Goal: Task Accomplishment & Management: Manage account settings

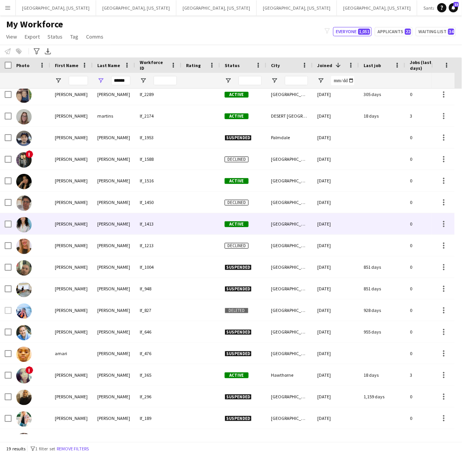
scroll to position [64, 0]
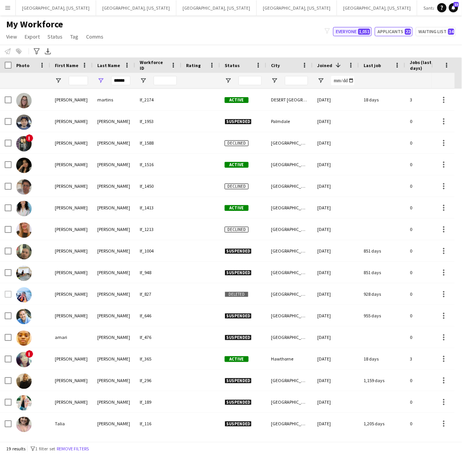
click at [383, 30] on button "Applicants 22" at bounding box center [394, 31] width 38 height 9
type input "**********"
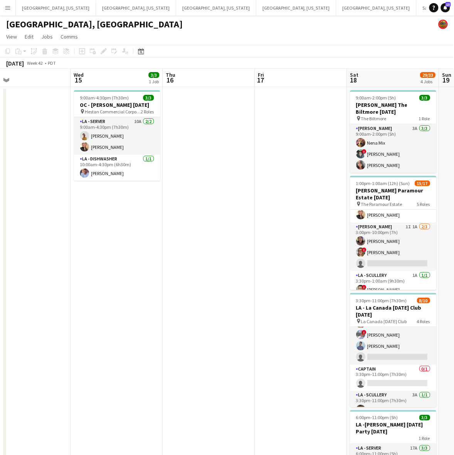
drag, startPoint x: 84, startPoint y: 177, endPoint x: 459, endPoint y: 78, distance: 388.4
click at [454, 83] on html "Menu Boards Boards Boards All jobs Status Workforce Workforce My Workforce Recr…" at bounding box center [227, 255] width 454 height 510
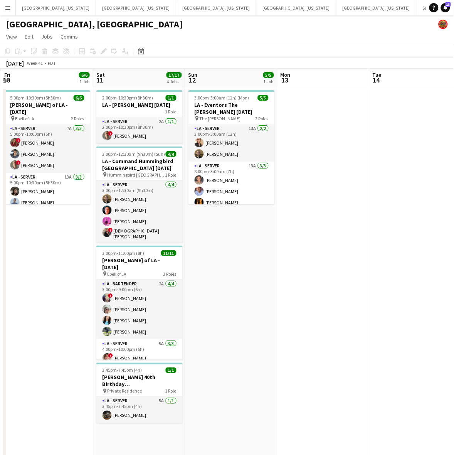
scroll to position [0, 170]
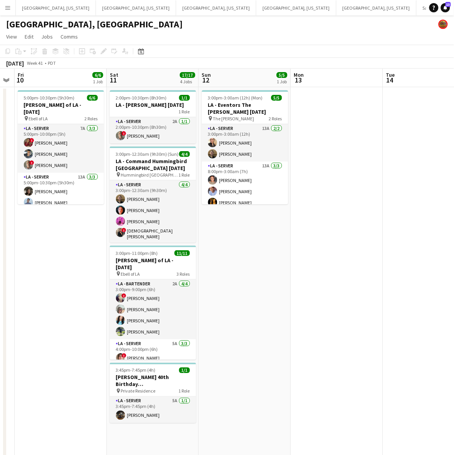
drag, startPoint x: 101, startPoint y: 173, endPoint x: 321, endPoint y: 143, distance: 221.9
click at [321, 143] on app-calendar-viewport "Wed 8 11/11 1 Job Thu 9 Fri 10 6/6 1 Job Sat 11 17/17 4 Jobs Sun 12 5/5 1 Job M…" at bounding box center [227, 289] width 454 height 441
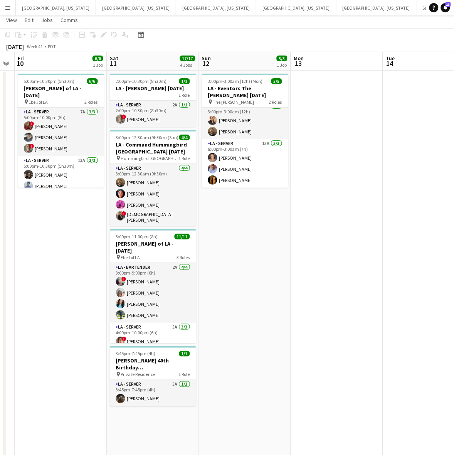
scroll to position [0, 0]
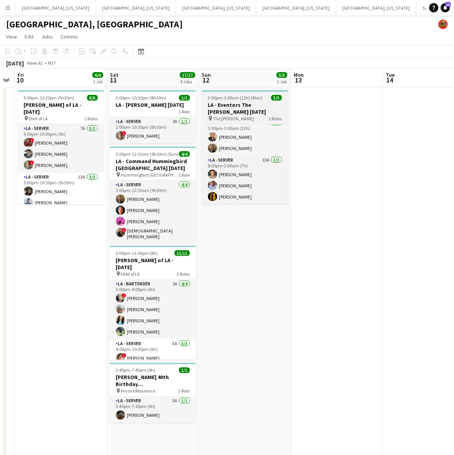
click at [265, 95] on div "3:00pm-3:00am (12h) (Mon) 5/5" at bounding box center [245, 98] width 86 height 6
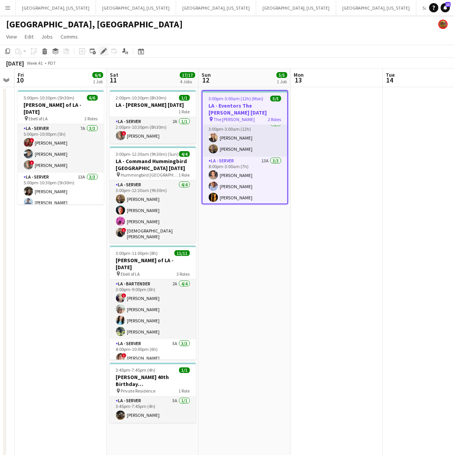
click at [105, 47] on div "Edit" at bounding box center [103, 51] width 9 height 9
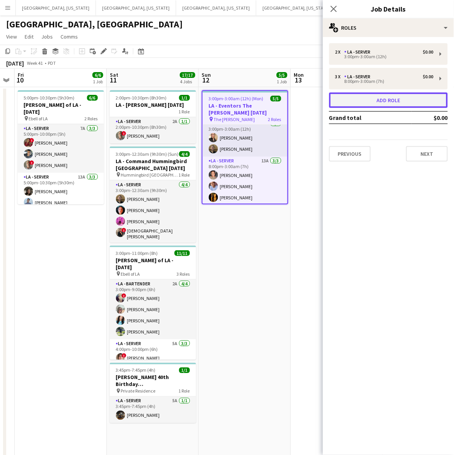
click at [374, 99] on button "Add role" at bounding box center [388, 100] width 119 height 15
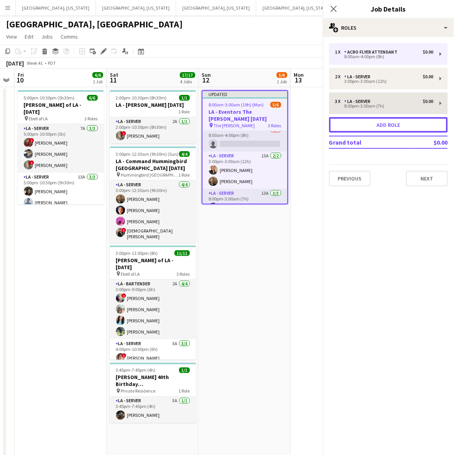
scroll to position [32, 0]
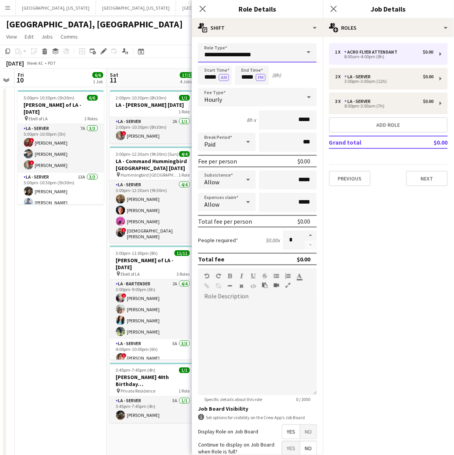
click at [247, 53] on input "**********" at bounding box center [257, 52] width 119 height 19
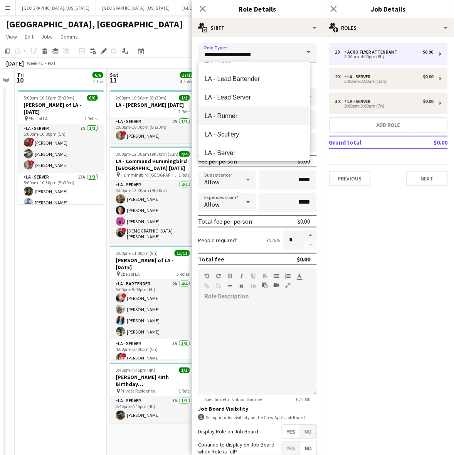
scroll to position [1013, 0]
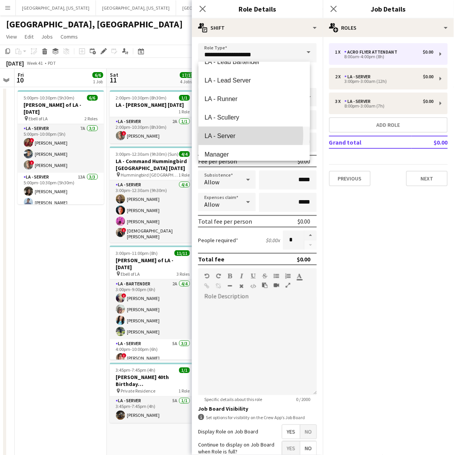
click at [225, 134] on span "LA - Server" at bounding box center [254, 135] width 99 height 7
type input "**********"
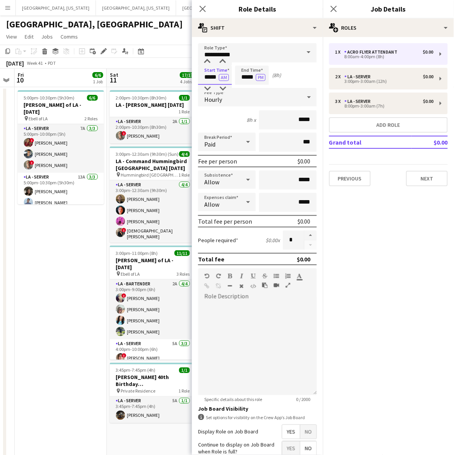
drag, startPoint x: 204, startPoint y: 78, endPoint x: 236, endPoint y: 83, distance: 32.0
click at [236, 83] on div "Start Time ***** AM End Time ***** PM (8h)" at bounding box center [257, 75] width 119 height 19
type input "*****"
click at [219, 74] on button "AM" at bounding box center [224, 77] width 10 height 7
type input "*****"
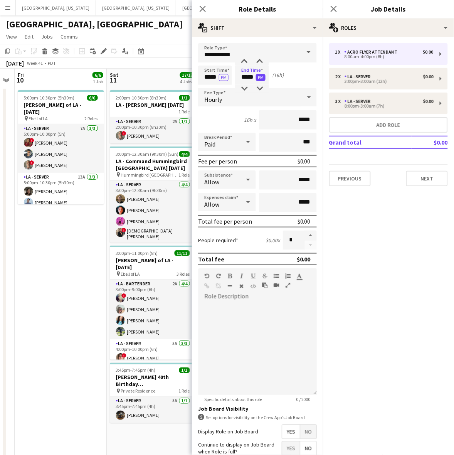
click at [262, 79] on button "PM" at bounding box center [261, 77] width 10 height 7
click at [209, 98] on span "Hourly" at bounding box center [213, 100] width 18 height 8
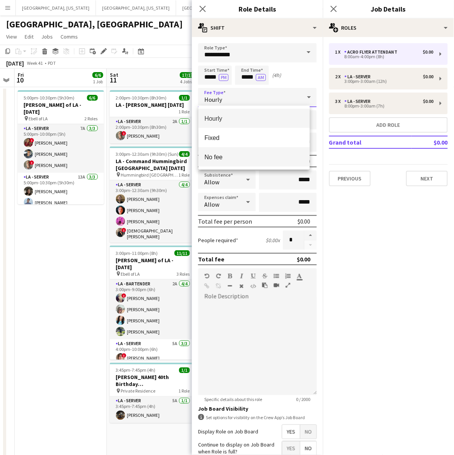
click at [220, 155] on span "No fee" at bounding box center [254, 157] width 99 height 7
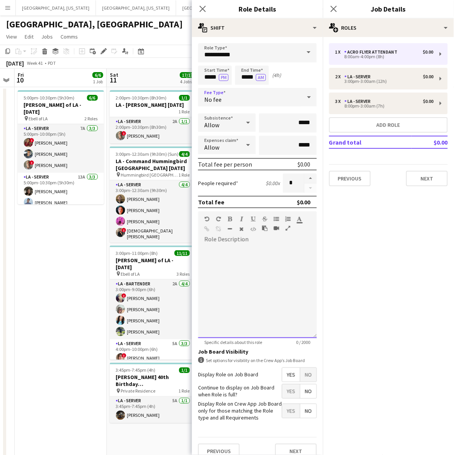
click at [250, 268] on div at bounding box center [257, 292] width 119 height 93
drag, startPoint x: 280, startPoint y: 251, endPoint x: 198, endPoint y: 244, distance: 82.4
click at [198, 244] on form "**********" at bounding box center [257, 254] width 131 height 422
copy div "**********"
click at [275, 249] on div "**********" at bounding box center [253, 292] width 111 height 93
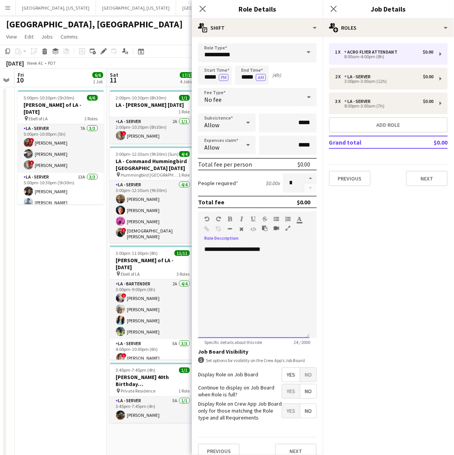
scroll to position [16, 0]
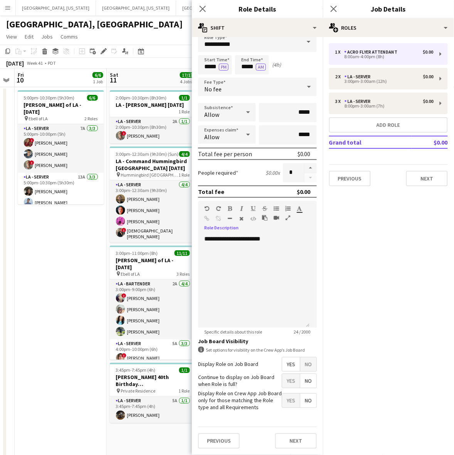
click at [284, 374] on span "Yes" at bounding box center [291, 381] width 18 height 14
click at [305, 163] on button "button" at bounding box center [311, 168] width 12 height 10
type input "*"
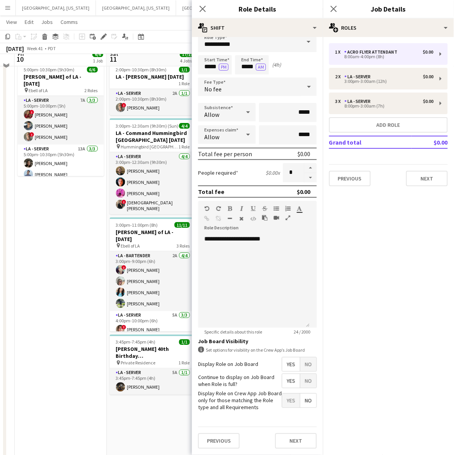
scroll to position [53, 0]
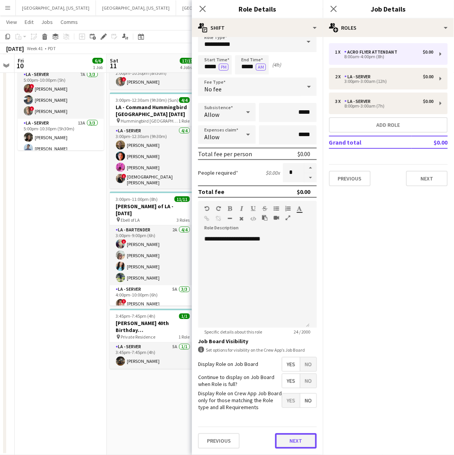
click at [289, 442] on button "Next" at bounding box center [296, 441] width 42 height 15
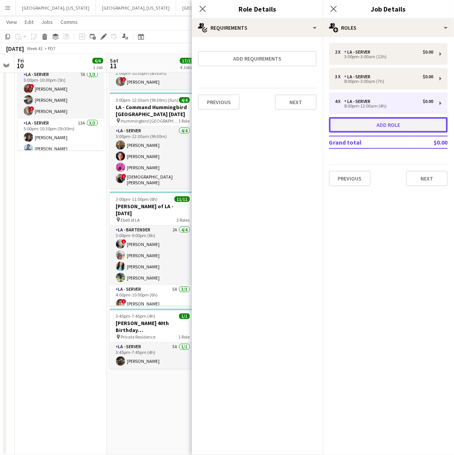
click at [406, 128] on button "Add role" at bounding box center [388, 124] width 119 height 15
type input "**********"
type input "*****"
type input "*"
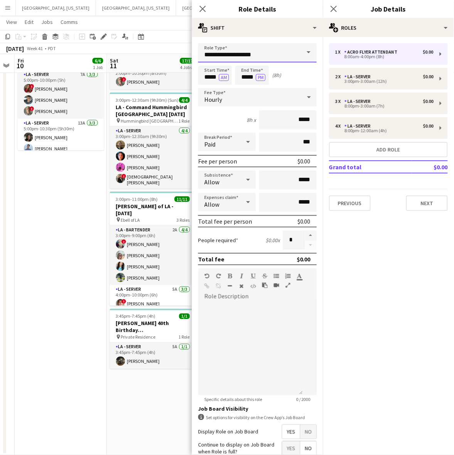
click at [267, 51] on input "**********" at bounding box center [257, 52] width 119 height 19
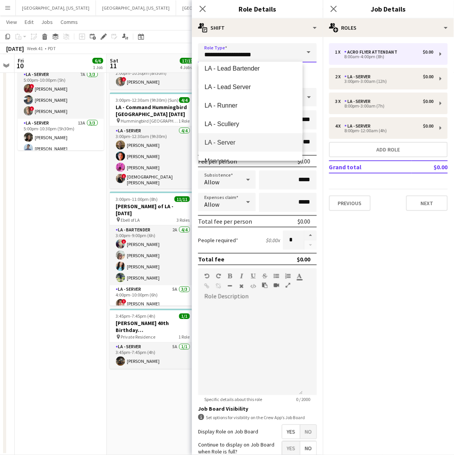
scroll to position [1061, 0]
click at [226, 89] on span "LA - Server" at bounding box center [251, 87] width 92 height 7
type input "**********"
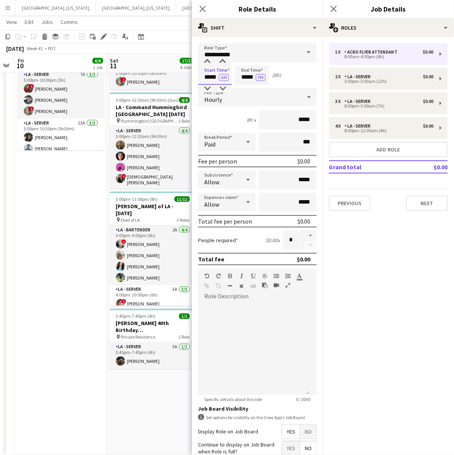
drag, startPoint x: 203, startPoint y: 75, endPoint x: 252, endPoint y: 74, distance: 48.6
click at [252, 74] on div "Start Time ***** AM End Time ***** PM (8h)" at bounding box center [257, 75] width 119 height 19
type input "*****"
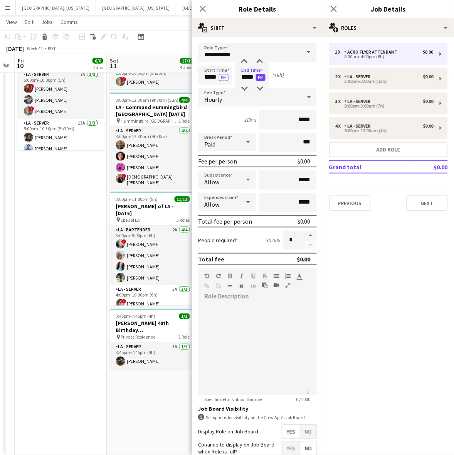
click at [263, 78] on button "PM" at bounding box center [261, 77] width 10 height 7
click at [226, 93] on div "Hourly" at bounding box center [249, 97] width 103 height 19
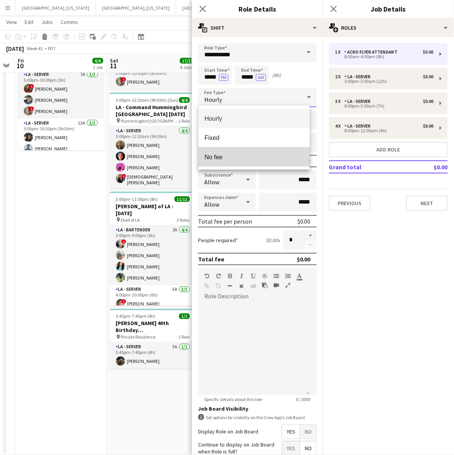
click at [220, 158] on span "No fee" at bounding box center [254, 157] width 99 height 7
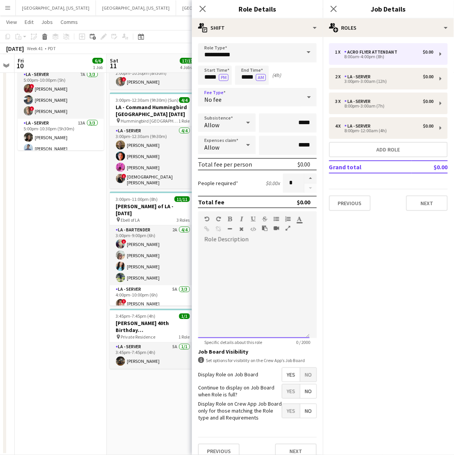
click at [272, 275] on div at bounding box center [253, 292] width 111 height 93
click at [284, 391] on span "Yes" at bounding box center [291, 392] width 18 height 14
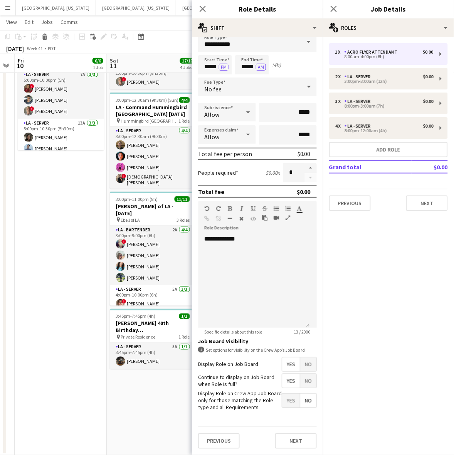
scroll to position [16, 0]
click at [300, 443] on button "Next" at bounding box center [296, 441] width 42 height 15
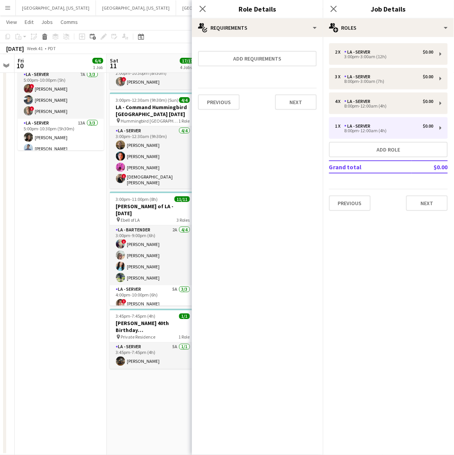
scroll to position [0, 0]
click at [427, 206] on button "Next" at bounding box center [428, 203] width 42 height 15
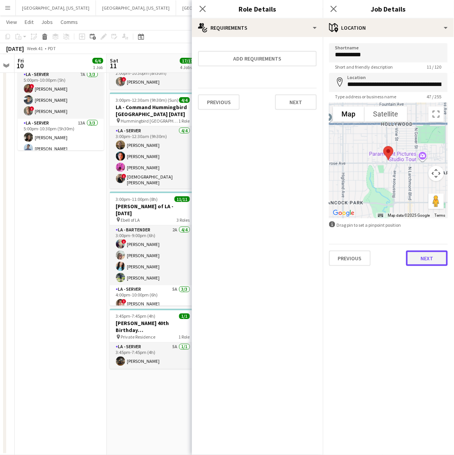
click at [439, 256] on button "Next" at bounding box center [428, 258] width 42 height 15
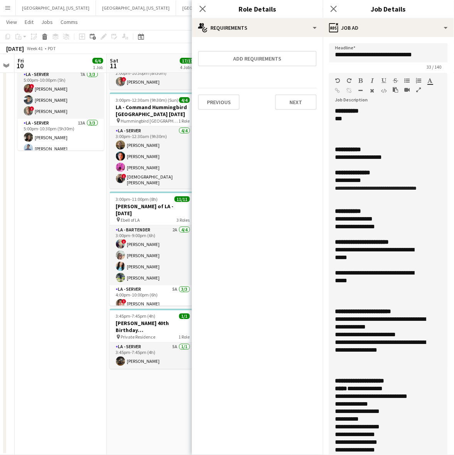
drag, startPoint x: 443, startPoint y: 149, endPoint x: 450, endPoint y: 440, distance: 291.3
click at [454, 455] on html "Menu Boards Boards Boards All jobs Status Workforce Workforce My Workforce Recr…" at bounding box center [227, 201] width 454 height 509
click at [369, 285] on div "**********" at bounding box center [382, 276] width 92 height 15
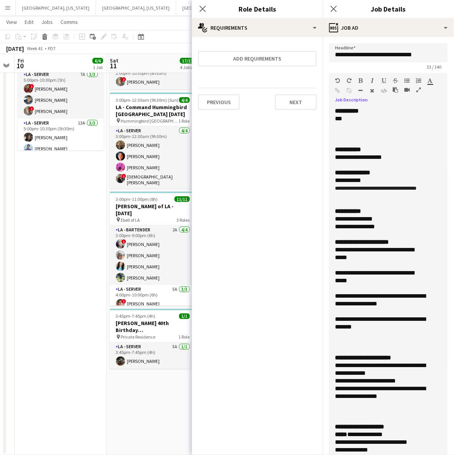
click at [196, 8] on div "Close pop-in" at bounding box center [203, 9] width 22 height 18
click at [199, 10] on icon "Close pop-in" at bounding box center [202, 8] width 7 height 7
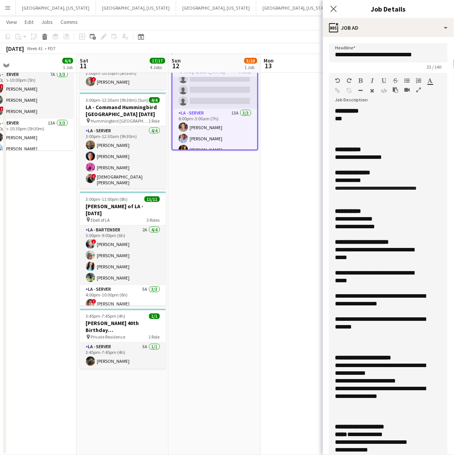
scroll to position [0, 207]
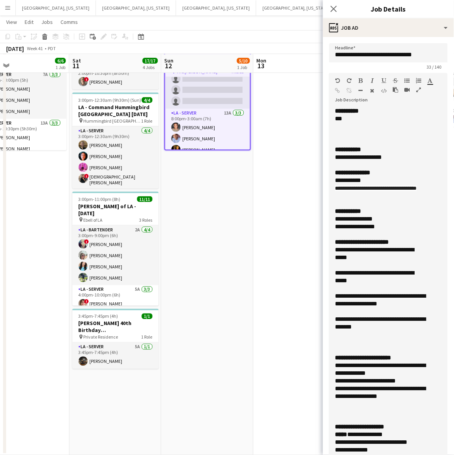
drag, startPoint x: 248, startPoint y: 226, endPoint x: 208, endPoint y: 299, distance: 83.6
click at [210, 311] on app-calendar-viewport "Wed 8 11/11 1 Job Thu 9 Fri 10 6/6 1 Job Sat 11 17/17 4 Jobs Sun 12 5/10 1 Job …" at bounding box center [227, 216] width 454 height 479
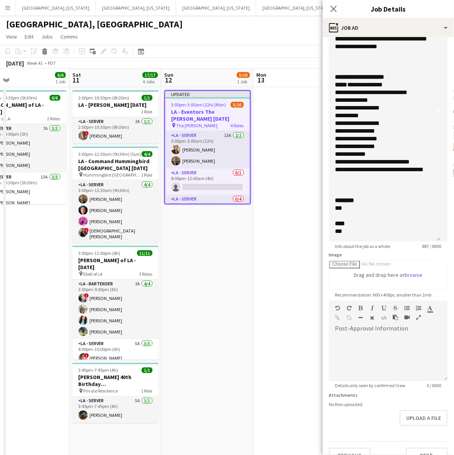
scroll to position [235, 0]
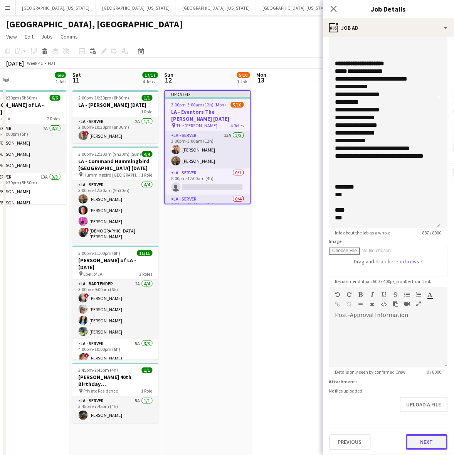
click at [418, 446] on button "Next" at bounding box center [428, 442] width 42 height 15
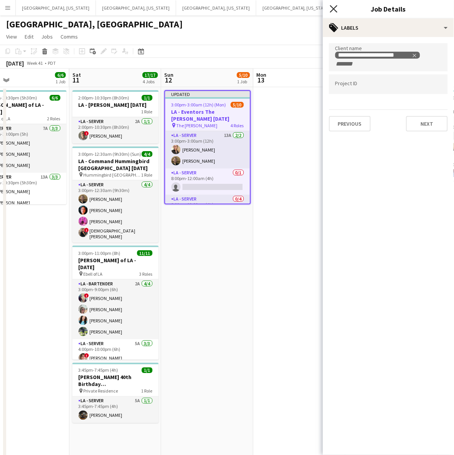
click at [333, 10] on icon "Close pop-in" at bounding box center [333, 8] width 7 height 7
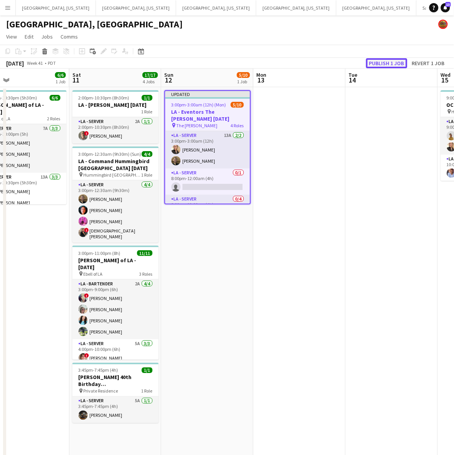
click at [382, 60] on button "Publish 1 job" at bounding box center [386, 63] width 41 height 10
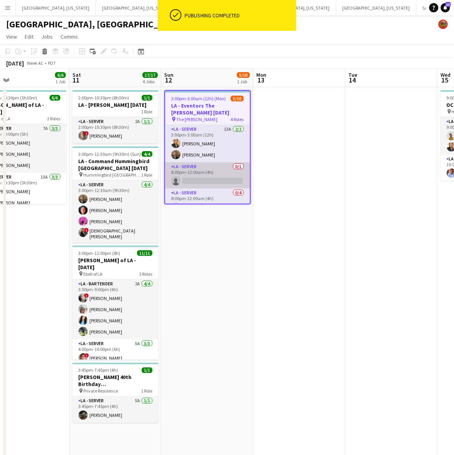
drag, startPoint x: 222, startPoint y: 172, endPoint x: 230, endPoint y: 165, distance: 10.6
click at [222, 172] on app-card-role "LA - Server 0/1 8:00pm-12:00am (4h) single-neutral-actions" at bounding box center [207, 175] width 85 height 26
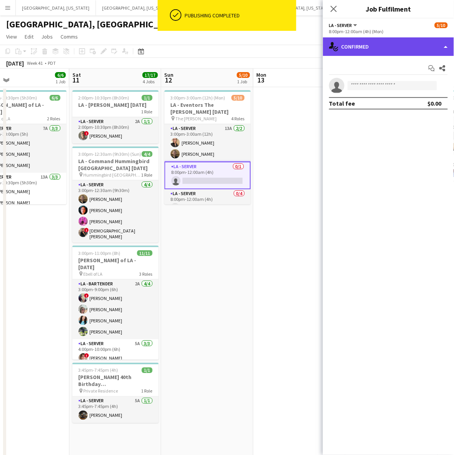
click at [400, 47] on div "single-neutral-actions-check-2 Confirmed" at bounding box center [388, 46] width 131 height 19
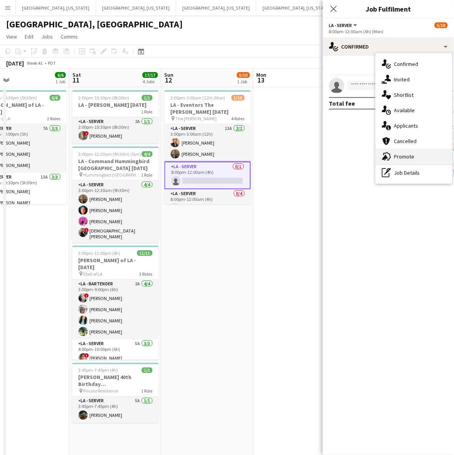
click at [410, 161] on div "advertising-megaphone Promote" at bounding box center [414, 156] width 76 height 15
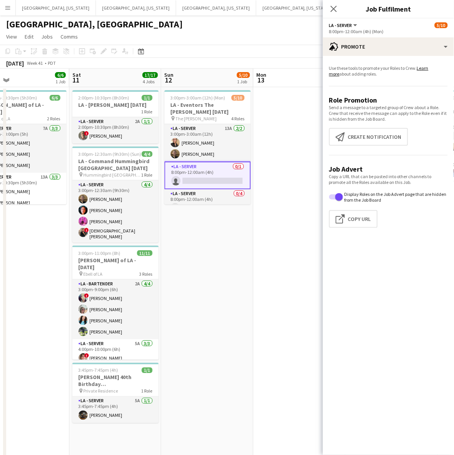
click at [364, 124] on app-promote-tab "Use these tools to promote your Roles to Crew. Learn more about adding roles. R…" at bounding box center [388, 148] width 131 height 172
click at [365, 132] on button "Create notification Create notification" at bounding box center [368, 137] width 79 height 18
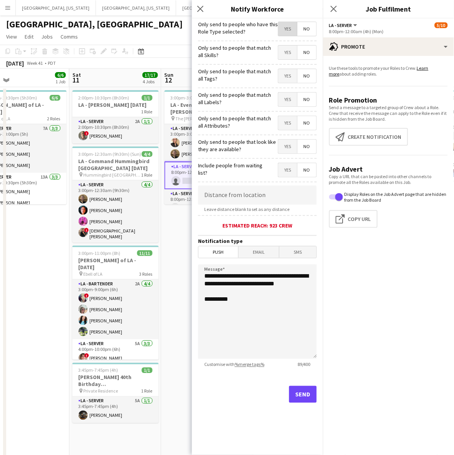
click at [282, 29] on span "Yes" at bounding box center [288, 29] width 19 height 14
click at [306, 394] on button "Send" at bounding box center [303, 394] width 28 height 17
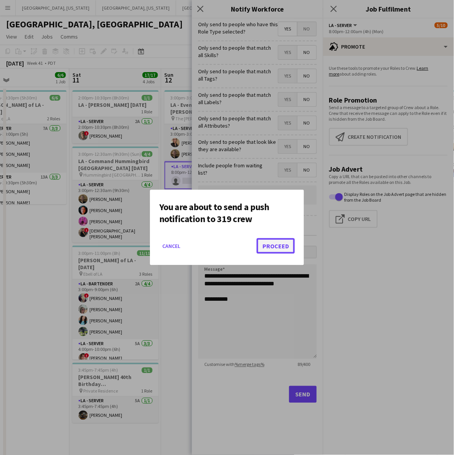
click at [278, 241] on button "Proceed" at bounding box center [276, 245] width 38 height 15
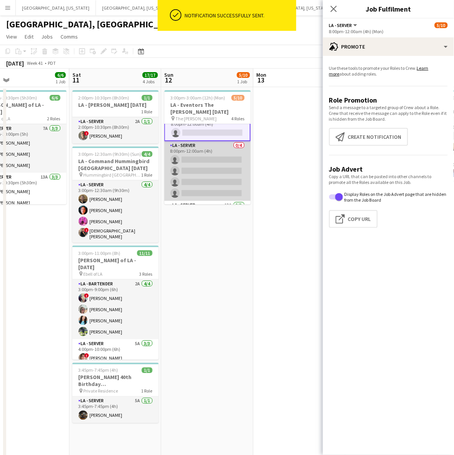
click at [190, 172] on app-card-role "LA - Server 0/4 8:00pm-12:00am (4h) single-neutral-actions single-neutral-actio…" at bounding box center [208, 171] width 86 height 60
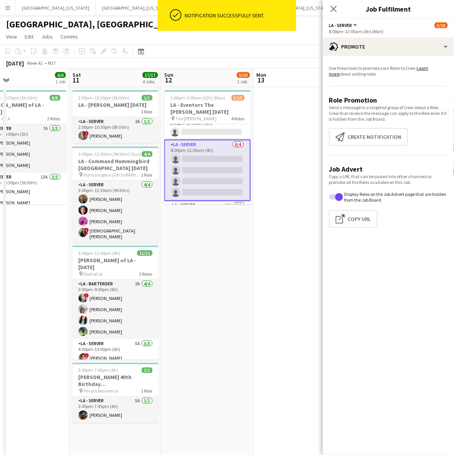
scroll to position [47, 0]
drag, startPoint x: 388, startPoint y: 134, endPoint x: 381, endPoint y: 101, distance: 33.8
click at [390, 128] on button "Create notification Create notification" at bounding box center [368, 137] width 79 height 18
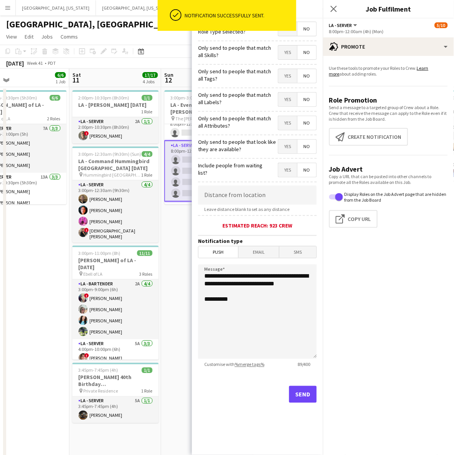
click at [286, 34] on div "ok-circled Notification successfully sent." at bounding box center [227, 17] width 139 height 35
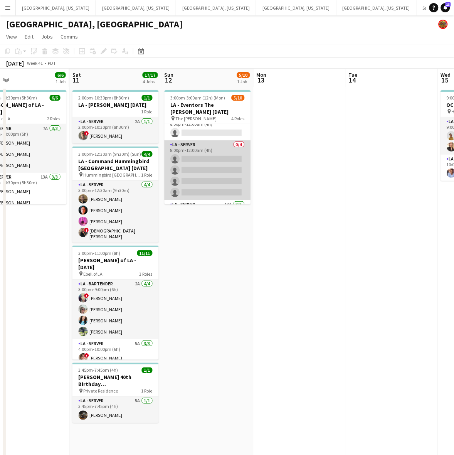
click at [222, 161] on app-card-role "LA - Server 0/4 8:00pm-12:00am (4h) single-neutral-actions single-neutral-actio…" at bounding box center [208, 170] width 86 height 60
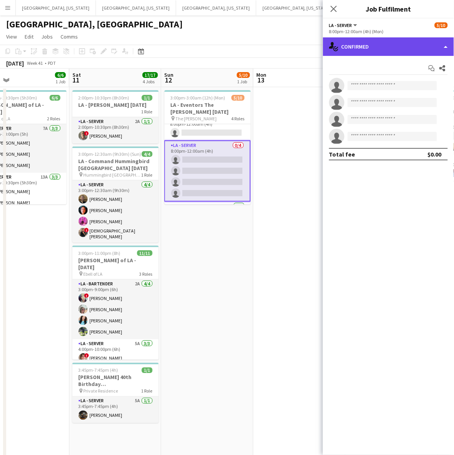
click at [385, 50] on div "single-neutral-actions-check-2 Confirmed" at bounding box center [388, 46] width 131 height 19
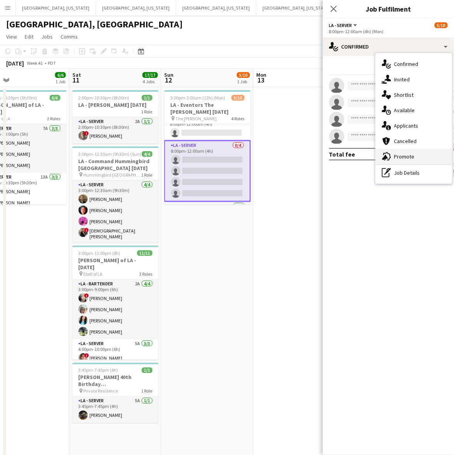
click at [402, 159] on span "Promote" at bounding box center [405, 156] width 20 height 7
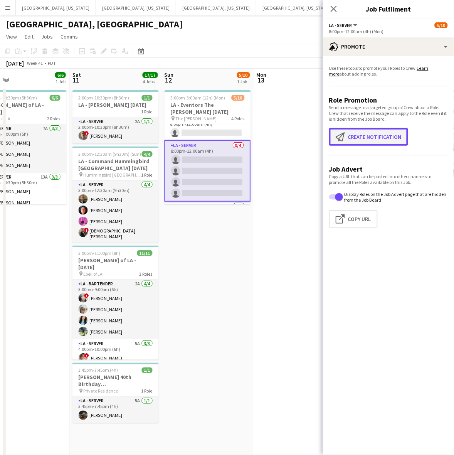
click at [370, 132] on button "Create notification Create notification" at bounding box center [368, 137] width 79 height 18
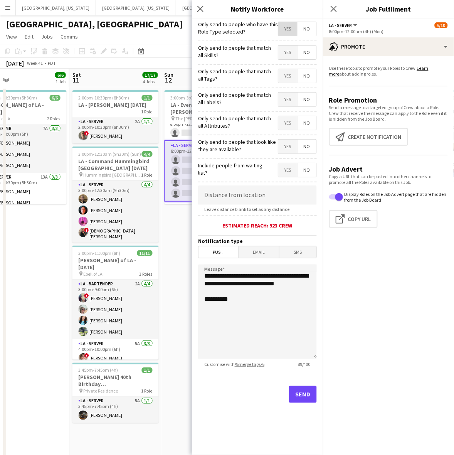
click at [292, 29] on span "Yes" at bounding box center [288, 29] width 19 height 14
click at [304, 398] on button "Send" at bounding box center [303, 394] width 28 height 17
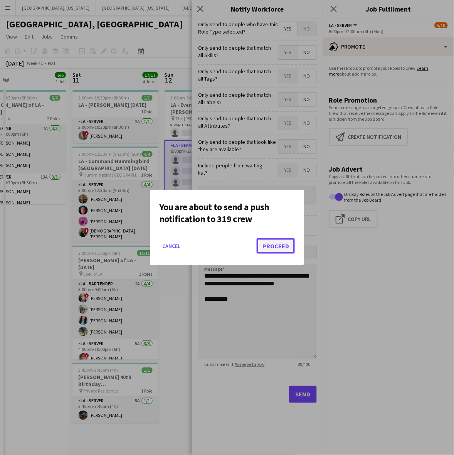
click at [287, 241] on button "Proceed" at bounding box center [276, 245] width 38 height 15
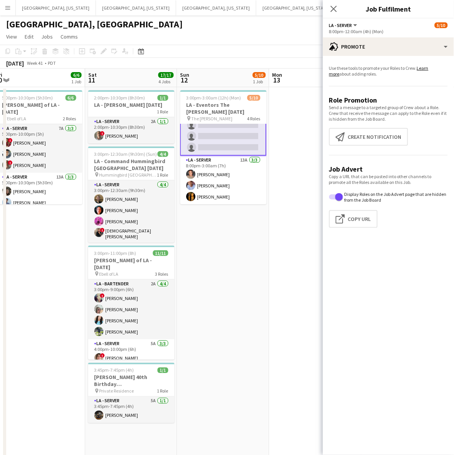
scroll to position [0, 191]
drag, startPoint x: 201, startPoint y: 206, endPoint x: 217, endPoint y: 204, distance: 16.4
click at [217, 204] on app-calendar-viewport "Wed 8 11/11 1 Job Thu 9 Fri 10 6/6 1 Job Sat 11 17/17 4 Jobs Sun 12 5/10 1 Job …" at bounding box center [227, 289] width 454 height 441
click at [142, 378] on h3 "[PERSON_NAME] 40th Birthday [DEMOGRAPHIC_DATA]" at bounding box center [132, 381] width 86 height 14
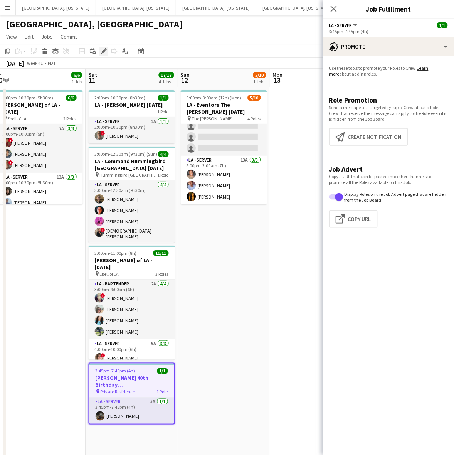
click at [104, 51] on icon at bounding box center [103, 51] width 4 height 4
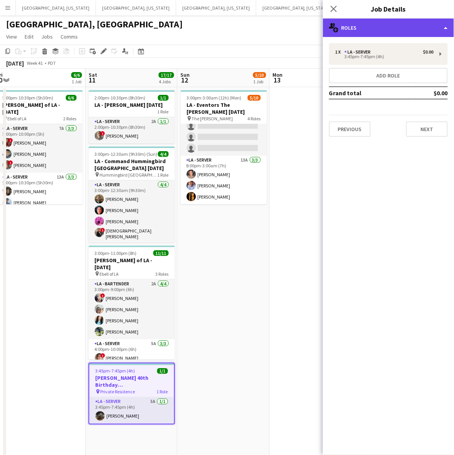
click at [414, 24] on div "multiple-users-add Roles" at bounding box center [388, 28] width 131 height 19
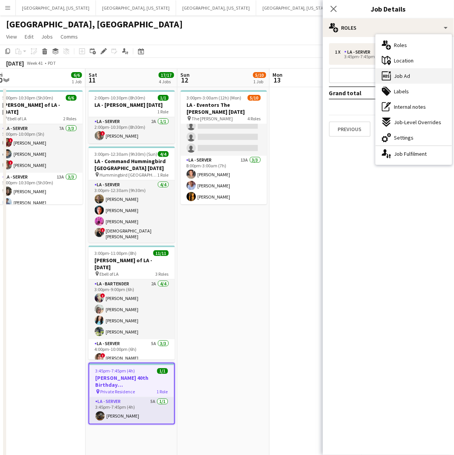
click at [413, 74] on div "ads-window Job Ad" at bounding box center [414, 75] width 76 height 15
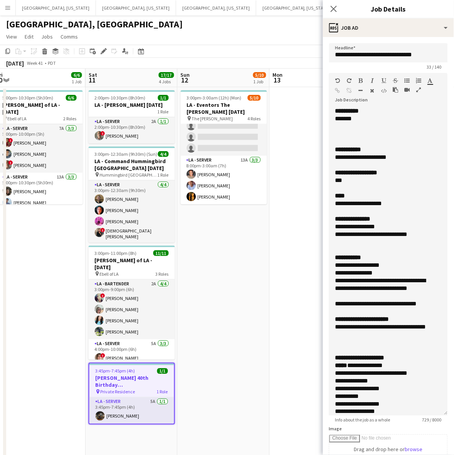
drag, startPoint x: 444, startPoint y: 147, endPoint x: 427, endPoint y: 408, distance: 261.8
click at [427, 408] on div "**********" at bounding box center [388, 261] width 119 height 309
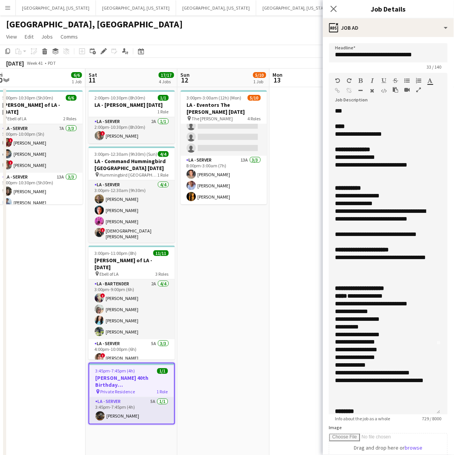
scroll to position [59, 0]
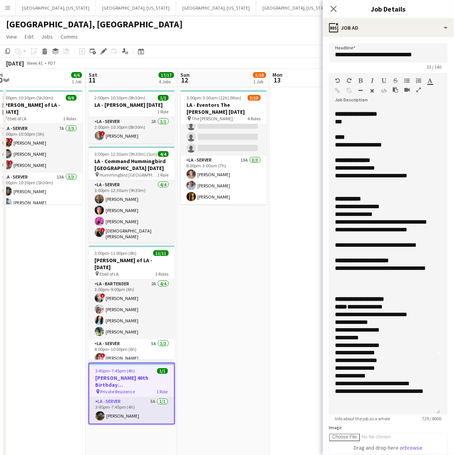
click at [303, 296] on app-date-cell at bounding box center [316, 298] width 92 height 422
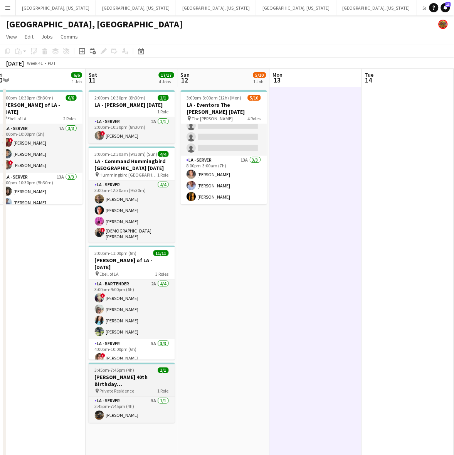
click at [141, 375] on h3 "[PERSON_NAME] 40th Birthday [DEMOGRAPHIC_DATA]" at bounding box center [132, 381] width 86 height 14
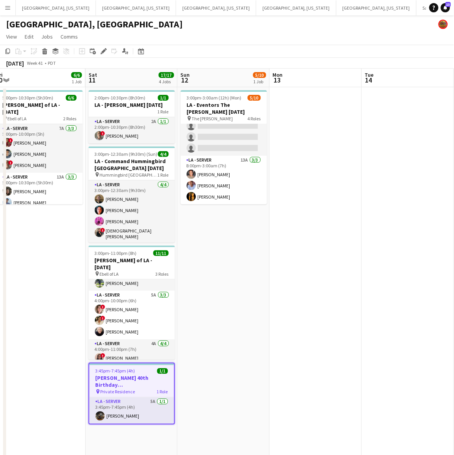
scroll to position [81, 0]
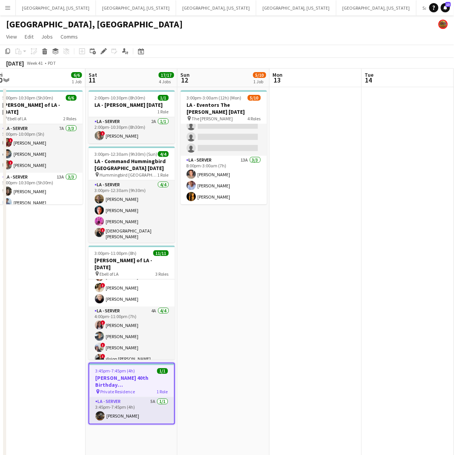
click at [127, 431] on app-date-cell "2:00pm-10:30pm (8h30m) 1/1 LA - [PERSON_NAME] [DATE] 1 Role LA - Server 2A [DAT…" at bounding box center [132, 298] width 92 height 422
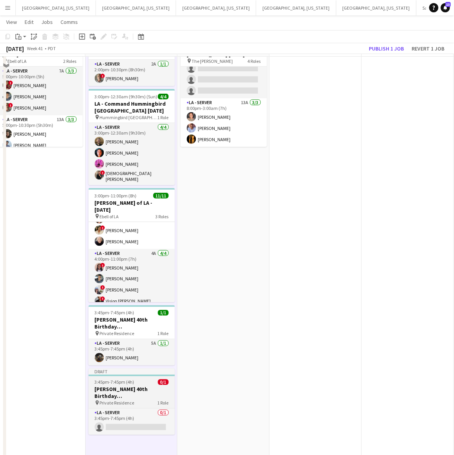
scroll to position [59, 0]
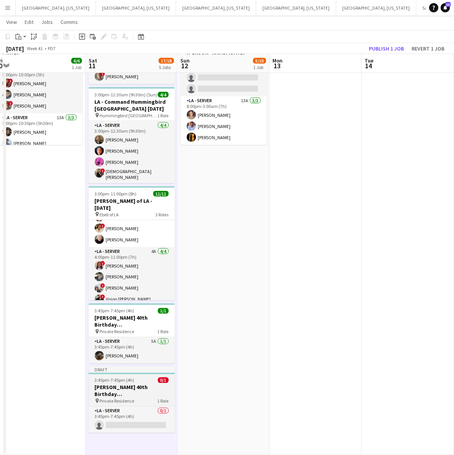
click at [159, 380] on span "0/1" at bounding box center [163, 381] width 11 height 6
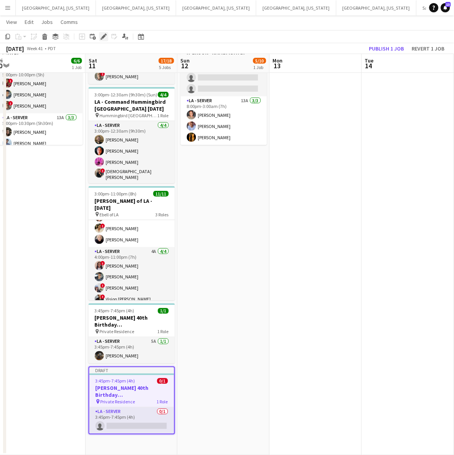
click at [105, 37] on icon at bounding box center [103, 37] width 4 height 4
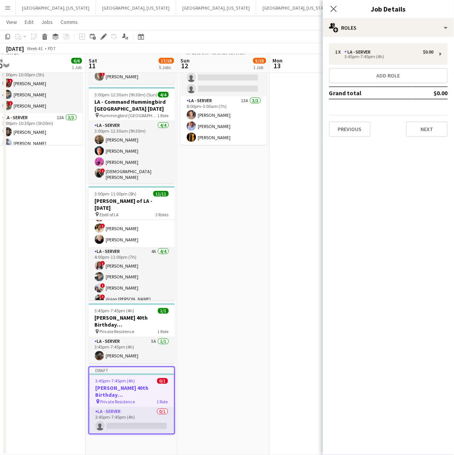
click at [371, 128] on div "Previous Next" at bounding box center [388, 126] width 119 height 22
click at [356, 129] on button "Previous" at bounding box center [350, 129] width 42 height 15
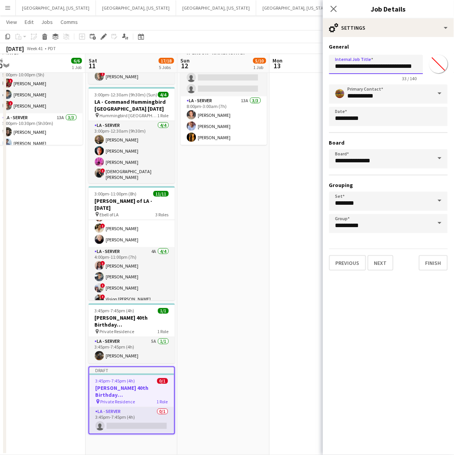
click at [348, 67] on input "**********" at bounding box center [376, 64] width 94 height 19
click at [387, 66] on input "**********" at bounding box center [376, 64] width 94 height 19
type input "**********"
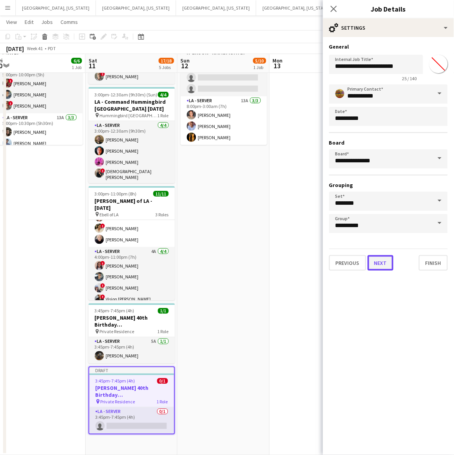
click at [375, 259] on button "Next" at bounding box center [381, 262] width 26 height 15
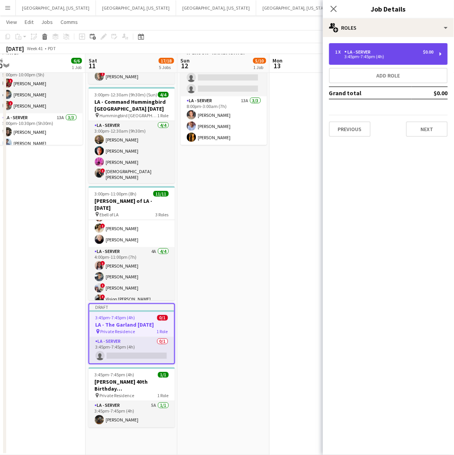
click at [367, 53] on div "LA - Server" at bounding box center [359, 51] width 29 height 5
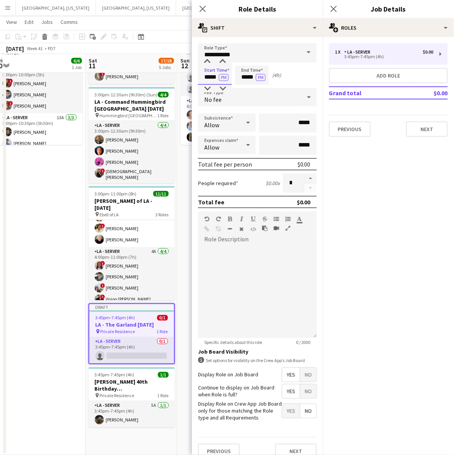
drag, startPoint x: 204, startPoint y: 78, endPoint x: 254, endPoint y: 75, distance: 49.4
click at [253, 76] on div "Start Time ***** PM End Time ***** PM (4h)" at bounding box center [257, 75] width 119 height 19
type input "*****"
click at [219, 74] on button "PM" at bounding box center [224, 77] width 10 height 7
type input "*****"
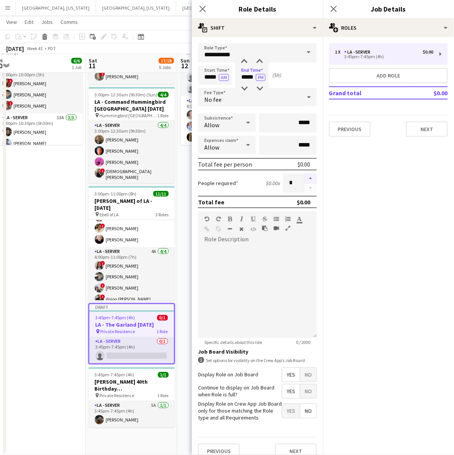
click at [305, 179] on button "button" at bounding box center [311, 179] width 12 height 10
type input "*"
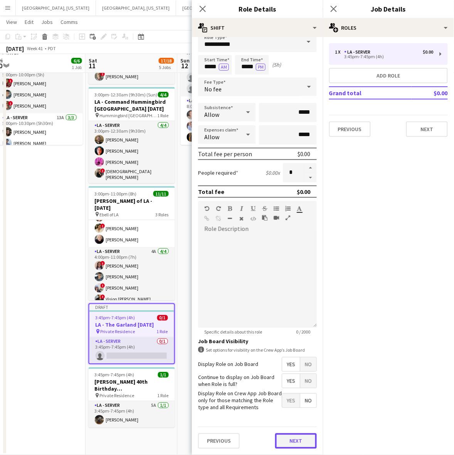
click at [292, 435] on button "Next" at bounding box center [296, 441] width 42 height 15
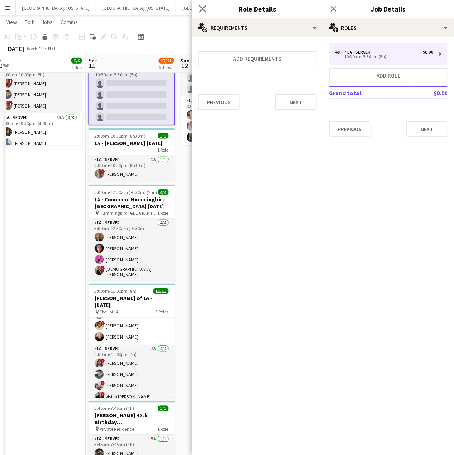
click at [199, 10] on app-icon "Close pop-in" at bounding box center [203, 8] width 11 height 11
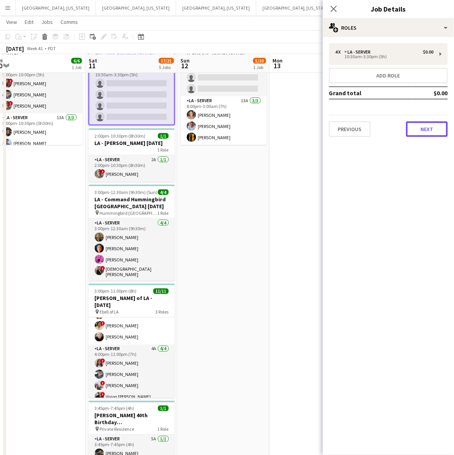
click at [425, 133] on button "Next" at bounding box center [428, 129] width 42 height 15
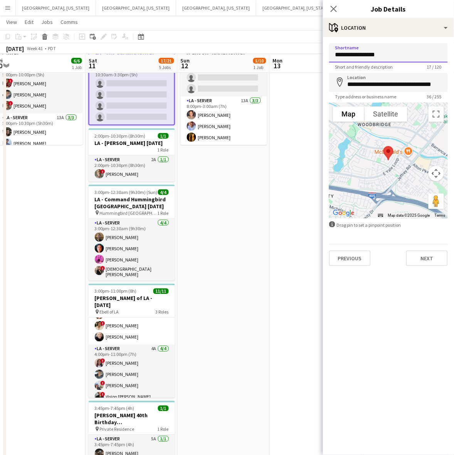
drag, startPoint x: 388, startPoint y: 57, endPoint x: 323, endPoint y: 60, distance: 64.5
click at [323, 60] on form "**********" at bounding box center [388, 154] width 131 height 223
type input "**********"
click at [375, 82] on input "**********" at bounding box center [388, 82] width 119 height 19
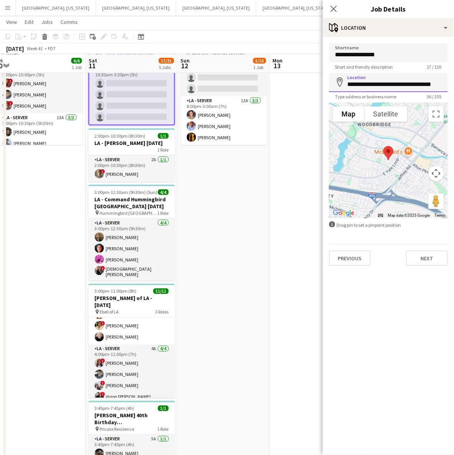
click at [375, 82] on input "**********" at bounding box center [388, 82] width 119 height 19
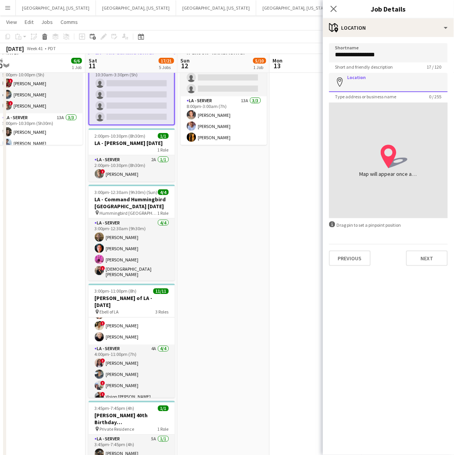
paste input "**********"
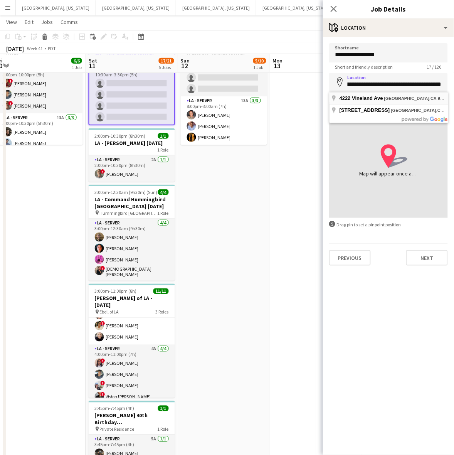
type input "**********"
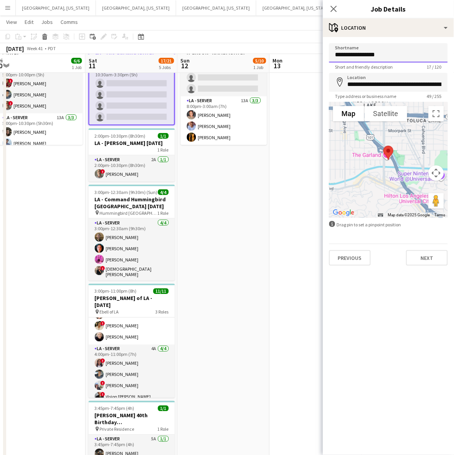
click at [392, 57] on input "**********" at bounding box center [388, 52] width 119 height 19
type input "**********"
drag, startPoint x: 382, startPoint y: 311, endPoint x: 409, endPoint y: 261, distance: 57.3
click at [383, 311] on mat-expansion-panel "**********" at bounding box center [388, 246] width 131 height 418
click at [417, 238] on form "**********" at bounding box center [388, 154] width 131 height 223
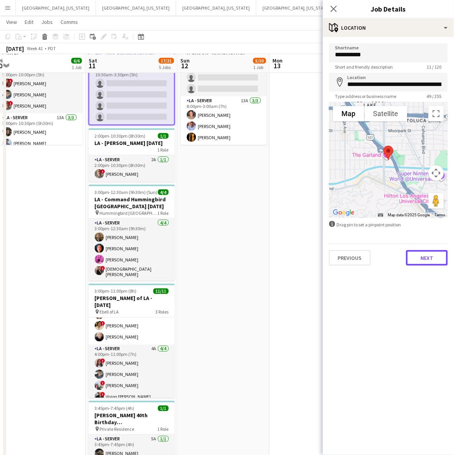
click at [425, 260] on button "Next" at bounding box center [428, 257] width 42 height 15
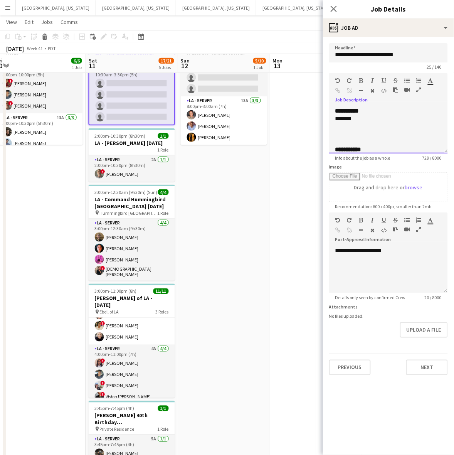
drag, startPoint x: 350, startPoint y: 121, endPoint x: 329, endPoint y: 121, distance: 21.2
click at [329, 121] on form "**********" at bounding box center [388, 209] width 131 height 332
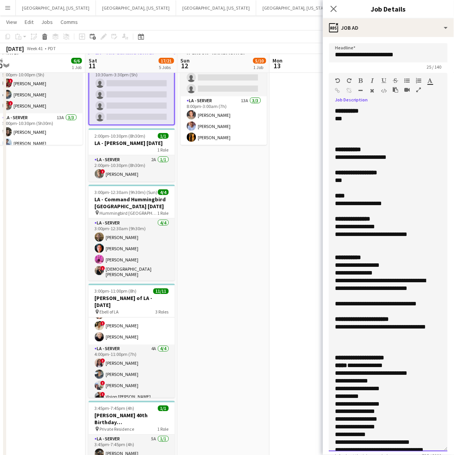
drag, startPoint x: 444, startPoint y: 148, endPoint x: 411, endPoint y: 339, distance: 193.7
click at [440, 436] on div "**********" at bounding box center [388, 279] width 119 height 344
drag, startPoint x: 394, startPoint y: 205, endPoint x: 334, endPoint y: 174, distance: 67.5
click at [334, 174] on div "**********" at bounding box center [388, 274] width 119 height 334
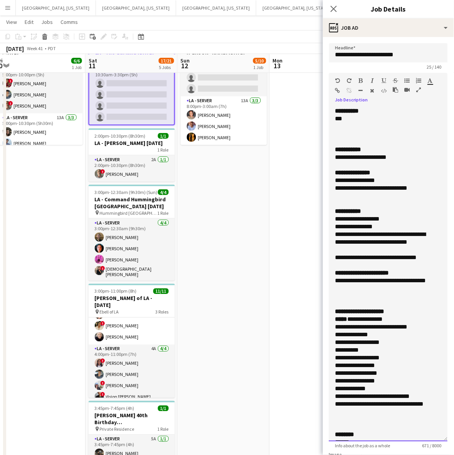
drag, startPoint x: 422, startPoint y: 189, endPoint x: 334, endPoint y: 182, distance: 89.0
click at [334, 182] on div "**********" at bounding box center [388, 274] width 119 height 334
drag, startPoint x: 427, startPoint y: 267, endPoint x: 321, endPoint y: 226, distance: 113.7
click at [321, 226] on body "Menu Boards Boards Boards All jobs Status Workforce Workforce My Workforce Recr…" at bounding box center [227, 215] width 454 height 548
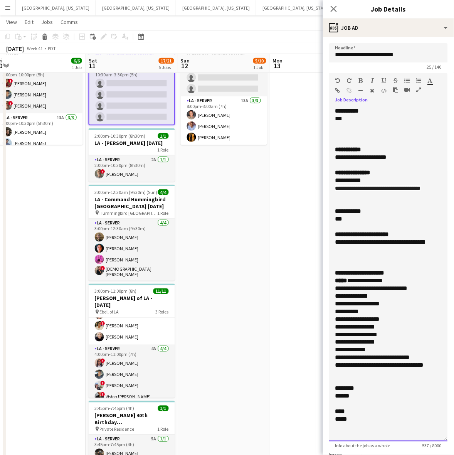
drag, startPoint x: 356, startPoint y: 258, endPoint x: 328, endPoint y: 253, distance: 28.4
click at [328, 253] on form "**********" at bounding box center [388, 353] width 131 height 620
click at [363, 292] on div "**********" at bounding box center [385, 289] width 99 height 8
drag, startPoint x: 350, startPoint y: 290, endPoint x: 333, endPoint y: 290, distance: 17.4
click at [335, 290] on div "**********" at bounding box center [388, 274] width 119 height 334
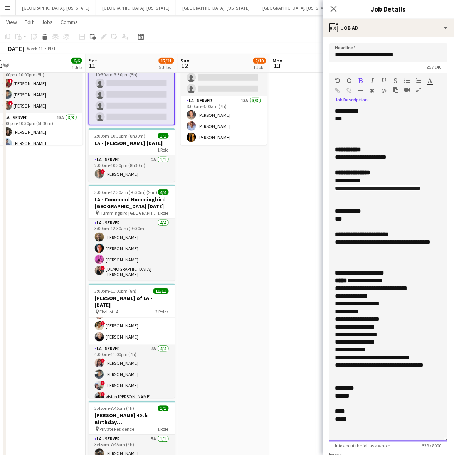
click at [350, 292] on div "**********" at bounding box center [385, 289] width 99 height 8
click at [355, 292] on div "**********" at bounding box center [385, 289] width 99 height 8
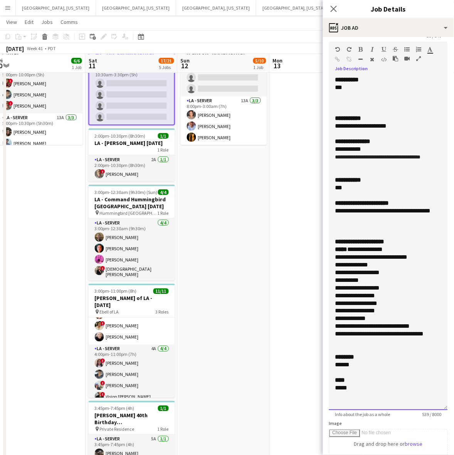
scroll to position [48, 0]
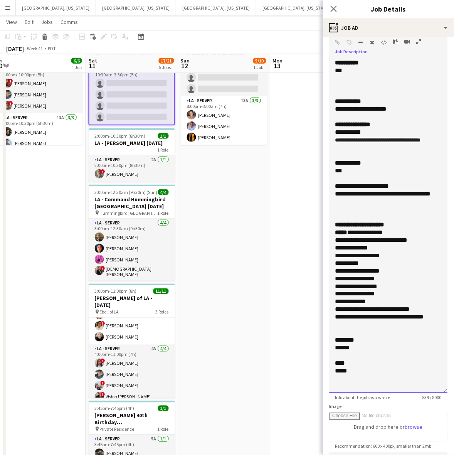
drag, startPoint x: 368, startPoint y: 383, endPoint x: 325, endPoint y: 385, distance: 42.5
click at [325, 385] on form "**********" at bounding box center [388, 305] width 131 height 620
drag, startPoint x: 355, startPoint y: 357, endPoint x: 334, endPoint y: 355, distance: 21.0
click at [334, 355] on div "**********" at bounding box center [388, 226] width 119 height 334
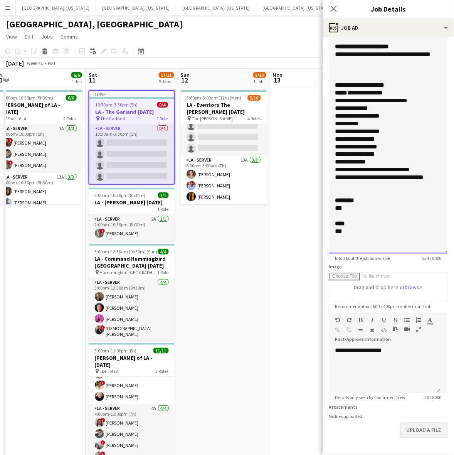
scroll to position [219, 0]
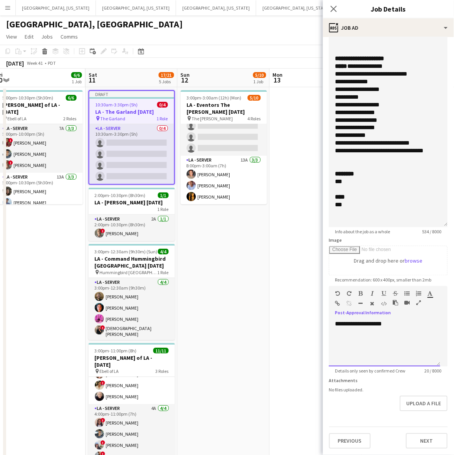
drag, startPoint x: 397, startPoint y: 321, endPoint x: 325, endPoint y: 321, distance: 71.8
click at [325, 321] on form "**********" at bounding box center [388, 139] width 131 height 620
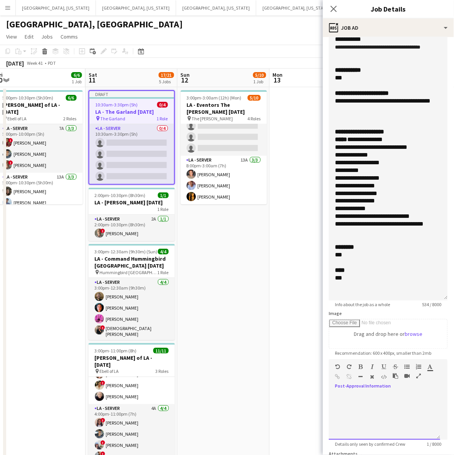
scroll to position [213, 0]
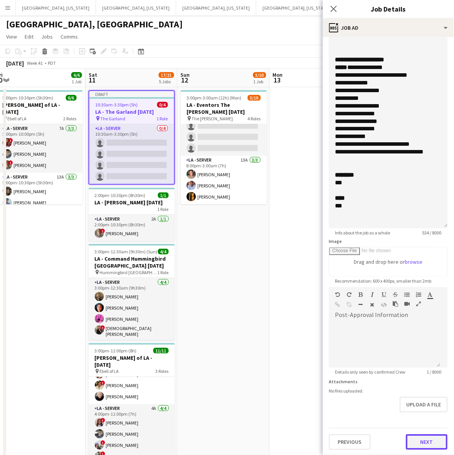
drag, startPoint x: 414, startPoint y: 439, endPoint x: 395, endPoint y: 430, distance: 20.5
click at [415, 439] on button "Next" at bounding box center [428, 442] width 42 height 15
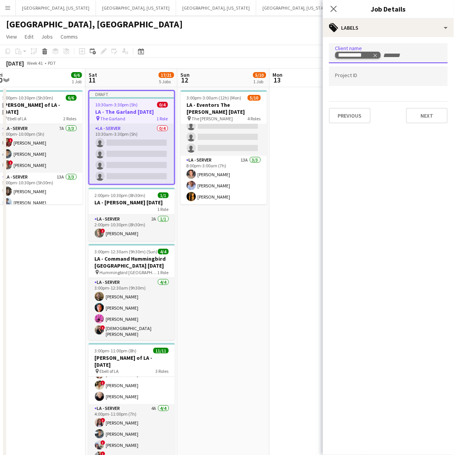
click at [375, 52] on span "Remove tag" at bounding box center [375, 55] width 5 height 8
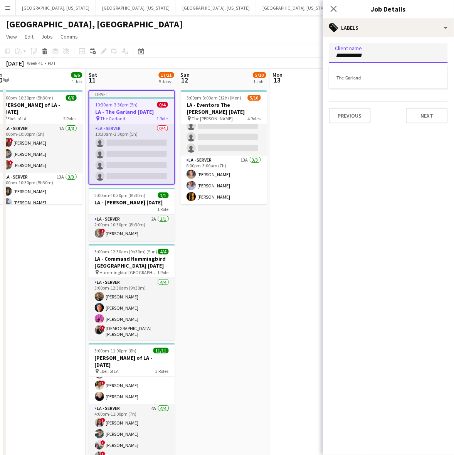
type input "**********"
click at [359, 78] on div "The Garland" at bounding box center [388, 77] width 119 height 19
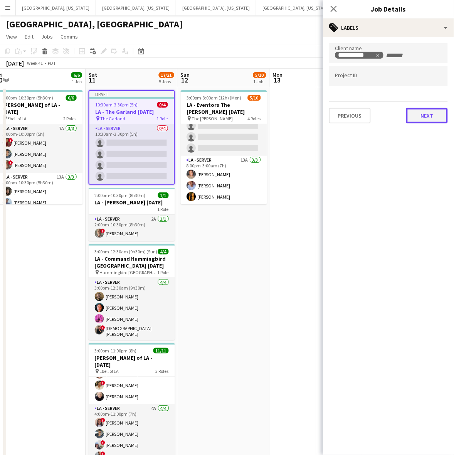
click at [419, 116] on button "Next" at bounding box center [428, 115] width 42 height 15
type input "*******"
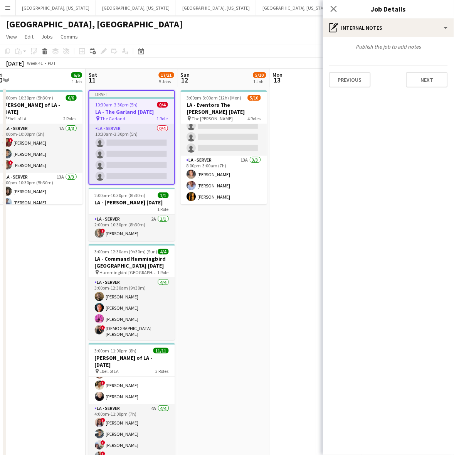
click at [420, 71] on div "Previous Next" at bounding box center [388, 77] width 119 height 22
click at [420, 79] on button "Next" at bounding box center [428, 79] width 42 height 15
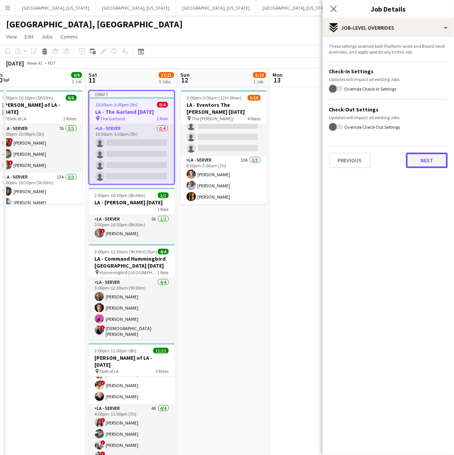
click at [410, 156] on button "Next" at bounding box center [428, 160] width 42 height 15
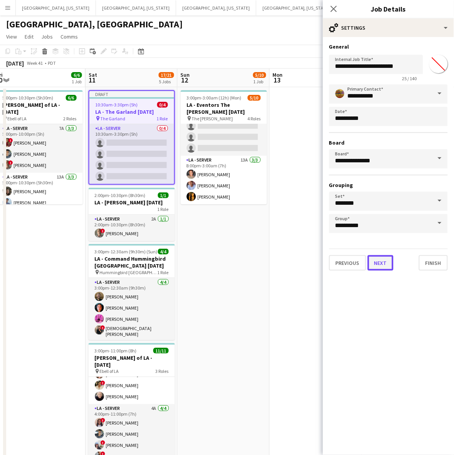
click at [390, 267] on button "Next" at bounding box center [381, 262] width 26 height 15
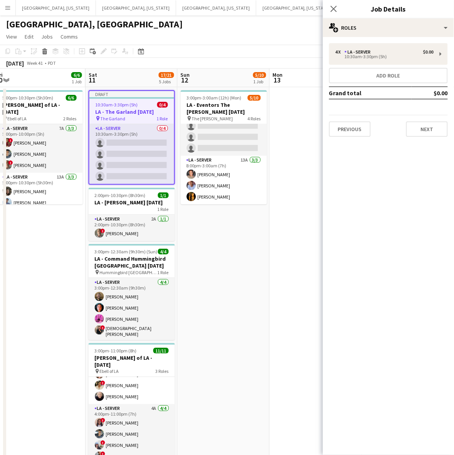
click at [431, 120] on div "Previous Next" at bounding box center [388, 126] width 119 height 22
click at [430, 135] on button "Next" at bounding box center [428, 129] width 42 height 15
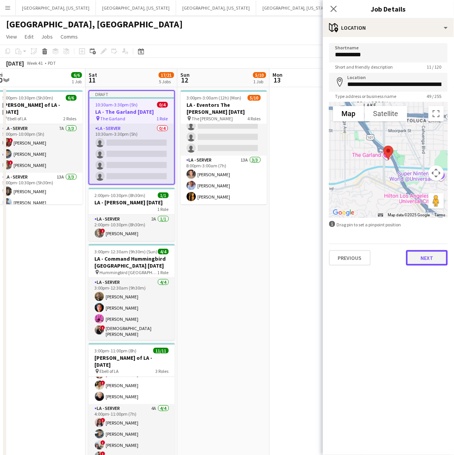
click at [424, 263] on button "Next" at bounding box center [428, 257] width 42 height 15
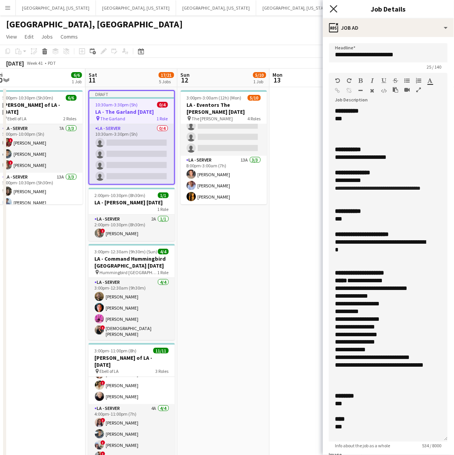
click at [333, 6] on icon "Close pop-in" at bounding box center [333, 8] width 7 height 7
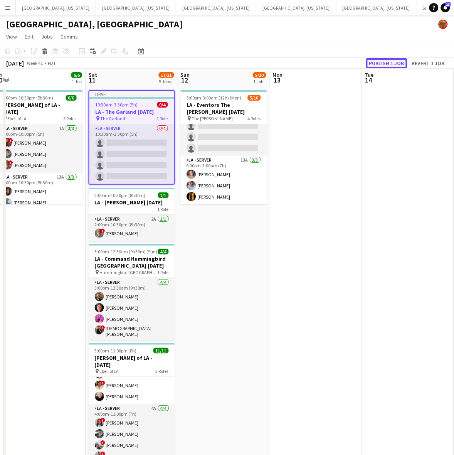
click at [384, 63] on button "Publish 1 job" at bounding box center [386, 63] width 41 height 10
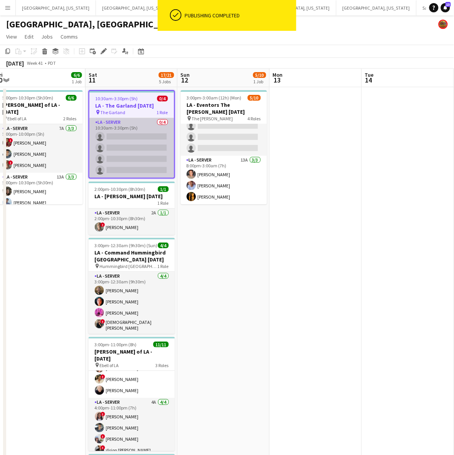
click at [138, 144] on app-card-role "LA - Server 0/4 10:30am-3:30pm (5h) single-neutral-actions single-neutral-actio…" at bounding box center [131, 148] width 85 height 60
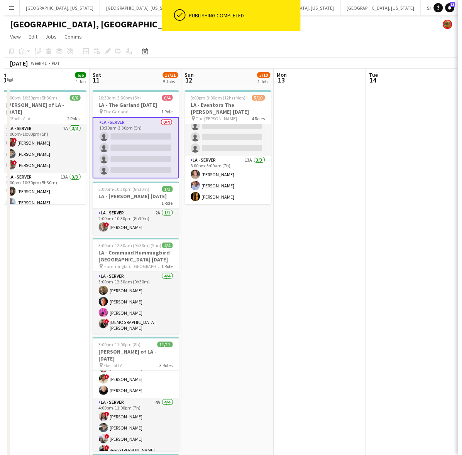
scroll to position [0, 190]
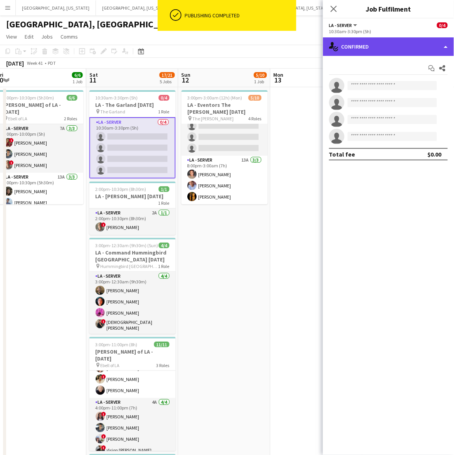
click at [395, 47] on div "single-neutral-actions-check-2 Confirmed" at bounding box center [388, 46] width 131 height 19
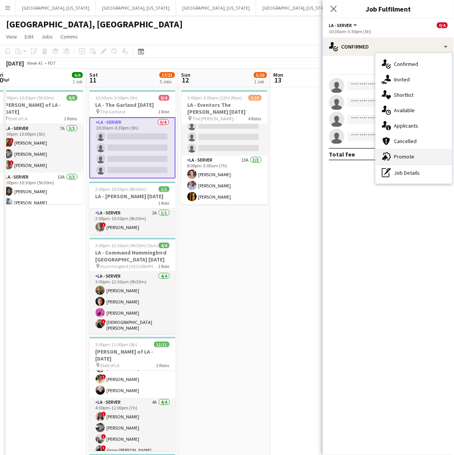
click at [398, 155] on span "Promote" at bounding box center [405, 156] width 20 height 7
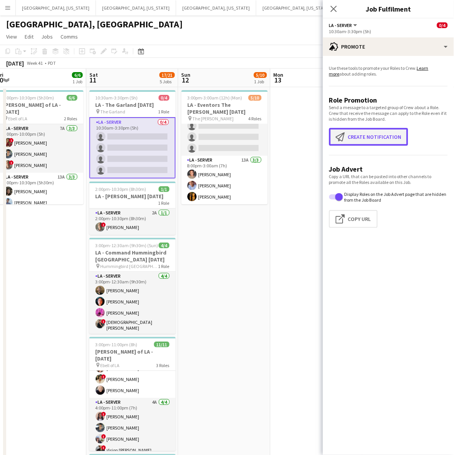
click at [370, 136] on button "Create notification Create notification" at bounding box center [368, 137] width 79 height 18
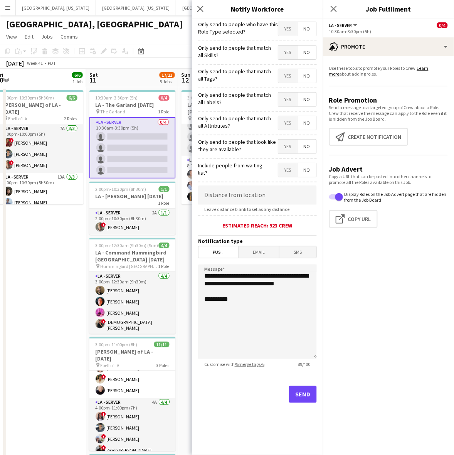
click at [285, 34] on span "Yes" at bounding box center [288, 29] width 19 height 14
click at [303, 397] on button "Send" at bounding box center [303, 394] width 28 height 17
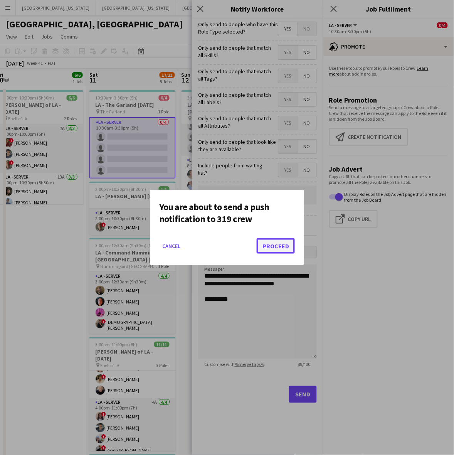
click at [287, 246] on button "Proceed" at bounding box center [276, 245] width 38 height 15
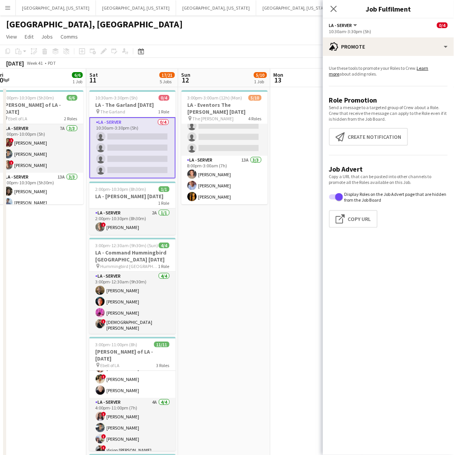
click at [292, 37] on app-page-menu "View Day view expanded Day view collapsed Month view Date picker Jump to [DATE]…" at bounding box center [227, 37] width 454 height 15
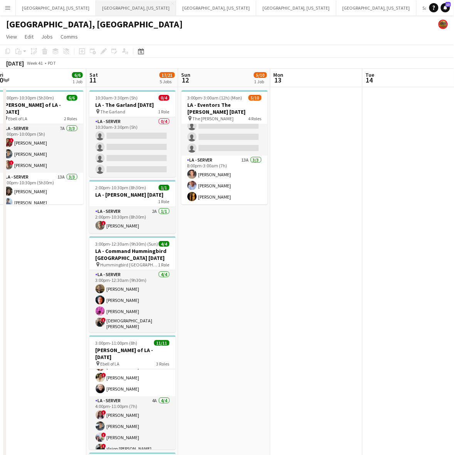
click at [96, 8] on button "[GEOGRAPHIC_DATA], [US_STATE] Close" at bounding box center [136, 7] width 80 height 15
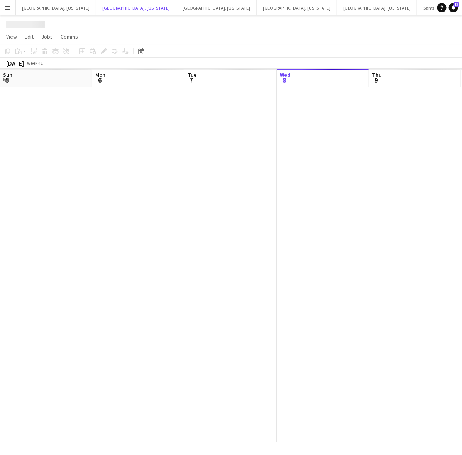
scroll to position [0, 184]
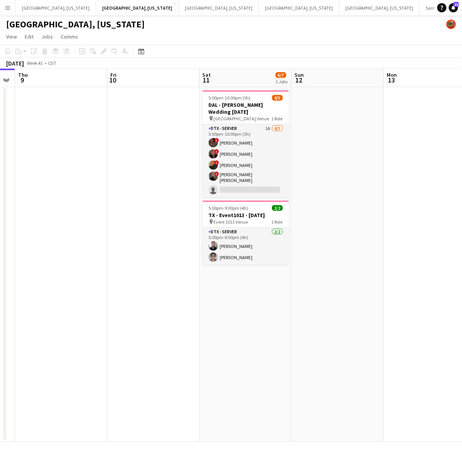
drag, startPoint x: 306, startPoint y: 246, endPoint x: 49, endPoint y: 295, distance: 261.2
click at [55, 306] on app-calendar-viewport "Mon 6 Tue 7 Wed 8 Thu 9 Fri 10 Sat 11 6/7 2 Jobs Sun 12 Mon 13 Tue 14 Wed 15 5:…" at bounding box center [231, 255] width 462 height 373
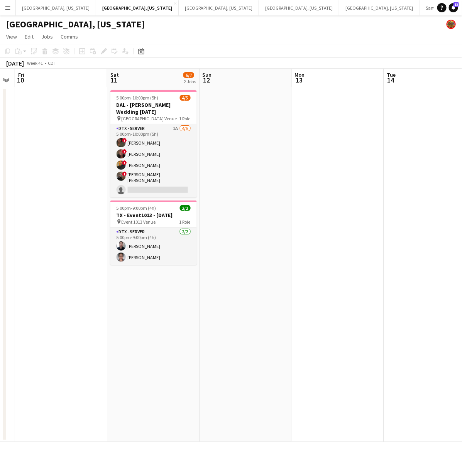
scroll to position [0, 263]
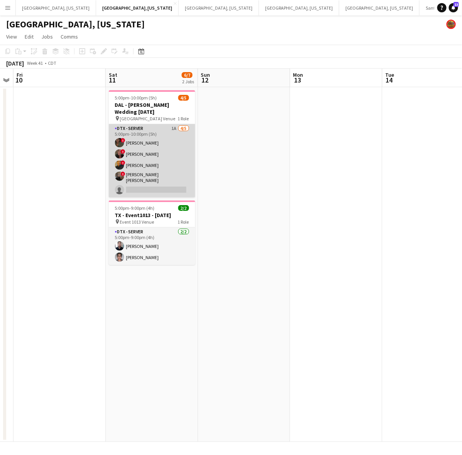
click at [133, 150] on app-card-role "DTX - Server 1A [DATE] 5:00pm-10:00pm (5h) ! Bwalya Chisanga ! [PERSON_NAME] ! …" at bounding box center [152, 160] width 86 height 73
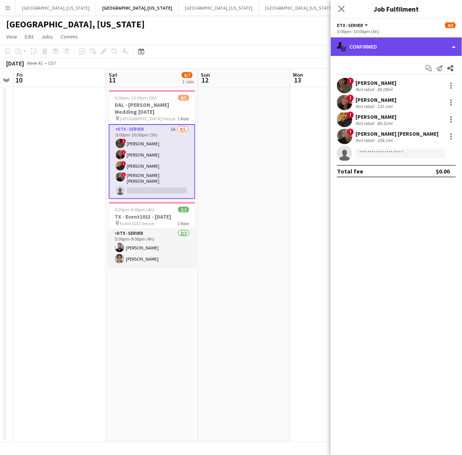
click at [400, 44] on div "single-neutral-actions-check-2 Confirmed" at bounding box center [396, 46] width 131 height 19
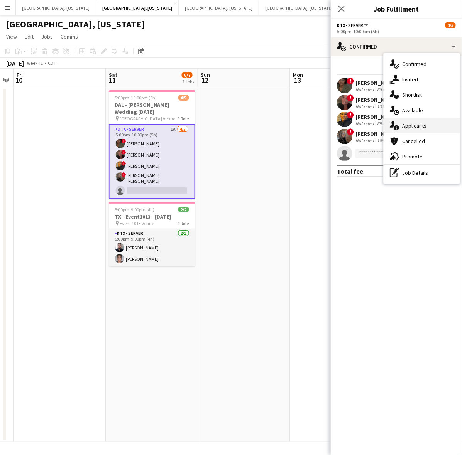
click at [409, 123] on span "Applicants" at bounding box center [414, 125] width 24 height 7
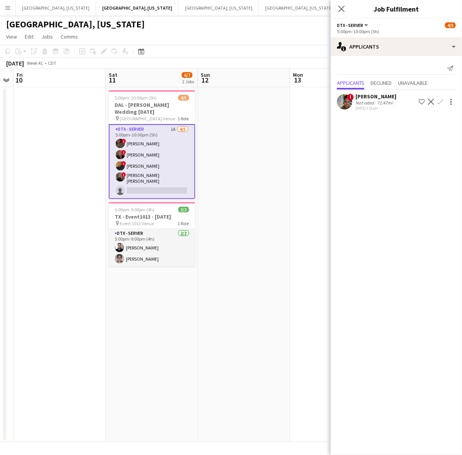
click at [343, 98] on app-user-avatar at bounding box center [344, 101] width 15 height 15
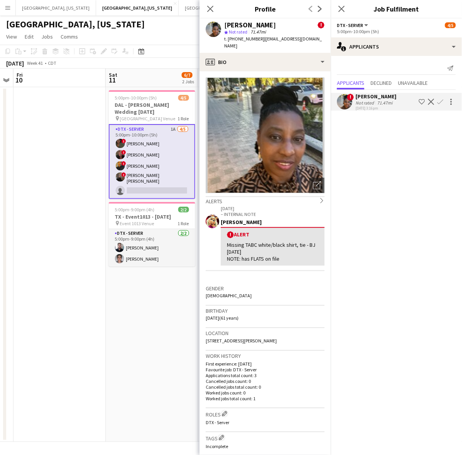
click at [343, 98] on app-user-avatar at bounding box center [344, 101] width 15 height 15
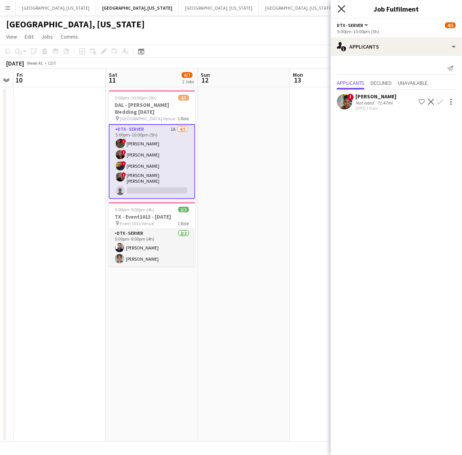
click at [339, 10] on icon "Close pop-in" at bounding box center [341, 8] width 7 height 7
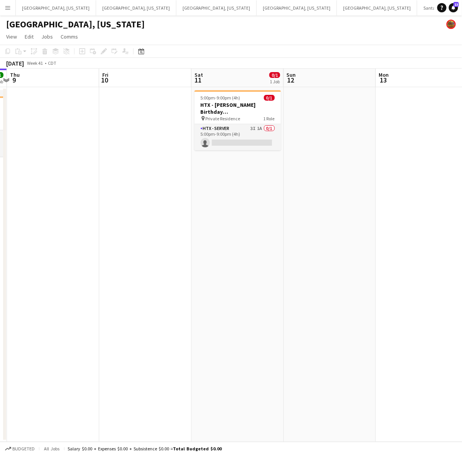
scroll to position [0, 177]
drag, startPoint x: 323, startPoint y: 188, endPoint x: 196, endPoint y: 243, distance: 138.4
click at [196, 244] on app-calendar-viewport "Tue 7 Wed 8 1/1 1 Job Thu 9 Fri 10 Sat 11 0/1 1 Job Sun 12 Mon 13 Tue 14 Wed 15…" at bounding box center [231, 255] width 462 height 373
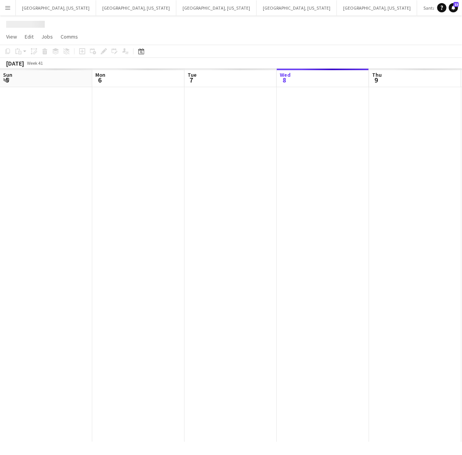
scroll to position [0, 184]
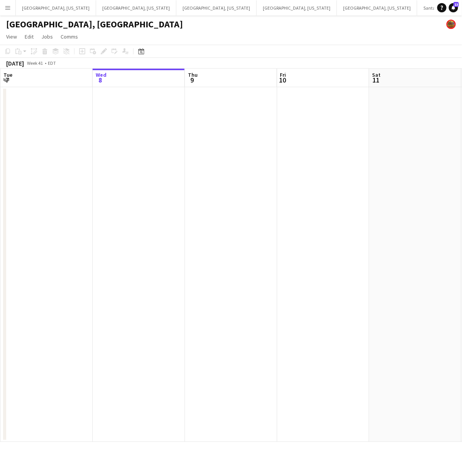
drag, startPoint x: 163, startPoint y: 252, endPoint x: 200, endPoint y: 252, distance: 36.6
click at [105, 264] on app-calendar-viewport "Sun 5 Mon 6 Tue 7 Wed 8 Thu 9 Fri 10 Sat 11 Sun 12 Mon 13 Tue 14" at bounding box center [231, 255] width 462 height 373
drag, startPoint x: 307, startPoint y: 229, endPoint x: 225, endPoint y: 240, distance: 83.7
click at [228, 240] on app-calendar-viewport "Mon 6 Tue 7 Wed 8 Thu 9 Fri 10 Sat 11 Sun 12 Mon 13 Tue 14 Wed 15" at bounding box center [231, 255] width 462 height 373
drag, startPoint x: 328, startPoint y: 217, endPoint x: 168, endPoint y: 245, distance: 162.2
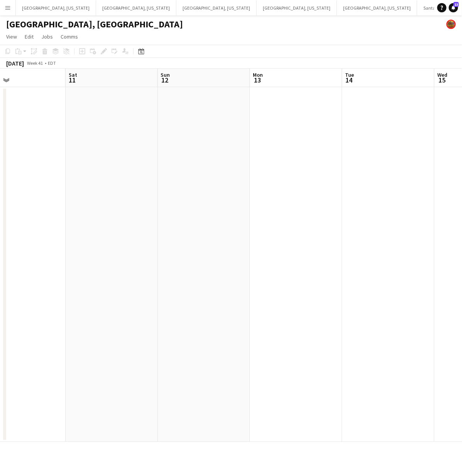
click at [176, 244] on app-calendar-viewport "Tue 7 Wed 8 Thu 9 Fri 10 Sat 11 Sun 12 Mon 13 Tue 14 Wed 15 Thu 16 2/11 1 Job 9…" at bounding box center [231, 255] width 462 height 373
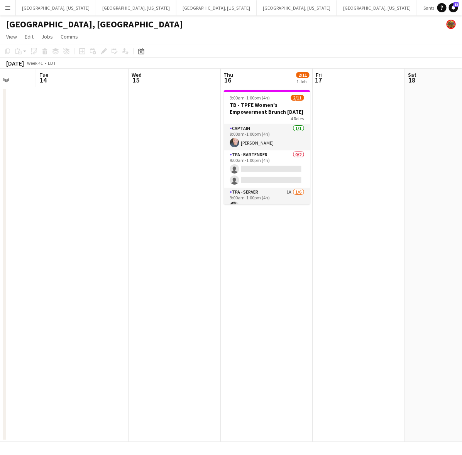
scroll to position [0, 243]
drag, startPoint x: 324, startPoint y: 218, endPoint x: 25, endPoint y: 287, distance: 306.8
click at [24, 292] on app-calendar-viewport "Sat 11 Sun 12 Mon 13 Tue 14 Wed 15 Thu 16 2/11 1 Job Fri 17 Sat 18 Sun 19 Mon 2…" at bounding box center [231, 255] width 462 height 373
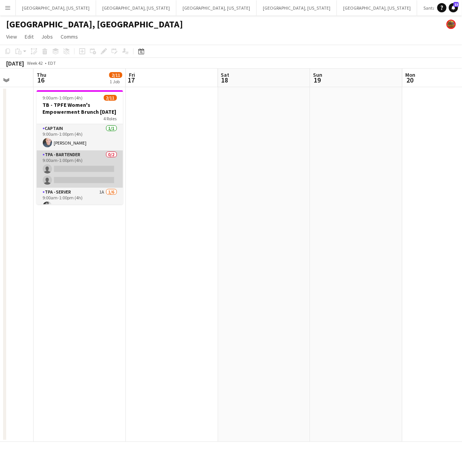
scroll to position [48, 0]
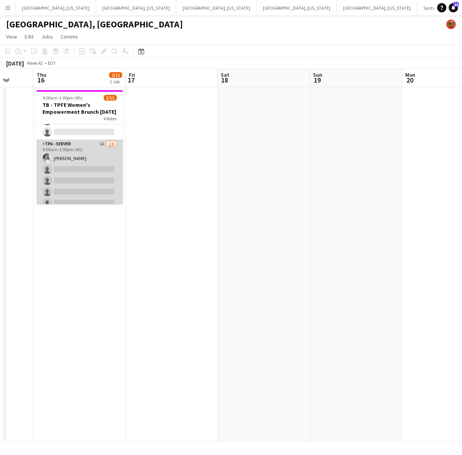
click at [82, 159] on app-card-role "TPA - Server 1A [DATE] 9:00am-1:00pm (4h) [PERSON_NAME] single-neutral-actions …" at bounding box center [80, 181] width 86 height 82
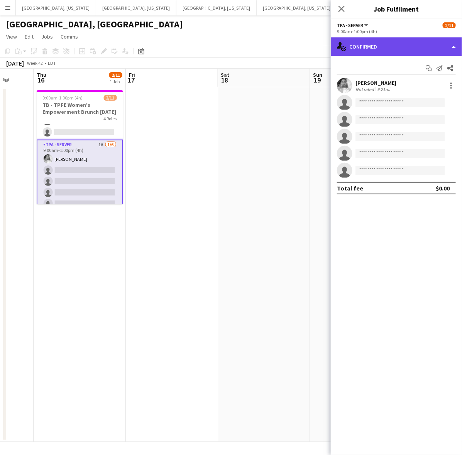
click at [377, 46] on div "single-neutral-actions-check-2 Confirmed" at bounding box center [396, 46] width 131 height 19
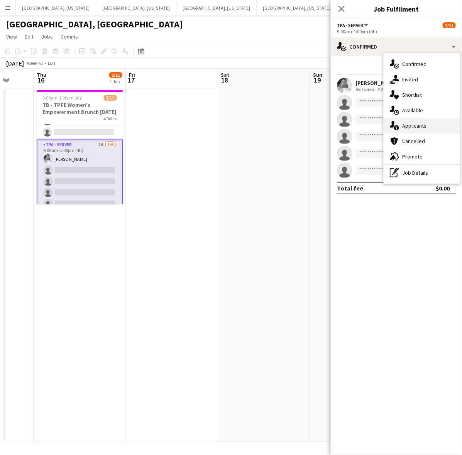
click at [408, 122] on div "single-neutral-actions-information Applicants" at bounding box center [421, 125] width 76 height 15
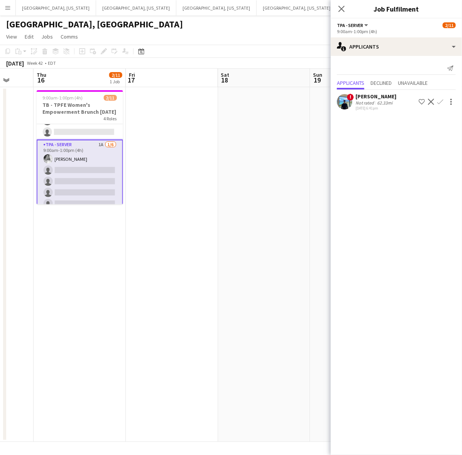
click at [353, 107] on div "! [PERSON_NAME] Not rated 62.33mi [DATE] 6:41pm Shortlist crew Decline Confirm" at bounding box center [396, 102] width 131 height 18
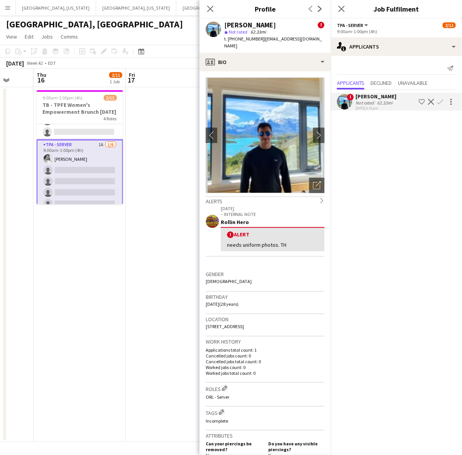
click at [353, 107] on div "! [PERSON_NAME] Not rated 62.33mi [DATE] 6:41pm Shortlist crew Decline Confirm" at bounding box center [396, 102] width 131 height 18
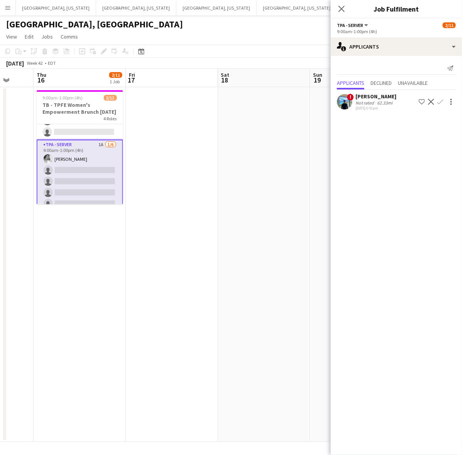
click at [350, 97] on span "!" at bounding box center [350, 97] width 7 height 7
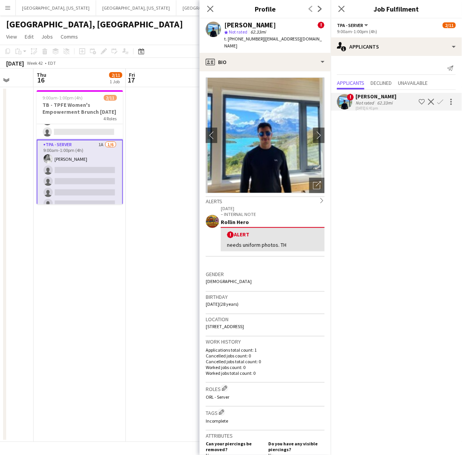
click at [440, 101] on app-icon "Confirm" at bounding box center [440, 102] width 6 height 6
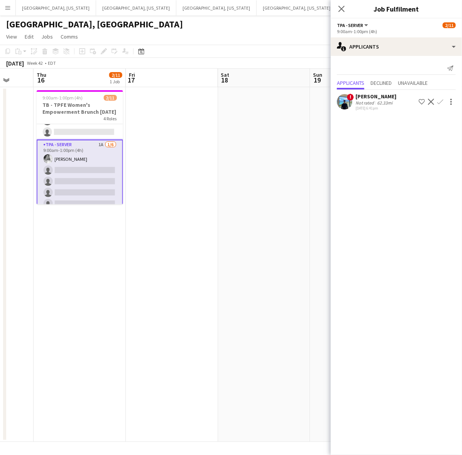
click at [370, 108] on div "[DATE] 6:41pm" at bounding box center [375, 108] width 41 height 5
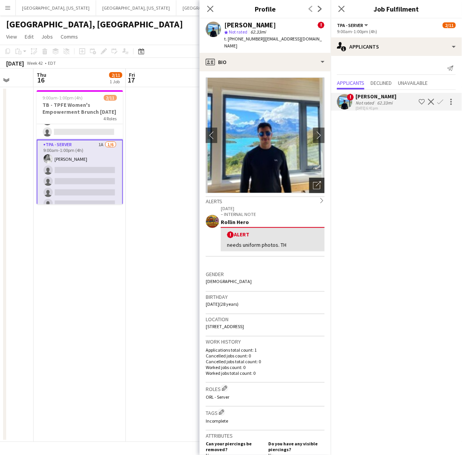
click at [316, 181] on icon at bounding box center [318, 183] width 5 height 5
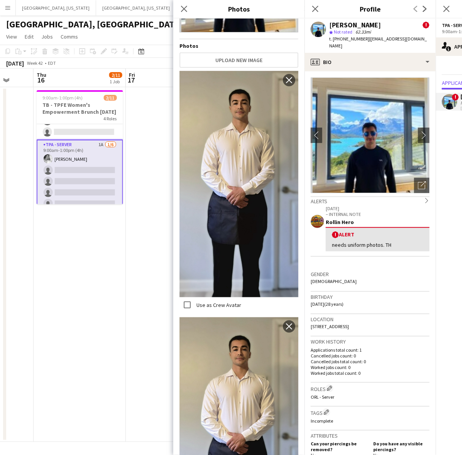
scroll to position [188, 0]
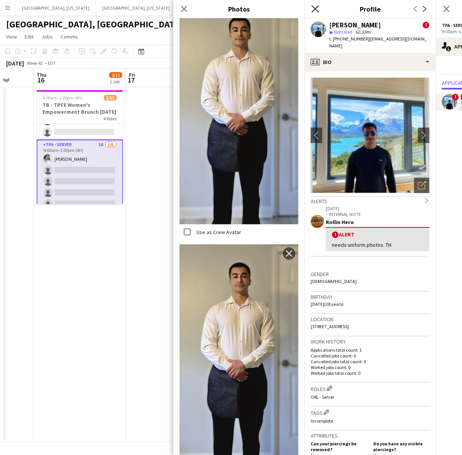
click at [314, 12] on icon "Close pop-in" at bounding box center [314, 8] width 7 height 7
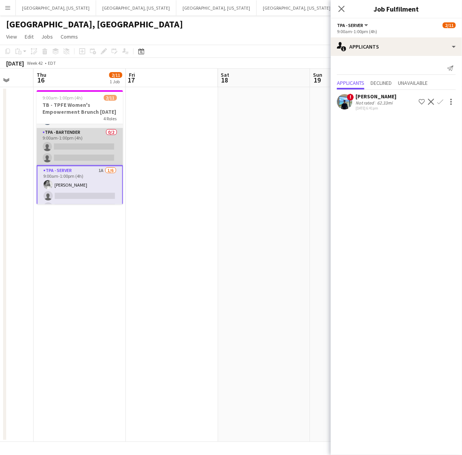
scroll to position [0, 0]
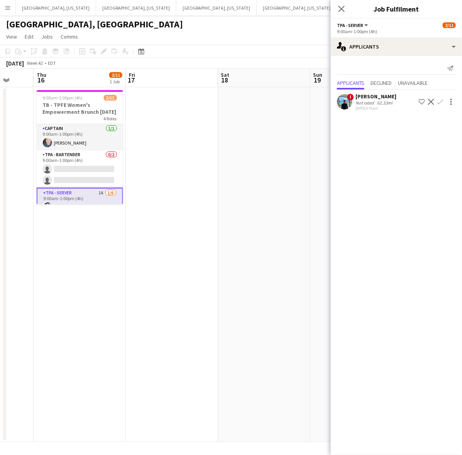
click at [401, 100] on div "! [PERSON_NAME] Not rated 62.33mi [DATE] 6:41pm Shortlist crew Decline Confirm" at bounding box center [396, 102] width 131 height 18
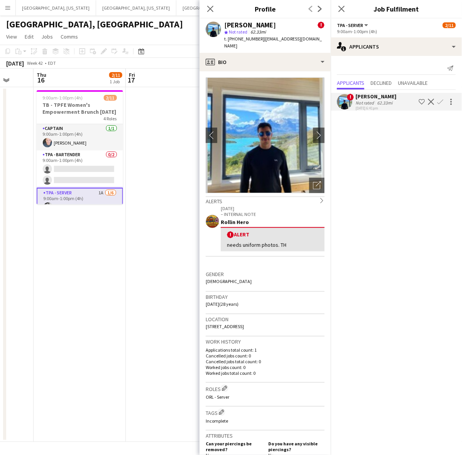
click at [440, 101] on app-icon "Confirm" at bounding box center [440, 102] width 6 height 6
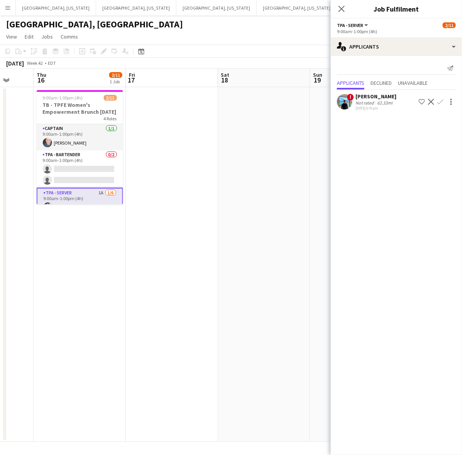
click at [440, 101] on app-icon "Confirm" at bounding box center [440, 102] width 6 height 6
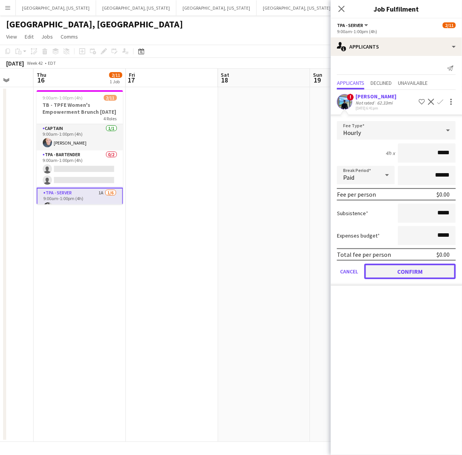
click at [417, 268] on button "Confirm" at bounding box center [409, 271] width 91 height 15
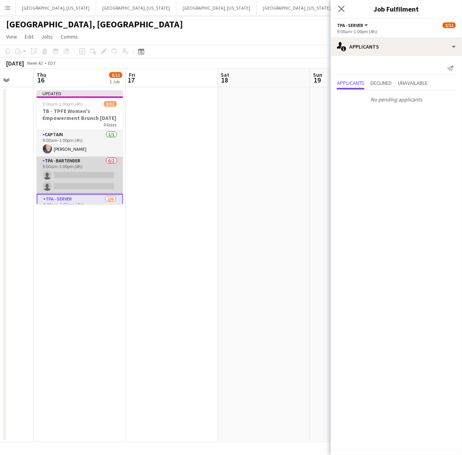
scroll to position [48, 0]
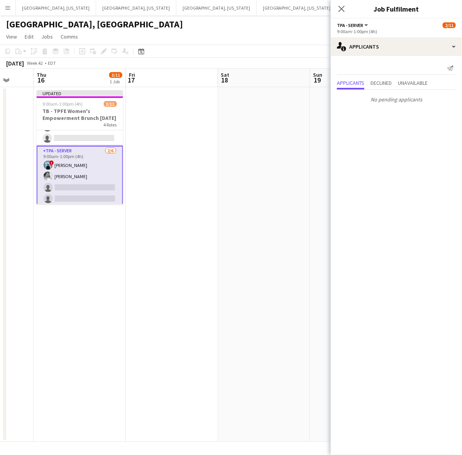
click at [265, 35] on app-page-menu "View Day view expanded Day view collapsed Month view Date picker Jump to [DATE]…" at bounding box center [231, 37] width 462 height 15
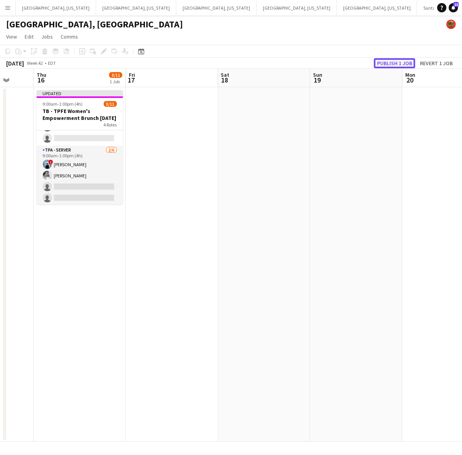
click at [388, 62] on button "Publish 1 job" at bounding box center [394, 63] width 41 height 10
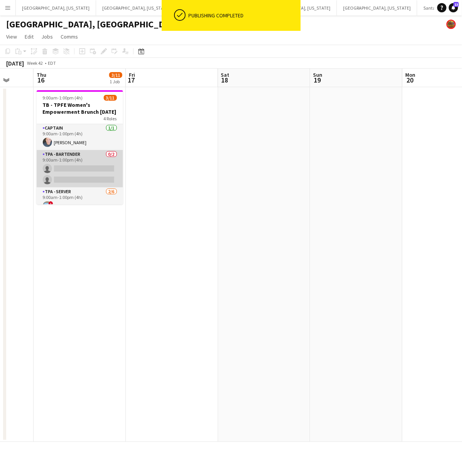
scroll to position [0, 0]
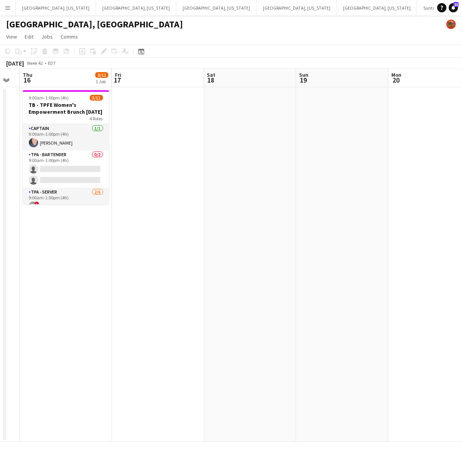
drag, startPoint x: 223, startPoint y: 127, endPoint x: 209, endPoint y: 132, distance: 14.6
click at [209, 132] on app-calendar-viewport "Mon 13 Tue 14 Wed 15 Thu 16 3/11 1 Job Fri 17 Sat 18 Sun 19 Mon 20 Tue 21 Wed 2…" at bounding box center [231, 255] width 462 height 373
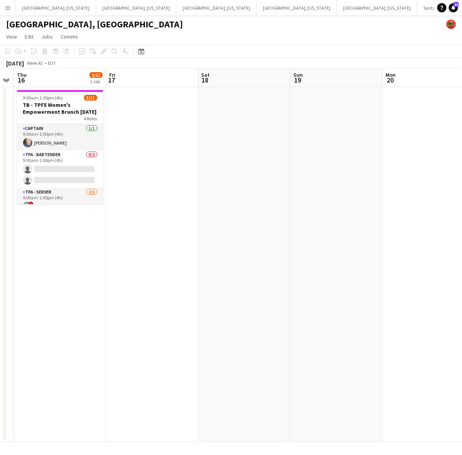
scroll to position [0, 292]
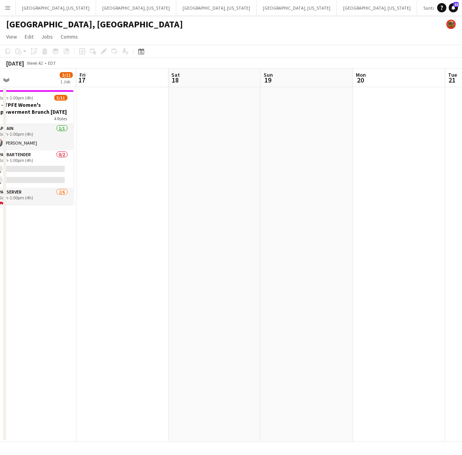
drag, startPoint x: 320, startPoint y: 129, endPoint x: 285, endPoint y: 141, distance: 37.3
click at [285, 141] on app-calendar-viewport "Mon 13 Tue 14 Wed 15 Thu 16 3/11 1 Job Fri 17 Sat 18 Sun 19 Mon 20 Tue 21 Wed 2…" at bounding box center [231, 255] width 462 height 373
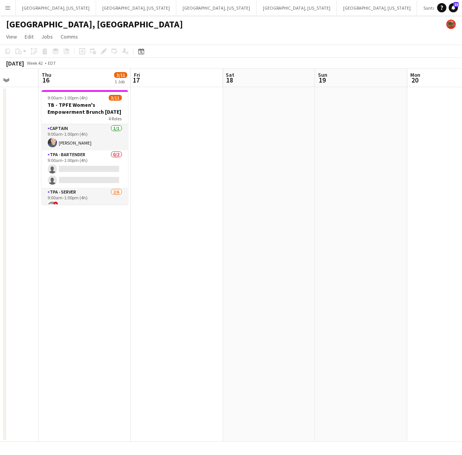
drag, startPoint x: 149, startPoint y: 168, endPoint x: 155, endPoint y: 168, distance: 6.6
click at [155, 168] on app-calendar-viewport "Mon 13 Tue 14 Wed 15 Thu 16 3/11 1 Job Fri 17 Sat 18 Sun 19 Mon 20 Tue 21 Wed 2…" at bounding box center [231, 255] width 462 height 373
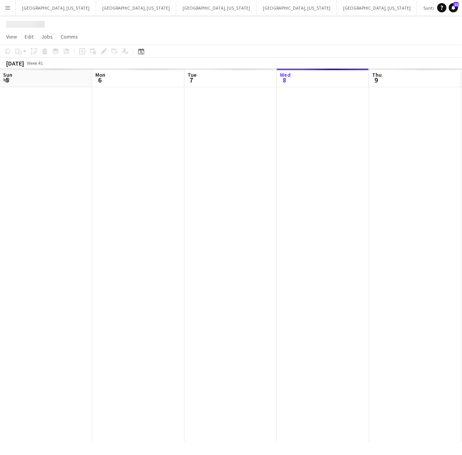
scroll to position [0, 184]
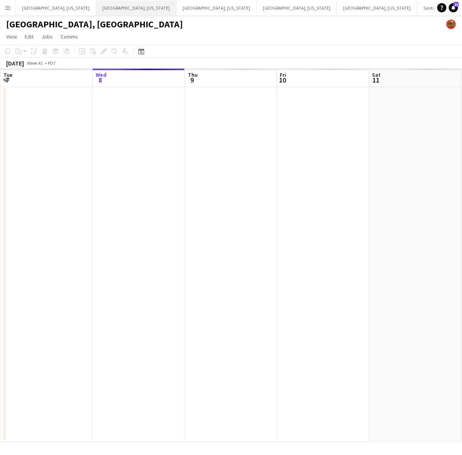
click at [100, 5] on button "[GEOGRAPHIC_DATA], [US_STATE] Close" at bounding box center [136, 7] width 80 height 15
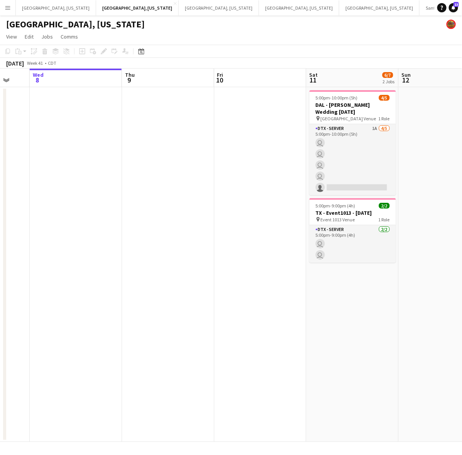
drag, startPoint x: 404, startPoint y: 134, endPoint x: 336, endPoint y: 157, distance: 72.5
click at [336, 157] on app-calendar-viewport "Sun 5 Mon 6 Tue 7 Wed 8 Thu 9 Fri 10 Sat 11 6/7 2 Jobs Sun 12 Mon 13 Tue 14 5:0…" at bounding box center [231, 255] width 462 height 373
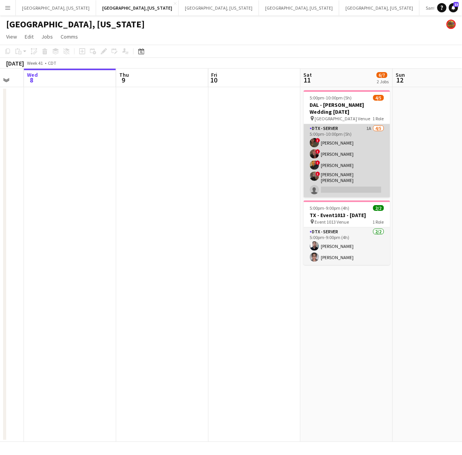
click at [360, 160] on app-card-role "DTX - Server 1A [DATE] 5:00pm-10:00pm (5h) ! Bwalya Chisanga ! [PERSON_NAME] ! …" at bounding box center [347, 160] width 86 height 73
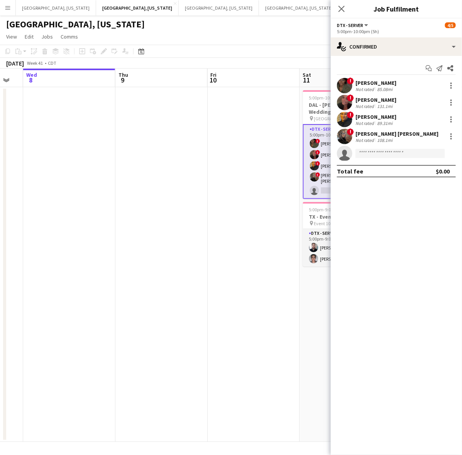
click at [359, 137] on div "Not rated" at bounding box center [365, 140] width 20 height 6
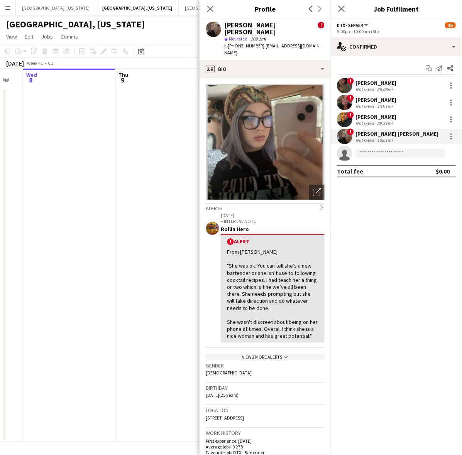
click at [270, 354] on div "View 2 more alerts chevron-down" at bounding box center [265, 357] width 119 height 7
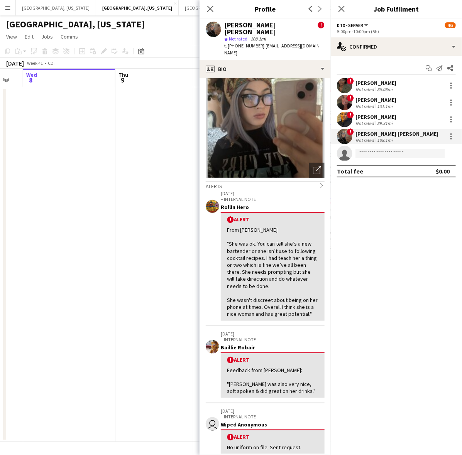
scroll to position [0, 0]
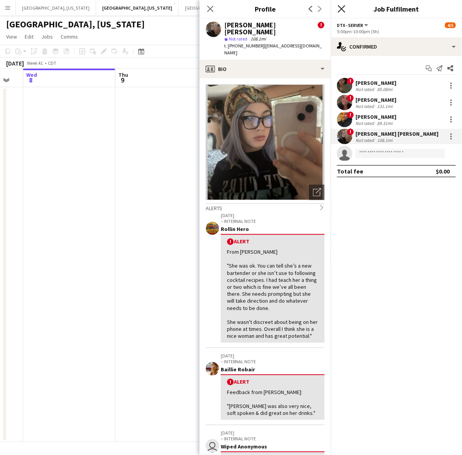
click at [339, 11] on icon at bounding box center [341, 8] width 7 height 7
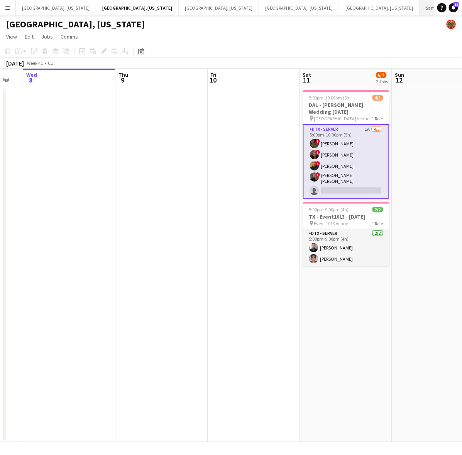
click at [419, 11] on button "Santa [PERSON_NAME] Close" at bounding box center [448, 7] width 58 height 15
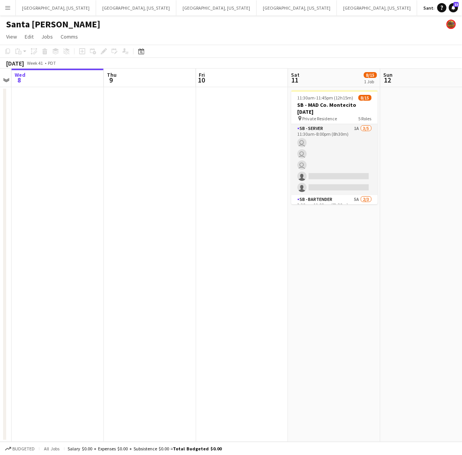
drag, startPoint x: 272, startPoint y: 271, endPoint x: 87, endPoint y: 357, distance: 204.5
click at [100, 355] on app-calendar-viewport "Sun 5 Mon 6 Tue 7 Wed 8 Thu 9 Fri 10 Sat 11 8/15 1 Job Sun 12 Mon 13 Tue 14 11:…" at bounding box center [231, 255] width 462 height 373
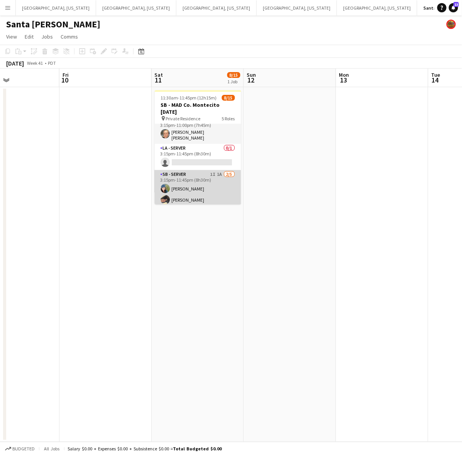
scroll to position [145, 0]
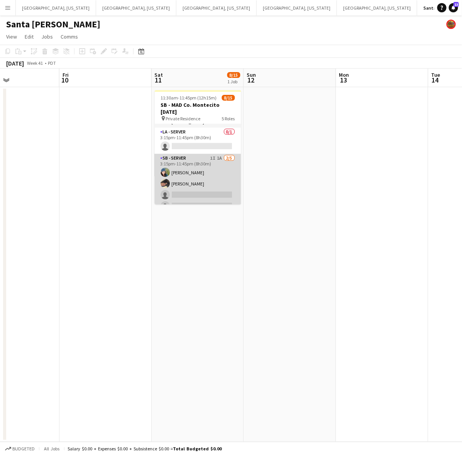
click at [209, 184] on app-card-role "SB - Server 1I 1A [DATE] 3:15pm-11:45pm (8h30m) [PERSON_NAME] [PERSON_NAME] sin…" at bounding box center [198, 189] width 86 height 71
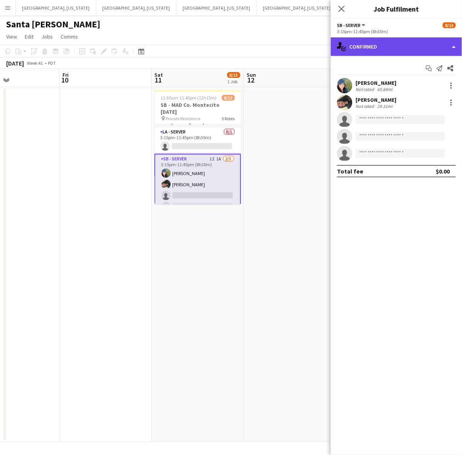
click at [415, 41] on div "single-neutral-actions-check-2 Confirmed" at bounding box center [396, 46] width 131 height 19
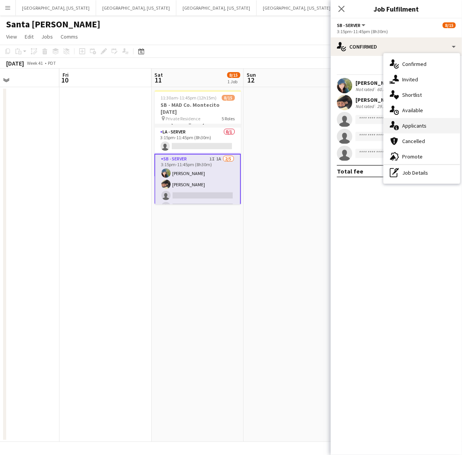
click at [417, 122] on span "Applicants" at bounding box center [414, 125] width 24 height 7
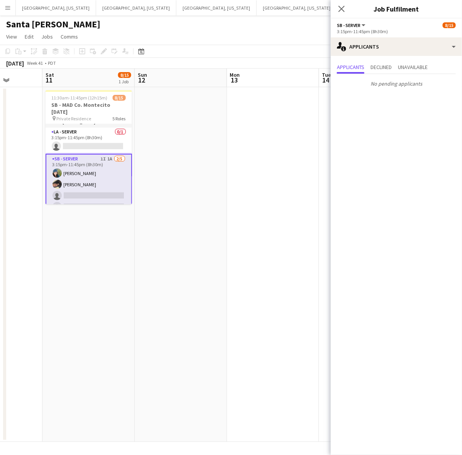
scroll to position [0, 303]
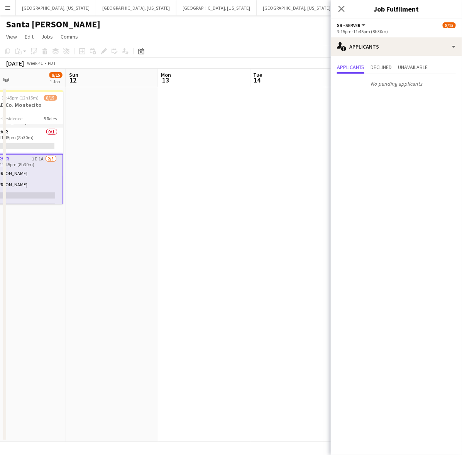
drag, startPoint x: 192, startPoint y: 236, endPoint x: 15, endPoint y: 306, distance: 190.8
click at [15, 306] on app-calendar-viewport "Wed 8 Thu 9 Fri 10 Sat 11 8/15 1 Job Sun 12 Mon 13 Tue 14 Wed 15 Thu 16 Fri 17 …" at bounding box center [231, 255] width 462 height 373
click at [336, 12] on app-icon "Close pop-in" at bounding box center [341, 8] width 11 height 11
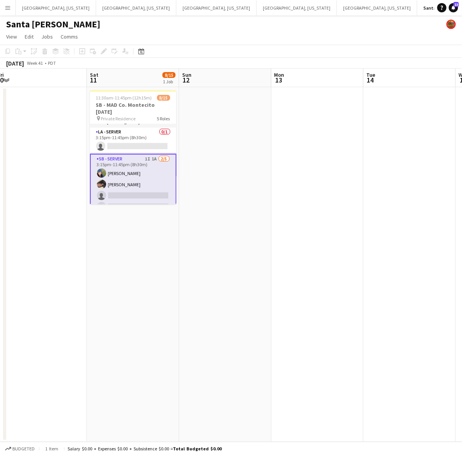
drag, startPoint x: 128, startPoint y: 224, endPoint x: 235, endPoint y: 196, distance: 110.8
click at [235, 196] on app-calendar-viewport "Wed 8 Thu 9 Fri 10 Sat 11 8/15 1 Job Sun 12 Mon 13 Tue 14 Wed 15 Thu 16 Fri 17 …" at bounding box center [231, 255] width 462 height 373
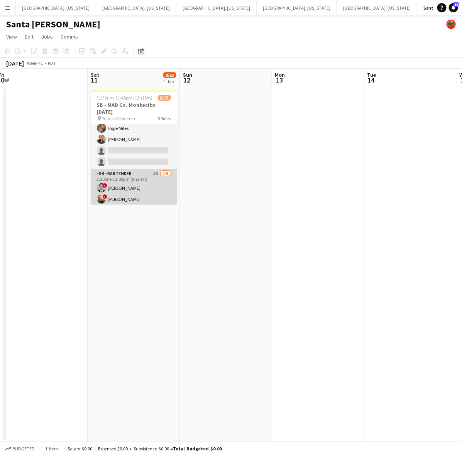
scroll to position [48, 0]
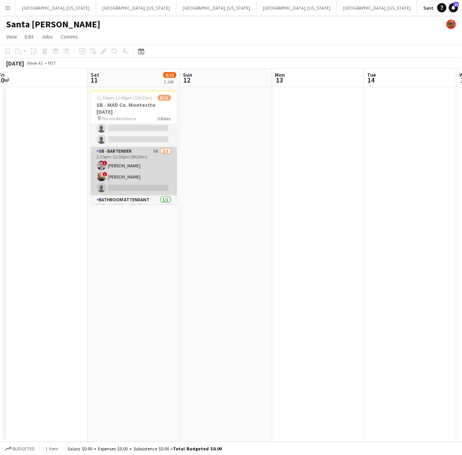
click at [136, 171] on app-card-role "SB - Bartender 5A [DATE] 2:30pm-11:00pm (8h30m) ! [PERSON_NAME] ! [PERSON_NAME]…" at bounding box center [134, 171] width 86 height 49
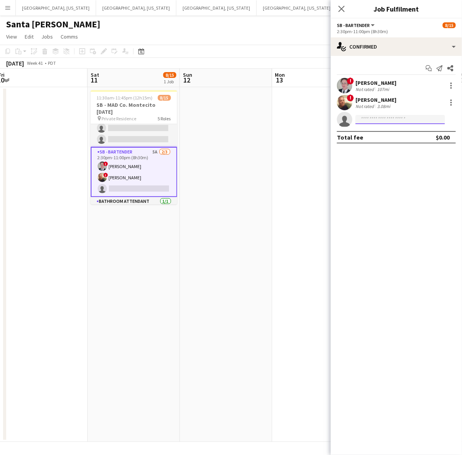
click at [375, 121] on input at bounding box center [399, 119] width 89 height 9
type input "****"
click at [378, 118] on input "****" at bounding box center [399, 119] width 89 height 9
drag, startPoint x: 379, startPoint y: 118, endPoint x: 341, endPoint y: 120, distance: 37.9
click at [341, 120] on app-invite-slot "single-neutral-actions ****" at bounding box center [396, 119] width 131 height 15
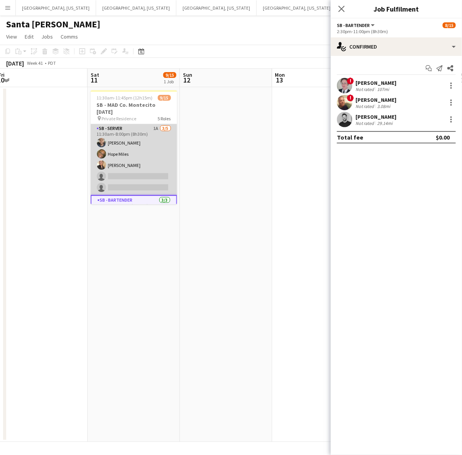
scroll to position [164, 0]
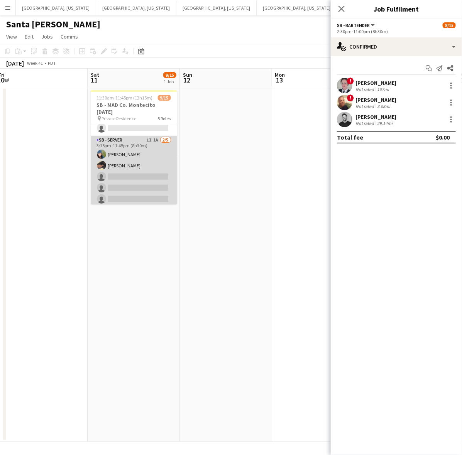
click at [133, 176] on app-card-role "SB - Server 1I 1A [DATE] 3:15pm-11:45pm (8h30m) [PERSON_NAME] [PERSON_NAME] sin…" at bounding box center [134, 171] width 86 height 71
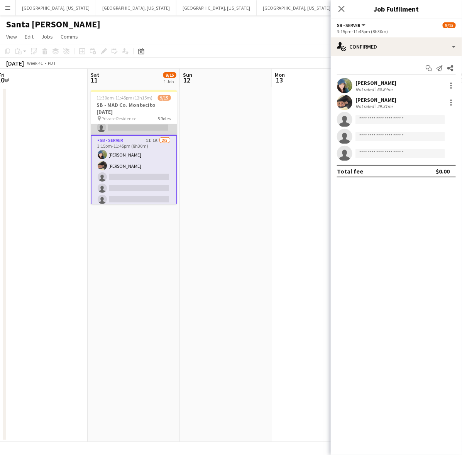
scroll to position [115, 0]
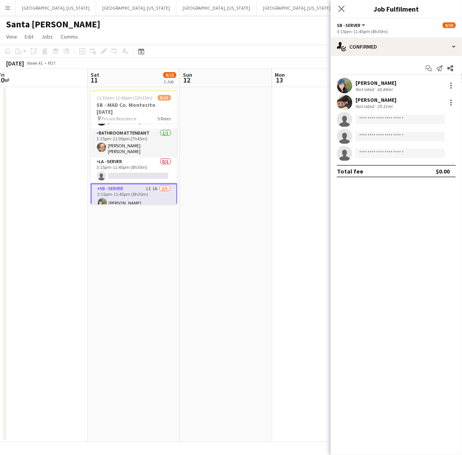
click at [231, 134] on app-date-cell at bounding box center [226, 264] width 92 height 355
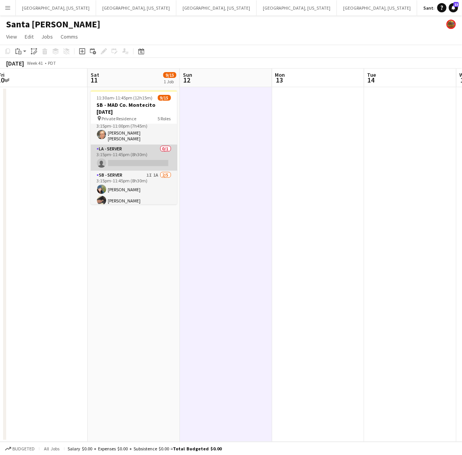
scroll to position [163, 0]
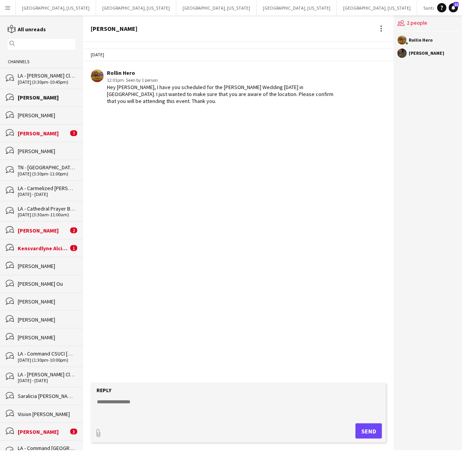
click at [8, 7] on app-icon "Menu" at bounding box center [8, 8] width 6 height 6
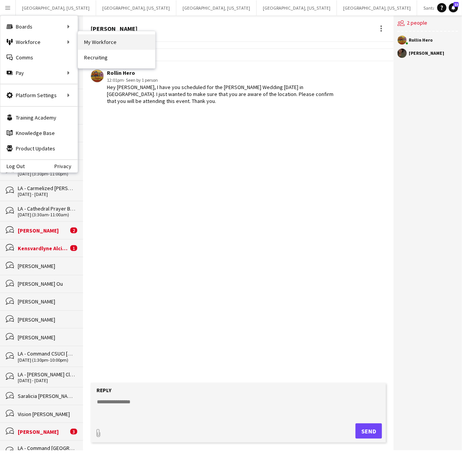
click at [91, 38] on link "My Workforce" at bounding box center [116, 41] width 77 height 15
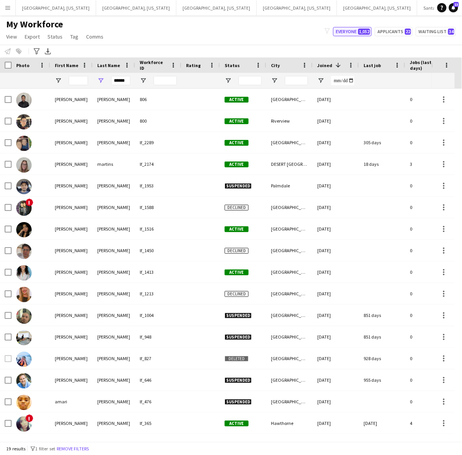
click at [359, 32] on button "Everyone 1,052" at bounding box center [352, 31] width 39 height 9
type input "**********"
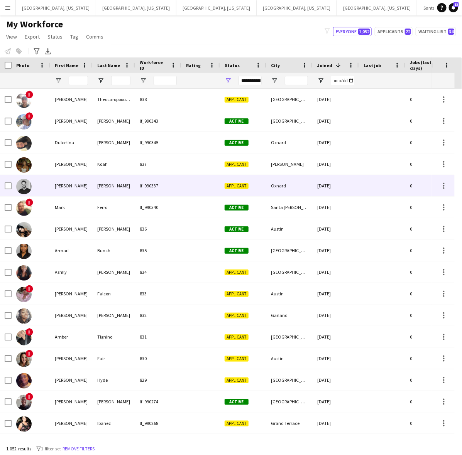
click at [132, 186] on div "Cantrell" at bounding box center [114, 185] width 42 height 21
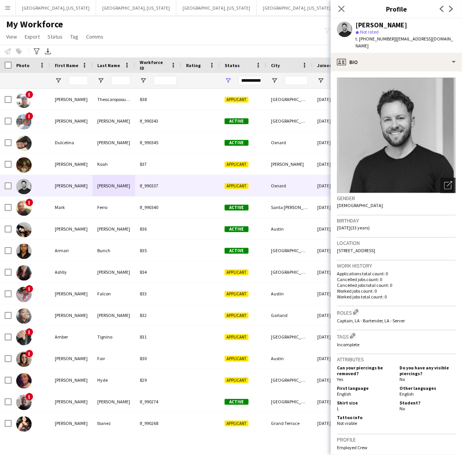
click at [444, 182] on icon at bounding box center [447, 185] width 7 height 7
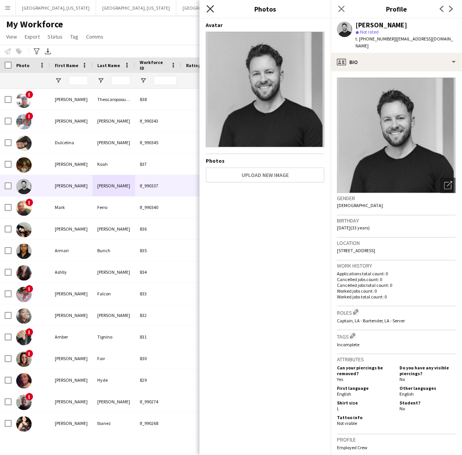
click at [210, 5] on icon "Close pop-in" at bounding box center [209, 8] width 7 height 7
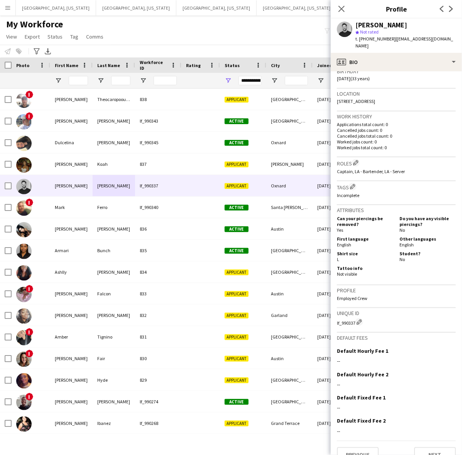
scroll to position [153, 0]
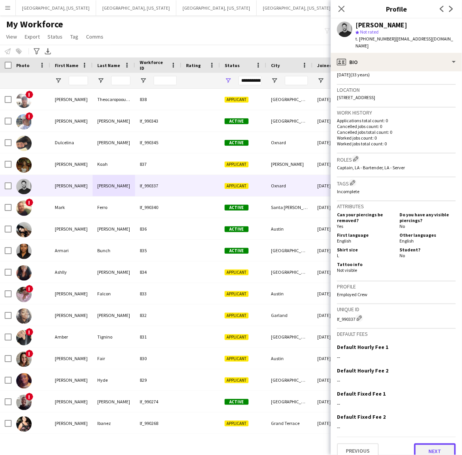
click at [423, 444] on button "Next" at bounding box center [435, 451] width 42 height 15
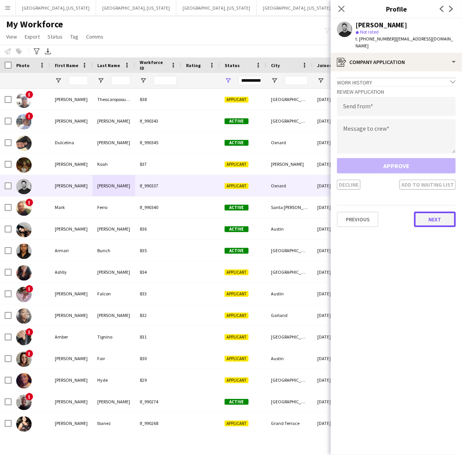
click at [438, 212] on button "Next" at bounding box center [435, 219] width 42 height 15
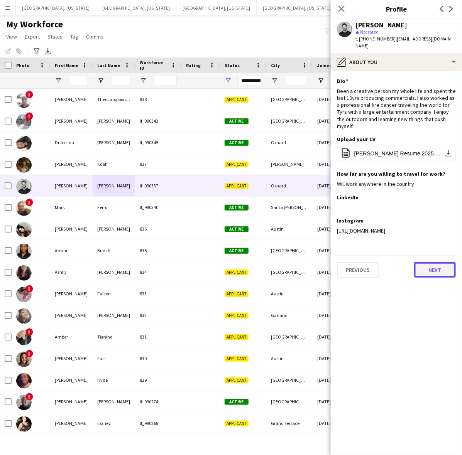
click at [438, 262] on button "Next" at bounding box center [435, 269] width 42 height 15
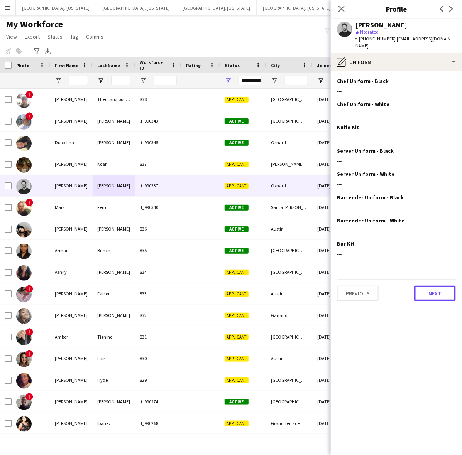
click at [436, 287] on button "Next" at bounding box center [435, 293] width 42 height 15
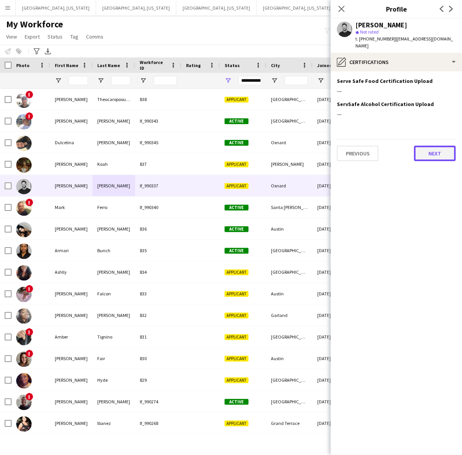
click at [438, 147] on button "Next" at bounding box center [435, 153] width 42 height 15
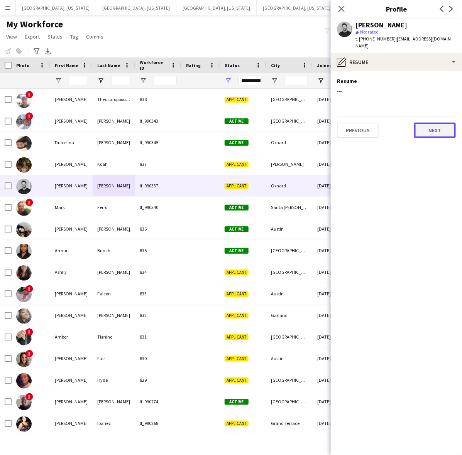
click at [435, 123] on button "Next" at bounding box center [435, 130] width 42 height 15
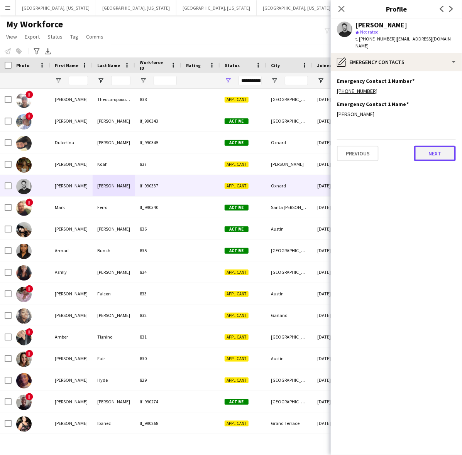
click at [436, 150] on button "Next" at bounding box center [435, 153] width 42 height 15
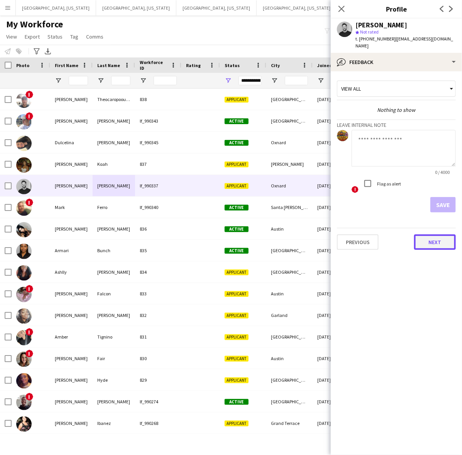
click at [441, 235] on button "Next" at bounding box center [435, 242] width 42 height 15
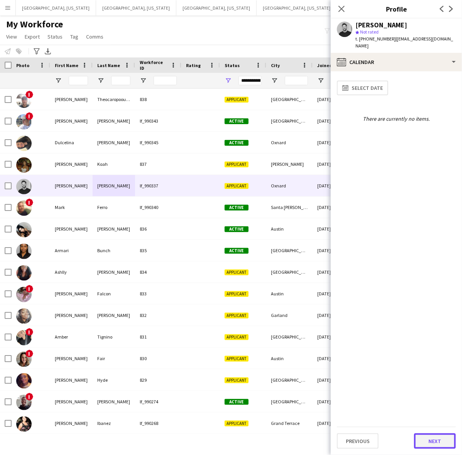
click at [431, 444] on button "Next" at bounding box center [435, 441] width 42 height 15
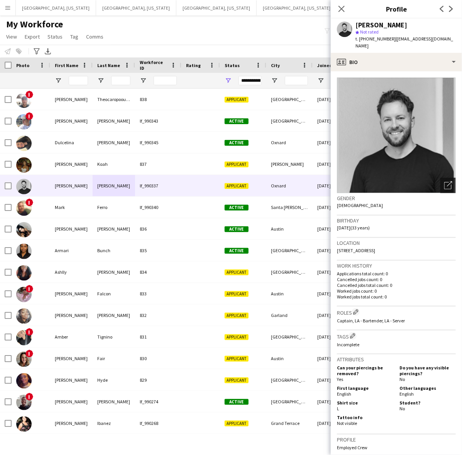
click at [444, 181] on icon "Open photos pop-in" at bounding box center [448, 185] width 8 height 8
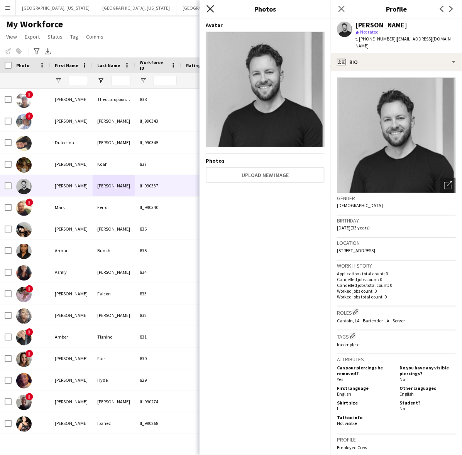
click at [212, 11] on icon at bounding box center [209, 8] width 7 height 7
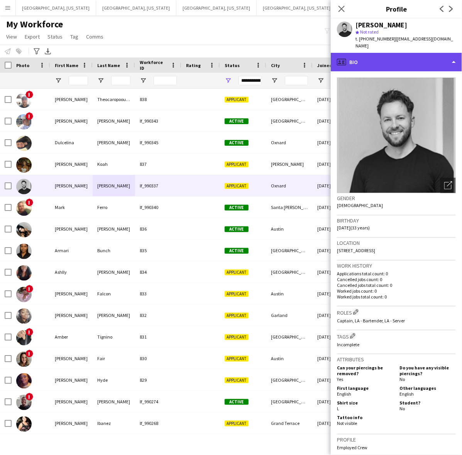
click at [407, 58] on div "profile Bio" at bounding box center [396, 62] width 131 height 19
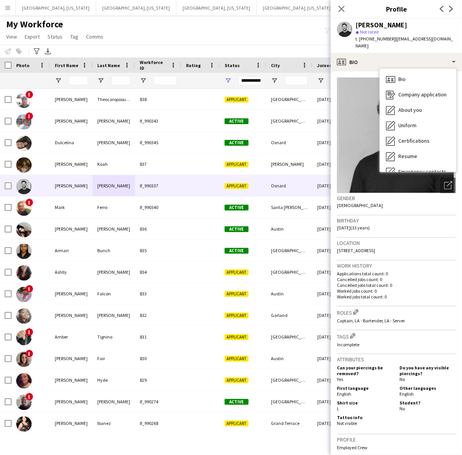
click at [413, 225] on div "Birthday 11-13-1991 (33 years)" at bounding box center [396, 227] width 119 height 22
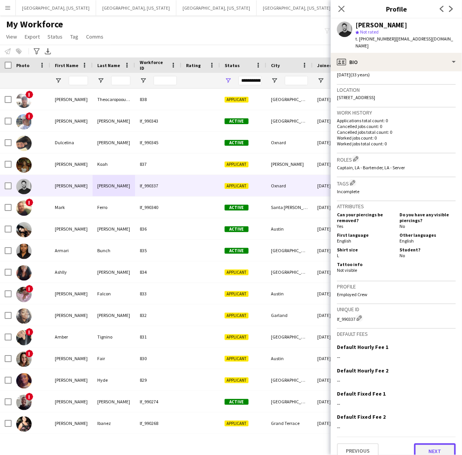
click at [436, 444] on button "Next" at bounding box center [435, 451] width 42 height 15
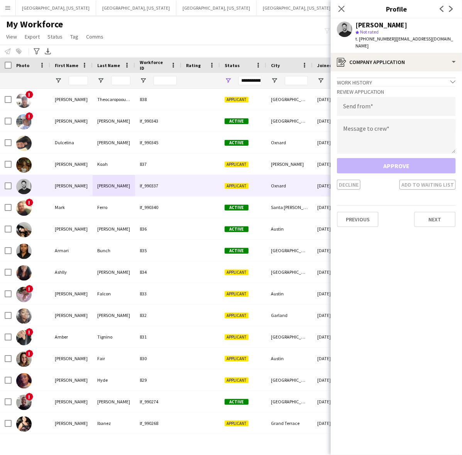
click at [436, 228] on app-crew-profile-application "Work history chevron-down Banquet Captain Noble House Resorts May 2025 — Sep 20…" at bounding box center [396, 263] width 131 height 384
click at [436, 222] on app-crew-profile-application "Work history chevron-down Banquet Captain Noble House Resorts May 2025 — Sep 20…" at bounding box center [396, 263] width 131 height 384
click at [435, 212] on button "Next" at bounding box center [435, 219] width 42 height 15
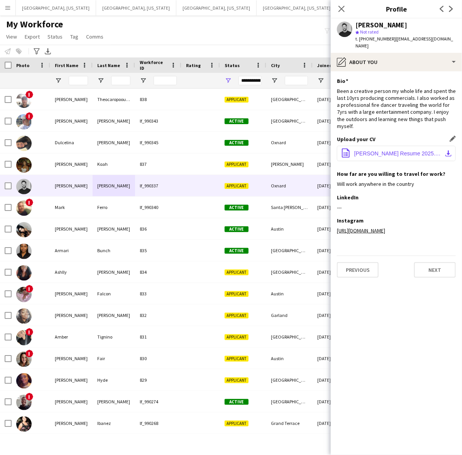
click at [402, 150] on span "Evan Cantrell Resume 2025.pdf" at bounding box center [397, 153] width 87 height 6
click at [361, 262] on button "Previous" at bounding box center [358, 269] width 42 height 15
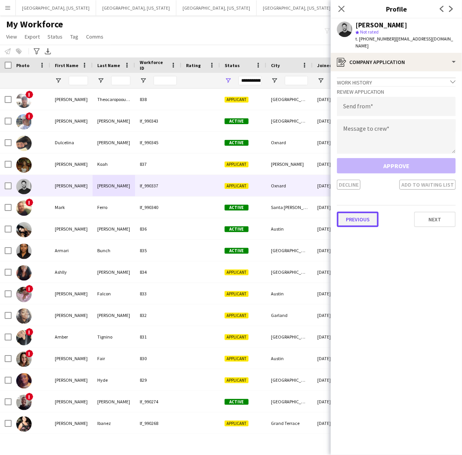
click at [363, 212] on button "Previous" at bounding box center [358, 219] width 42 height 15
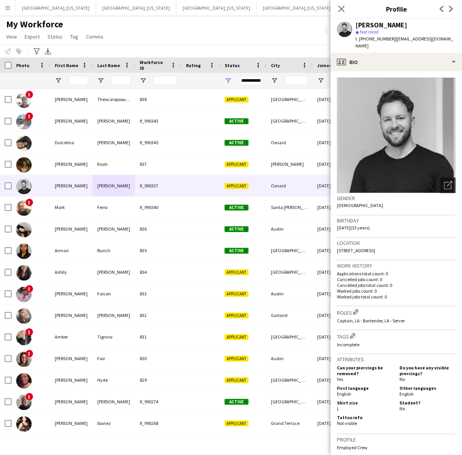
click at [447, 181] on icon at bounding box center [449, 183] width 5 height 5
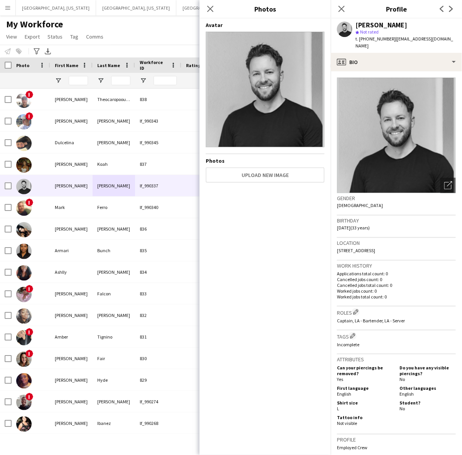
scroll to position [145, 0]
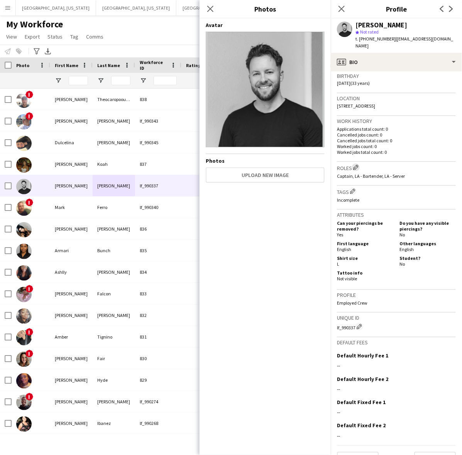
click at [356, 165] on app-icon "Edit crew company roles" at bounding box center [355, 167] width 5 height 5
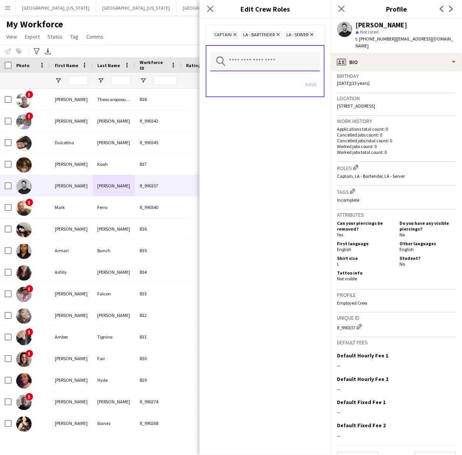
click at [287, 64] on input "text" at bounding box center [265, 61] width 110 height 19
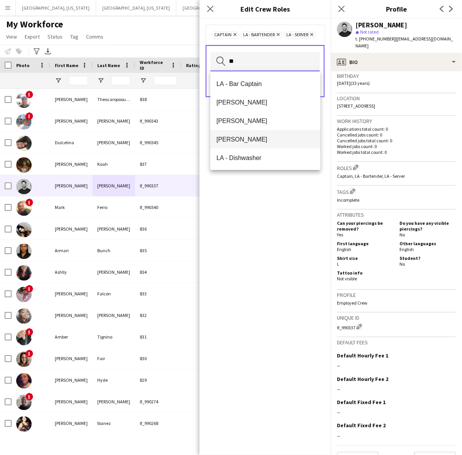
type input "**"
click at [254, 139] on span "[PERSON_NAME]" at bounding box center [265, 139] width 98 height 7
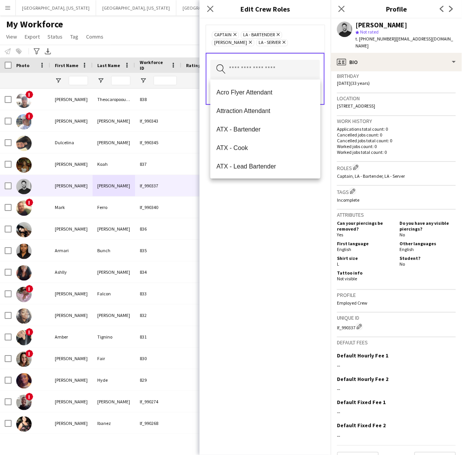
drag, startPoint x: 290, startPoint y: 222, endPoint x: 295, endPoint y: 201, distance: 21.1
click at [295, 209] on div "Captain Remove LA - Bartender Remove LA - Cook Remove LA - Server Remove Search…" at bounding box center [264, 237] width 131 height 437
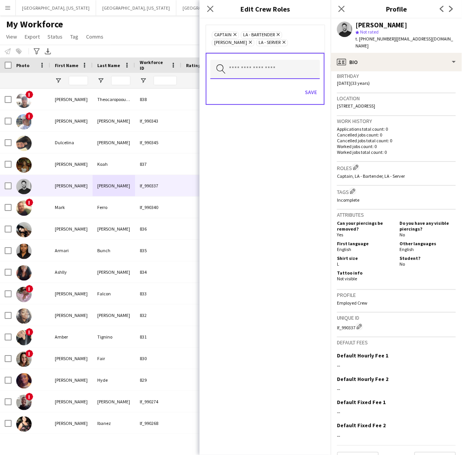
click at [267, 74] on input "text" at bounding box center [265, 69] width 110 height 19
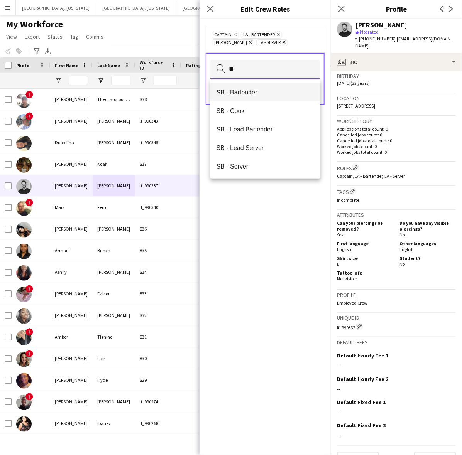
type input "**"
click at [262, 89] on span "SB - Bartender" at bounding box center [265, 92] width 98 height 7
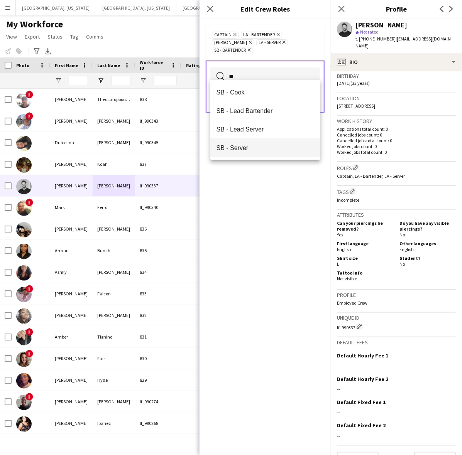
type input "**"
click at [247, 148] on span "SB - Server" at bounding box center [265, 147] width 98 height 7
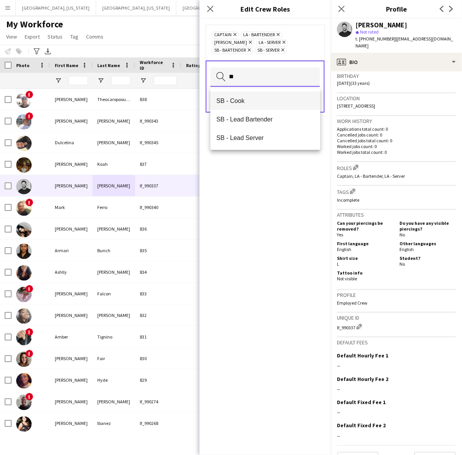
type input "**"
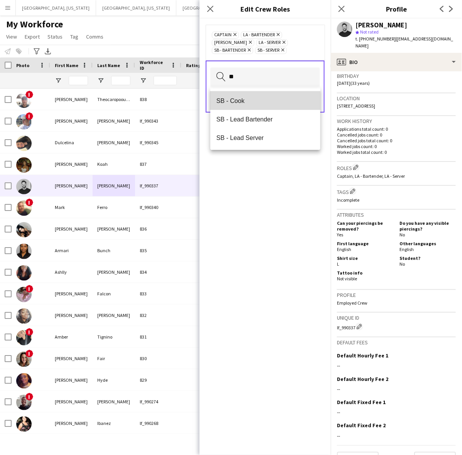
click at [240, 101] on span "SB - Cook" at bounding box center [265, 100] width 98 height 7
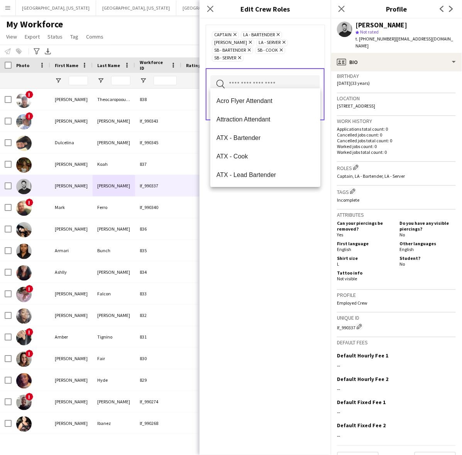
drag, startPoint x: 284, startPoint y: 248, endPoint x: 290, endPoint y: 201, distance: 47.0
click at [285, 242] on div "Captain Remove LA - Bartender Remove LA - Cook Remove LA - Server Remove SB - B…" at bounding box center [264, 237] width 131 height 437
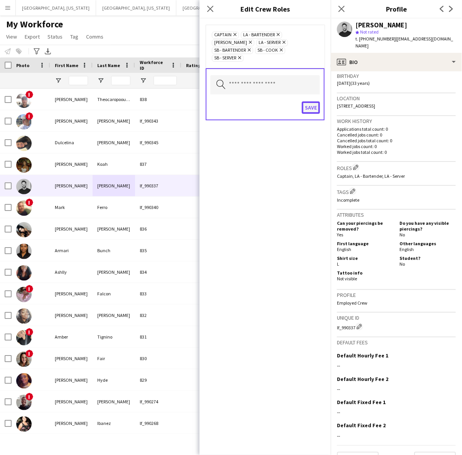
click at [311, 103] on button "Save" at bounding box center [311, 107] width 18 height 12
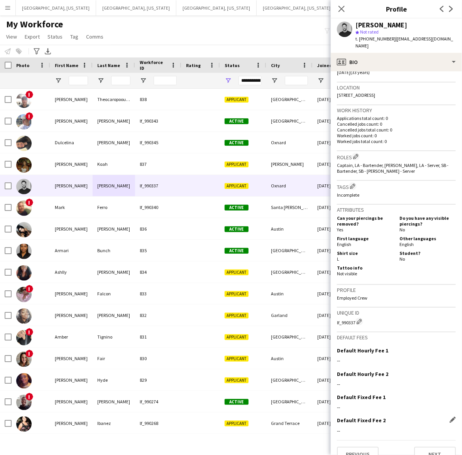
scroll to position [159, 0]
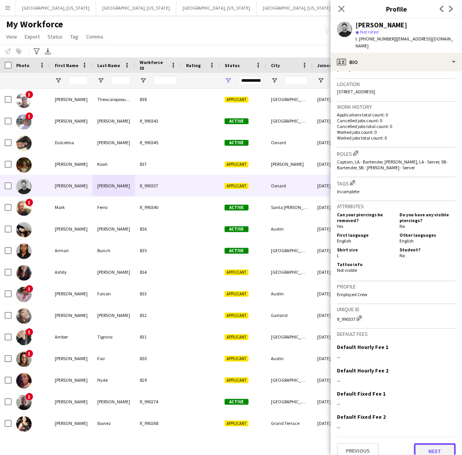
click at [434, 444] on button "Next" at bounding box center [435, 451] width 42 height 15
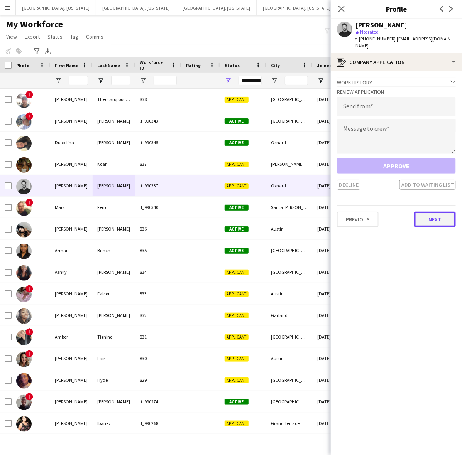
click at [415, 213] on button "Next" at bounding box center [435, 219] width 42 height 15
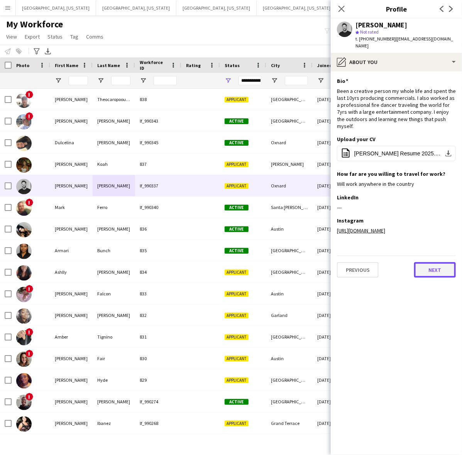
click at [427, 262] on button "Next" at bounding box center [435, 269] width 42 height 15
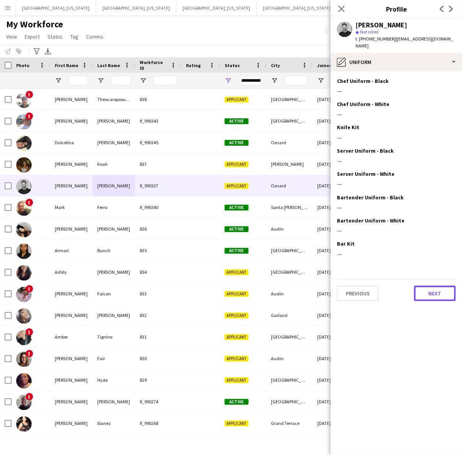
click at [424, 286] on button "Next" at bounding box center [435, 293] width 42 height 15
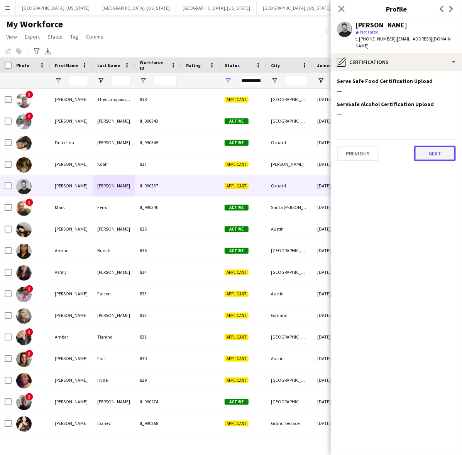
click at [429, 153] on button "Next" at bounding box center [435, 153] width 42 height 15
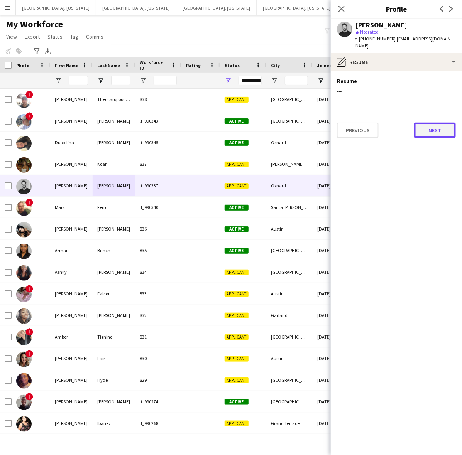
click at [427, 123] on button "Next" at bounding box center [435, 130] width 42 height 15
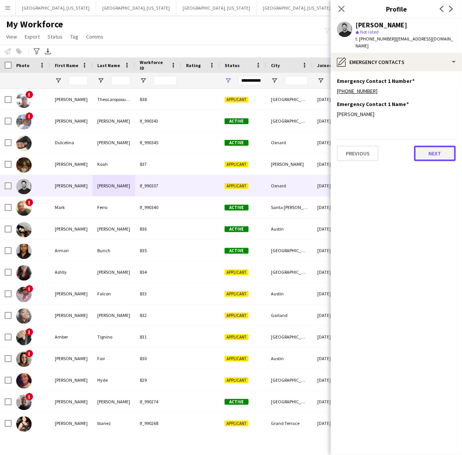
click at [430, 146] on button "Next" at bounding box center [435, 153] width 42 height 15
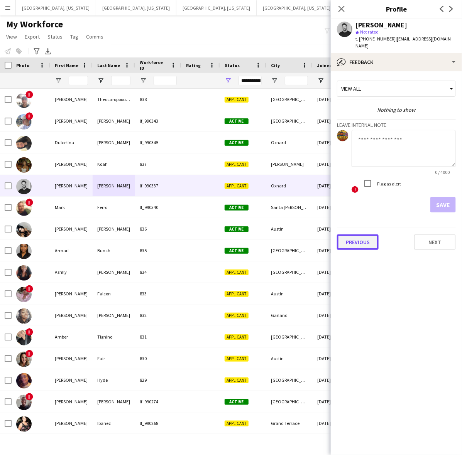
click at [372, 235] on button "Previous" at bounding box center [358, 242] width 42 height 15
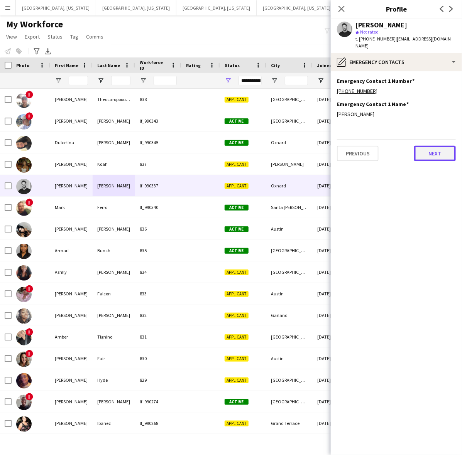
click at [432, 146] on button "Next" at bounding box center [435, 153] width 42 height 15
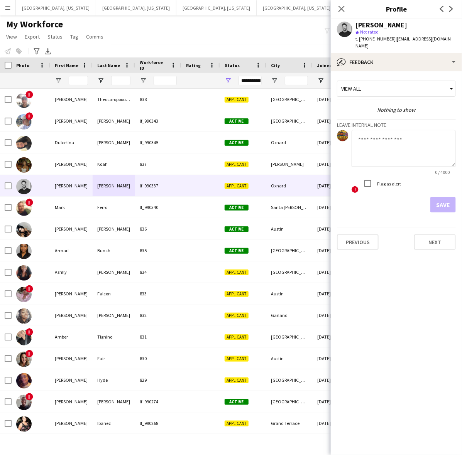
click at [435, 280] on app-crew-profile-feedback-tab "View all Nothing to show Leave internal note 0 / 4000 ! Flag as alert Save Prev…" at bounding box center [396, 263] width 131 height 384
click at [425, 236] on button "Next" at bounding box center [435, 242] width 42 height 15
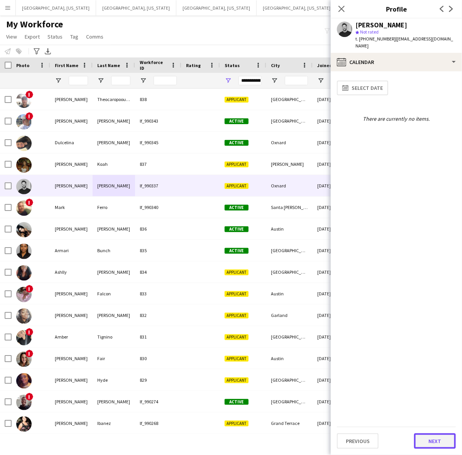
click at [435, 436] on button "Next" at bounding box center [435, 441] width 42 height 15
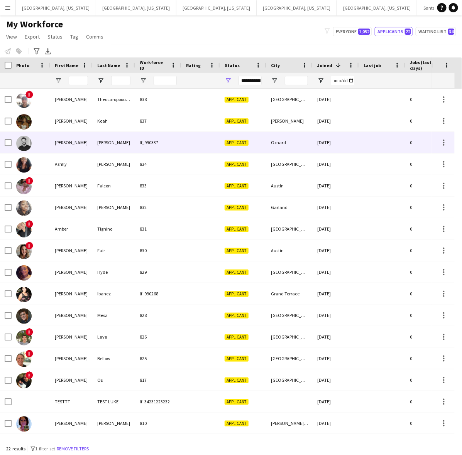
click at [119, 141] on div "Cantrell" at bounding box center [114, 142] width 42 height 21
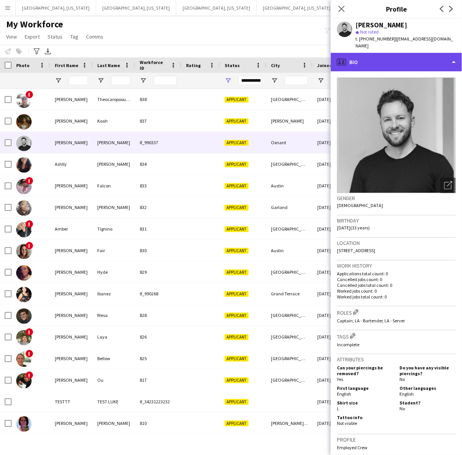
click at [406, 53] on div "profile Bio" at bounding box center [396, 62] width 131 height 19
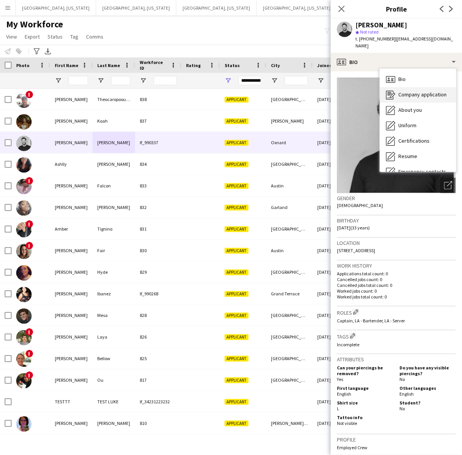
click at [412, 91] on span "Company application" at bounding box center [422, 94] width 48 height 7
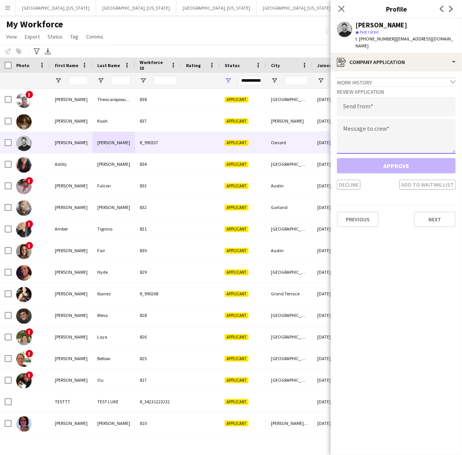
click at [369, 125] on textarea at bounding box center [396, 136] width 119 height 35
paste textarea "**********"
type textarea "**********"
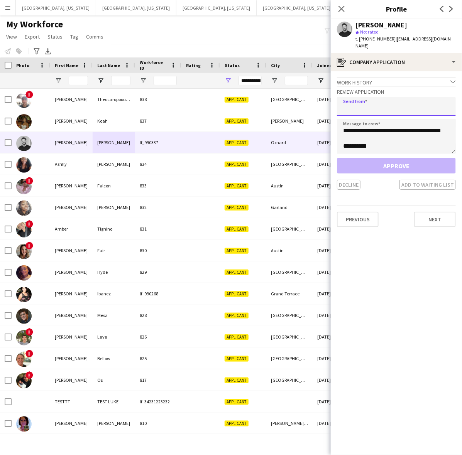
click at [365, 97] on input "email" at bounding box center [396, 106] width 119 height 19
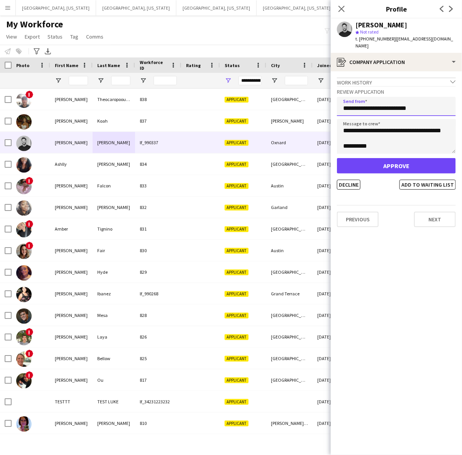
type input "**********"
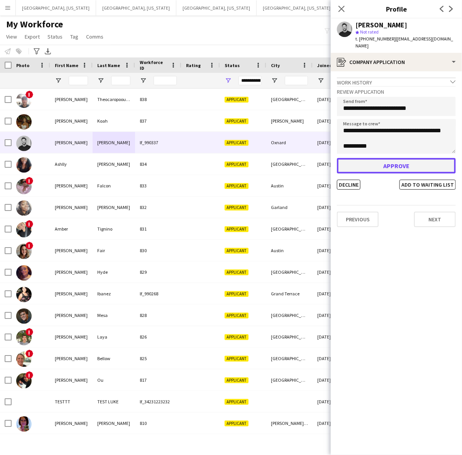
click at [384, 158] on button "Approve" at bounding box center [396, 165] width 119 height 15
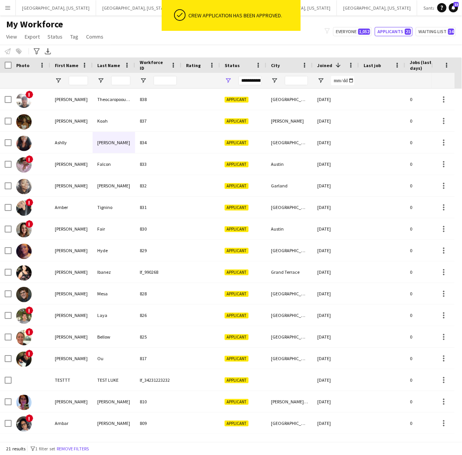
click at [321, 32] on div "filter-1 Everyone 1,052 Applicants 21 Waiting list 34" at bounding box center [390, 31] width 144 height 9
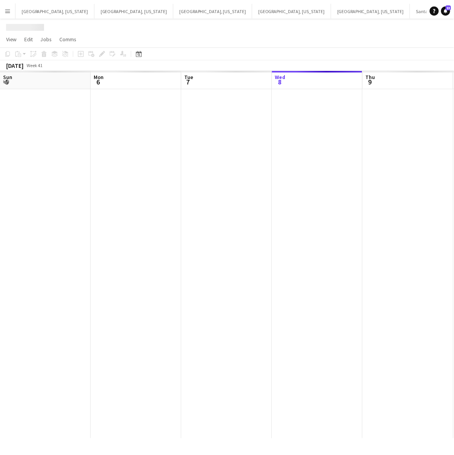
scroll to position [0, 184]
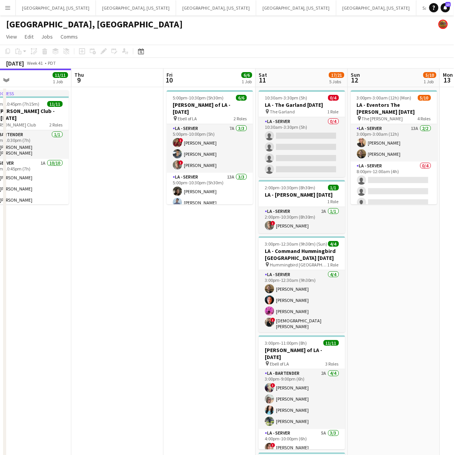
drag, startPoint x: 192, startPoint y: 370, endPoint x: 74, endPoint y: 382, distance: 119.0
click at [74, 383] on app-calendar-viewport "Sun 5 Mon 6 Tue 7 Wed 8 11/11 1 Job Thu 9 Fri 10 6/6 1 Job Sat 11 17/21 5 Jobs …" at bounding box center [227, 306] width 454 height 474
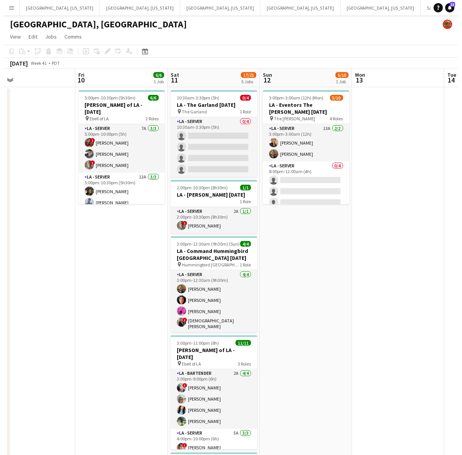
scroll to position [0, 243]
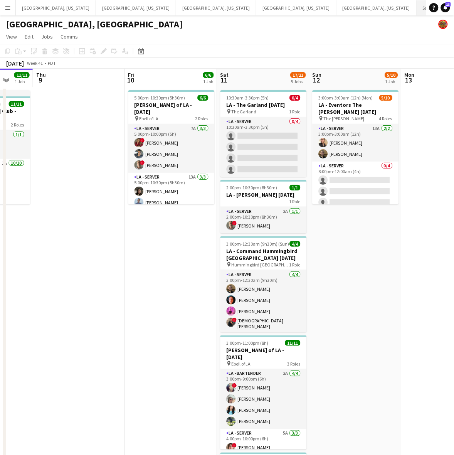
click at [417, 8] on button "Santa [PERSON_NAME] Close" at bounding box center [446, 7] width 58 height 15
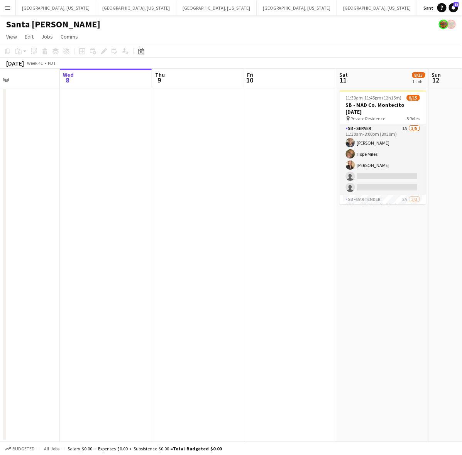
scroll to position [0, 290]
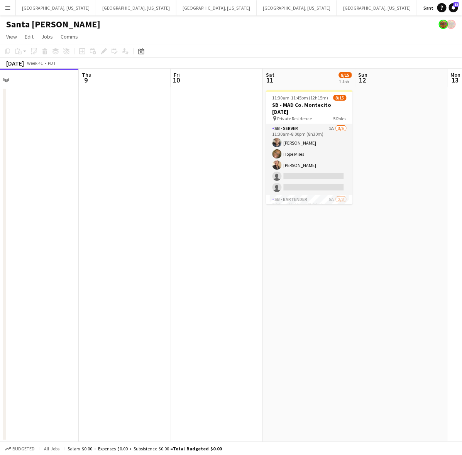
drag, startPoint x: 260, startPoint y: 268, endPoint x: -61, endPoint y: 336, distance: 328.1
click at [0, 336] on html "Menu Boards Boards Boards All jobs Status Workforce Workforce My Workforce Recr…" at bounding box center [231, 227] width 462 height 455
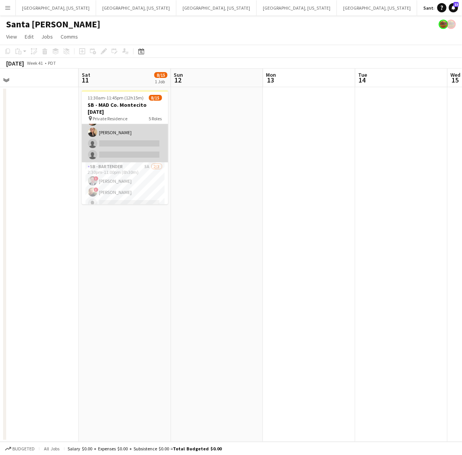
scroll to position [48, 0]
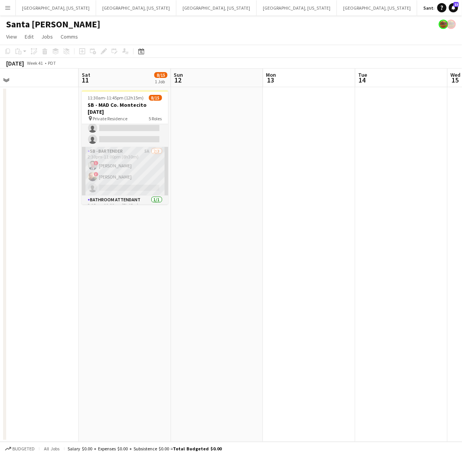
click at [116, 173] on app-card-role "SB - Bartender 5A [DATE] 2:30pm-11:00pm (8h30m) ! [PERSON_NAME] ! [PERSON_NAME]…" at bounding box center [125, 171] width 86 height 49
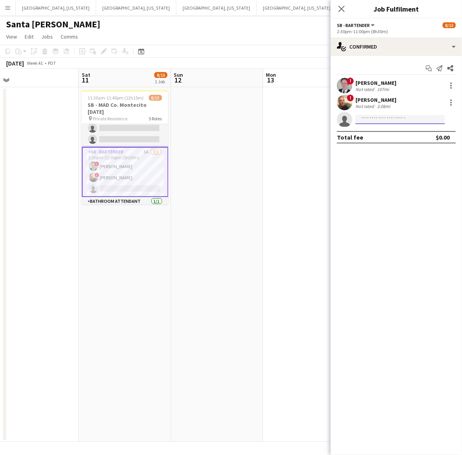
click at [380, 120] on input at bounding box center [399, 119] width 89 height 9
type input "****"
click at [393, 137] on span "profirela@gmail.com" at bounding box center [399, 137] width 77 height 6
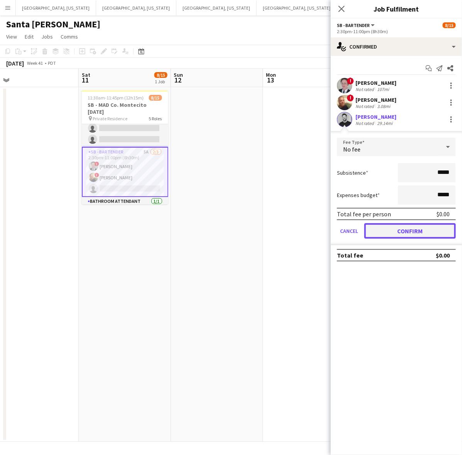
click at [402, 229] on button "Confirm" at bounding box center [409, 230] width 91 height 15
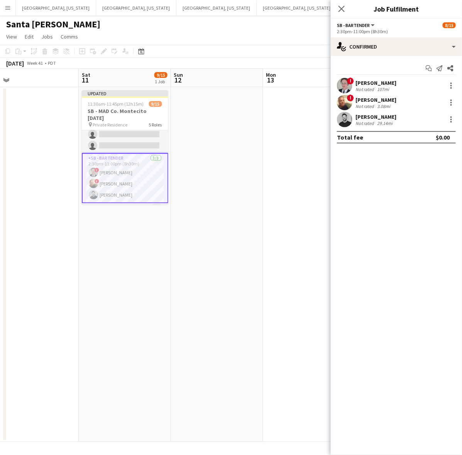
click at [296, 248] on app-date-cell at bounding box center [309, 264] width 92 height 355
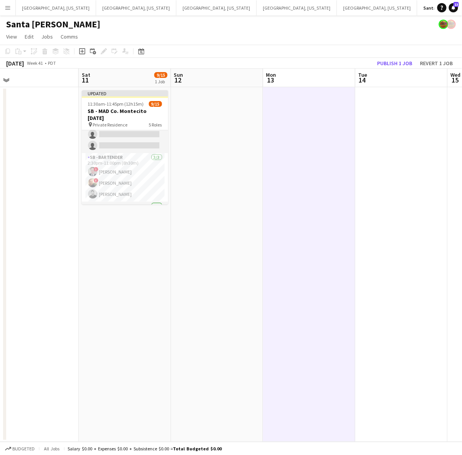
click at [361, 178] on app-date-cell at bounding box center [401, 264] width 92 height 355
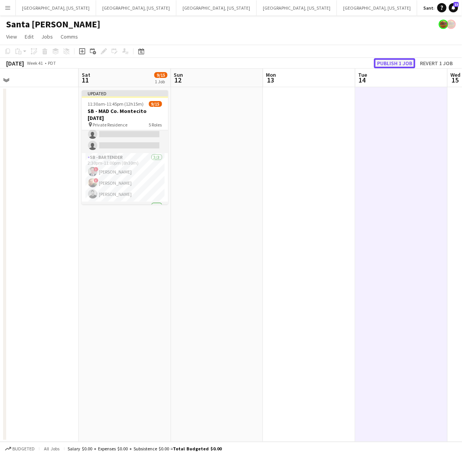
drag, startPoint x: 392, startPoint y: 66, endPoint x: 402, endPoint y: 79, distance: 16.1
click at [392, 65] on button "Publish 1 job" at bounding box center [394, 63] width 41 height 10
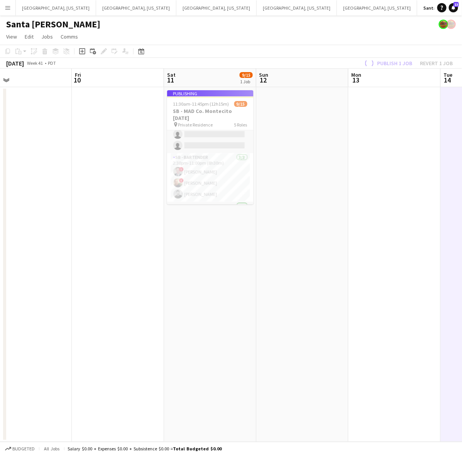
click at [209, 188] on app-calendar-viewport "Tue 7 Wed 8 Thu 9 Fri 10 Sat 11 9/15 1 Job Sun 12 Mon 13 Tue 14 Wed 15 Thu 16 P…" at bounding box center [231, 255] width 462 height 373
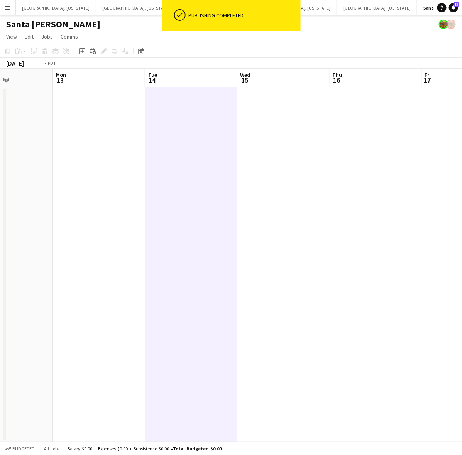
drag, startPoint x: 122, startPoint y: 238, endPoint x: 181, endPoint y: 230, distance: 58.8
click at [0, 269] on html "ok-circled Publishing completed Menu Boards Boards Boards All jobs Status Workf…" at bounding box center [231, 227] width 462 height 455
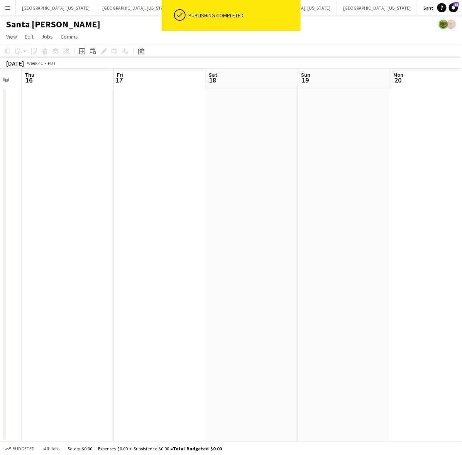
click at [22, 265] on app-calendar-viewport "Mon 13 Tue 14 Wed 15 Thu 16 Fri 17 Sat 18 Sun 19 Mon 20 Tue 21 Wed 22" at bounding box center [231, 255] width 462 height 373
click at [42, 277] on app-calendar-viewport "Thu 16 Fri 17 Sat 18 Sun 19 Mon 20 Tue 21 Wed 22 Thu 23 Fri 24 Sat 25" at bounding box center [231, 255] width 462 height 373
drag, startPoint x: 207, startPoint y: 230, endPoint x: 202, endPoint y: 230, distance: 5.1
click at [203, 230] on app-calendar-viewport "Mon 20 Tue 21 Wed 22 Thu 23 Fri 24 Sat 25 Sun 26 Mon 27 Tue 28 Wed 29" at bounding box center [231, 255] width 462 height 373
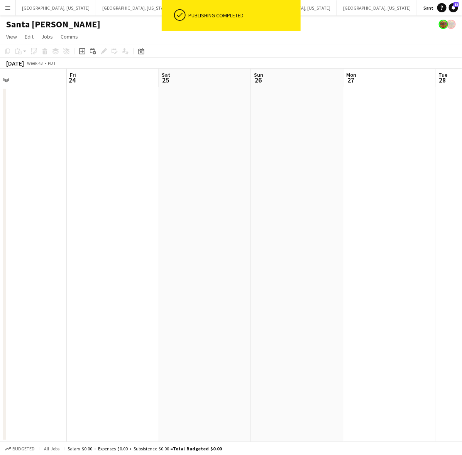
click at [120, 24] on div "Santa [PERSON_NAME]" at bounding box center [231, 22] width 462 height 15
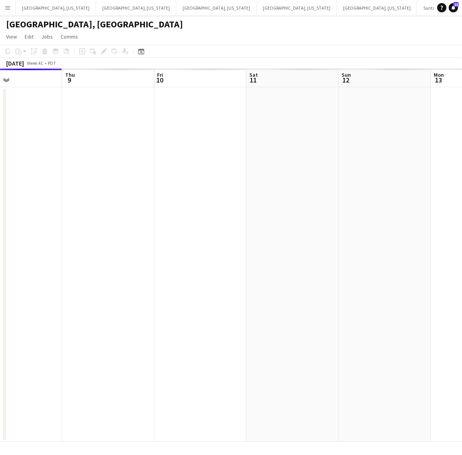
click at [164, 248] on app-calendar-viewport "Sun 5 Mon 6 Tue 7 Wed 8 Thu 9 Fri 10 Sat 11 Sun 12 Mon 13 Tue 14" at bounding box center [231, 255] width 462 height 373
drag, startPoint x: 346, startPoint y: 196, endPoint x: 86, endPoint y: 241, distance: 263.9
click at [103, 241] on app-calendar-viewport "Mon 6 Tue 7 Wed 8 Thu 9 Fri 10 Sat 11 Sun 12 Mon 13 Tue 14 Wed 15" at bounding box center [231, 255] width 462 height 373
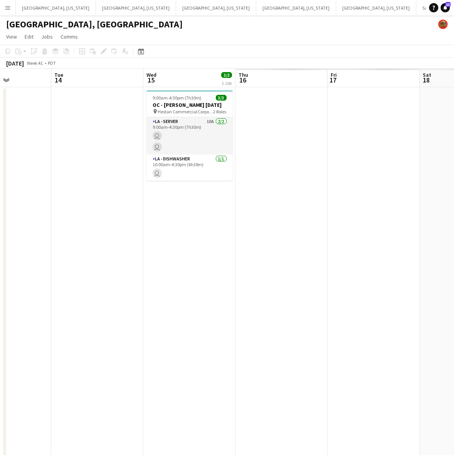
scroll to position [0, 226]
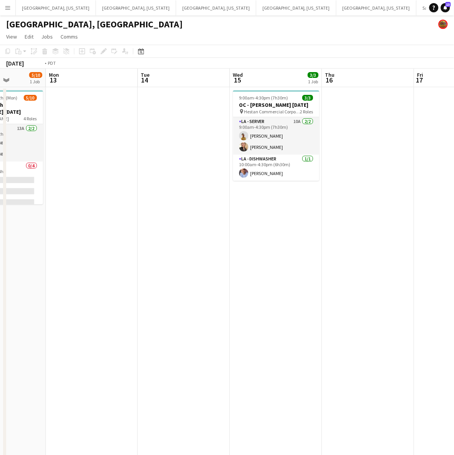
drag, startPoint x: 382, startPoint y: 184, endPoint x: 64, endPoint y: 275, distance: 330.8
click at [71, 274] on app-calendar-viewport "Fri 10 6/6 1 Job Sat 11 17/21 5 Jobs Sun 12 5/10 1 Job Mon 13 Tue 14 Wed 15 3/3…" at bounding box center [227, 306] width 454 height 474
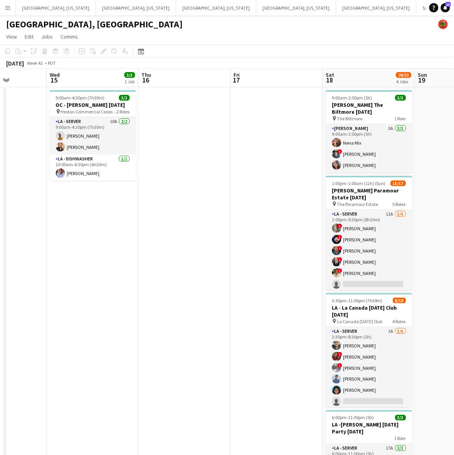
scroll to position [0, 273]
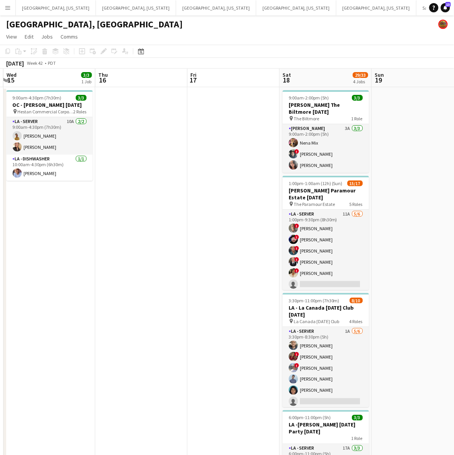
drag, startPoint x: 255, startPoint y: 235, endPoint x: 66, endPoint y: 265, distance: 191.3
click at [66, 265] on app-calendar-viewport "Sun 12 5/10 1 Job Mon 13 Tue 14 Wed 15 3/3 1 Job Thu 16 Fri 17 Sat 18 29/33 4 J…" at bounding box center [227, 306] width 454 height 474
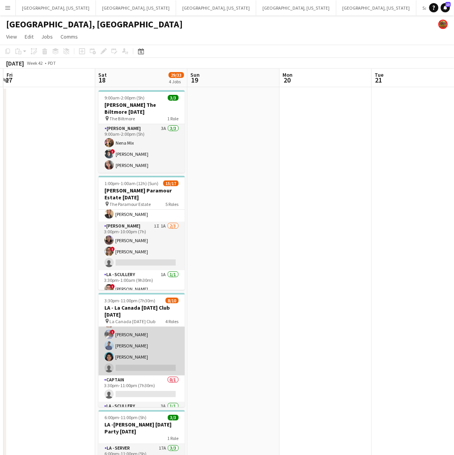
scroll to position [48, 0]
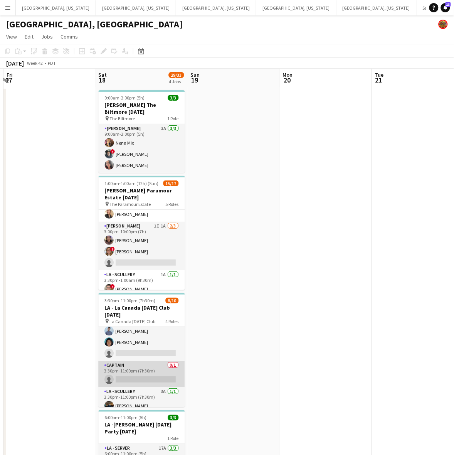
click at [143, 374] on app-card-role "Captain 0/1 3:30pm-11:00pm (7h30m) single-neutral-actions" at bounding box center [142, 374] width 86 height 26
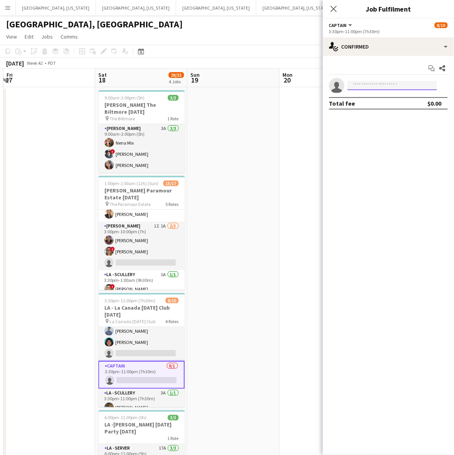
click at [357, 87] on input at bounding box center [392, 85] width 89 height 9
type input "****"
click at [371, 101] on span "profirela@gmail.com" at bounding box center [393, 103] width 77 height 6
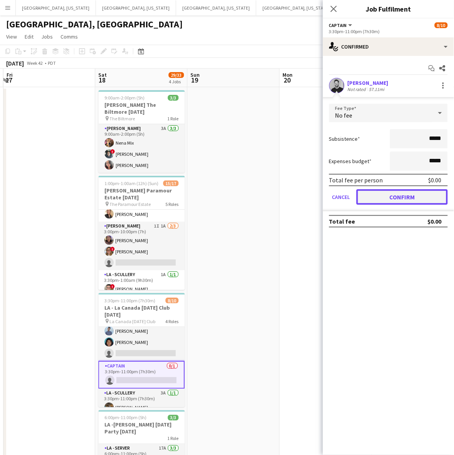
click at [404, 197] on button "Confirm" at bounding box center [402, 196] width 91 height 15
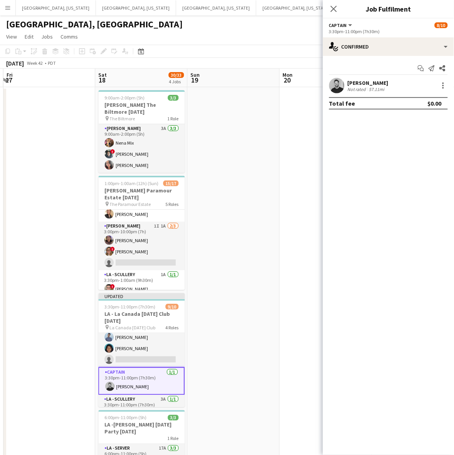
click at [333, 199] on mat-expansion-panel "check Confirmed Start chat Send notification Share Evan Cantrell Not rated 57.1…" at bounding box center [388, 255] width 131 height 399
click at [280, 202] on app-date-cell at bounding box center [234, 314] width 92 height 455
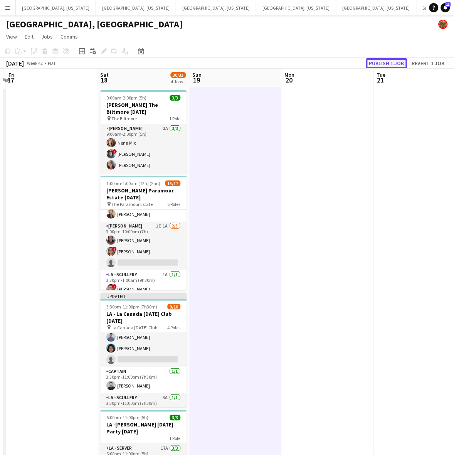
click at [391, 62] on button "Publish 1 job" at bounding box center [386, 63] width 41 height 10
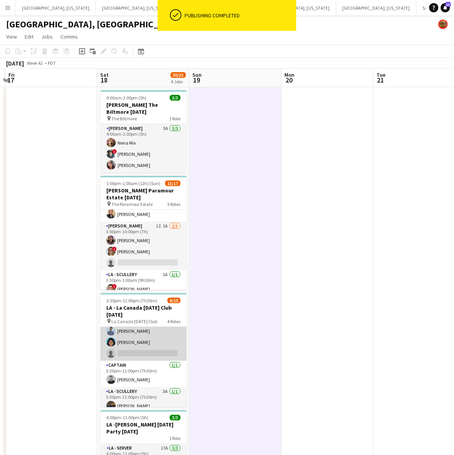
scroll to position [0, 0]
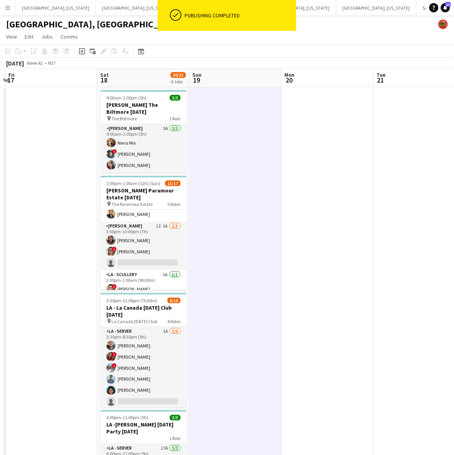
click at [157, 369] on app-calendar-viewport "Tue 14 Wed 15 3/3 1 Job Thu 16 Fri 17 Sat 18 30/33 4 Jobs Sun 19 Mon 20 Tue 21 …" at bounding box center [227, 306] width 454 height 474
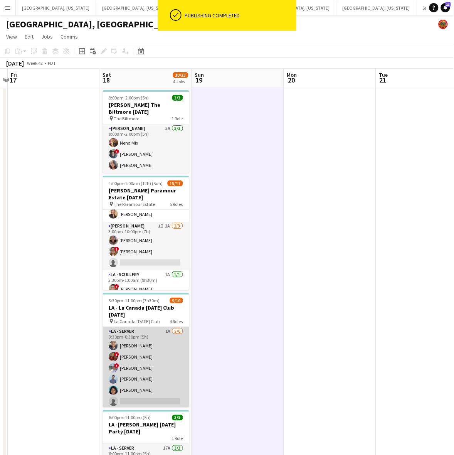
click at [153, 352] on app-card-role "LA - Server 1A 5/6 3:30pm-8:30pm (5h) Gerardo Mejia ! Kristina Vo ! David Melen…" at bounding box center [146, 368] width 86 height 82
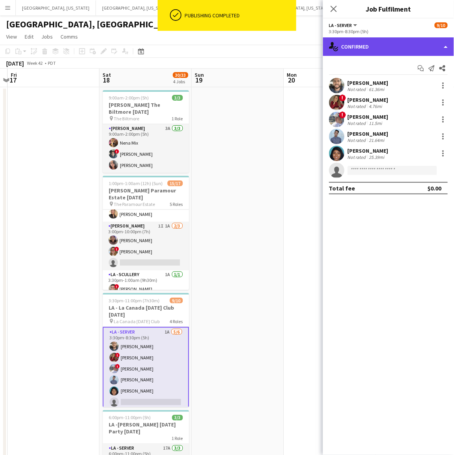
click at [407, 46] on div "single-neutral-actions-check-2 Confirmed" at bounding box center [388, 46] width 131 height 19
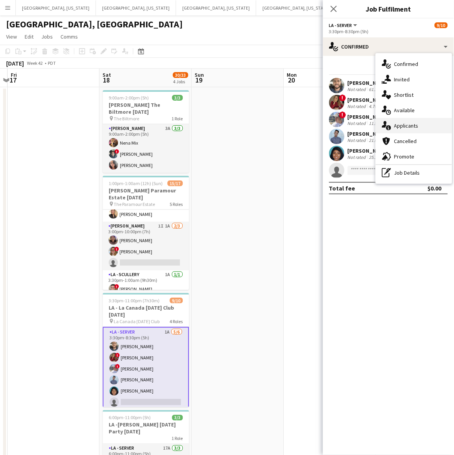
click at [411, 126] on span "Applicants" at bounding box center [407, 125] width 24 height 7
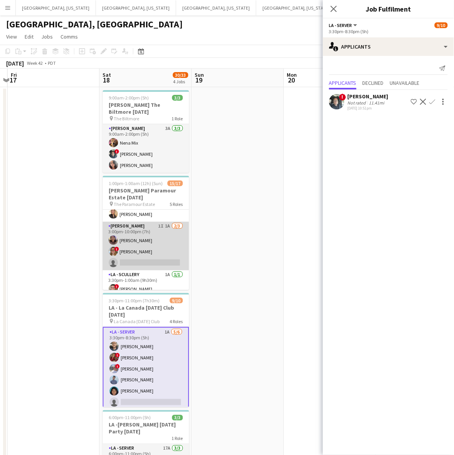
click at [143, 246] on app-card-role "LA - Cook 1I 1A 2/3 3:00pm-10:00pm (7h) Laura Pak ! Kyana Gagnon single-neutral…" at bounding box center [146, 246] width 86 height 49
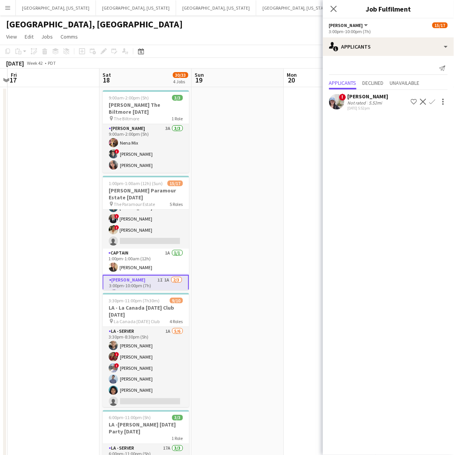
scroll to position [0, 0]
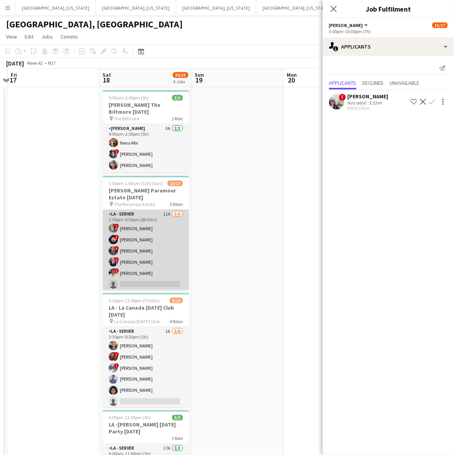
click at [145, 261] on app-card-role "LA - Server 11A 5/6 1:00pm-9:30pm (8h30m) ! Armando Casanas ! Anthony Cantiello…" at bounding box center [146, 251] width 86 height 82
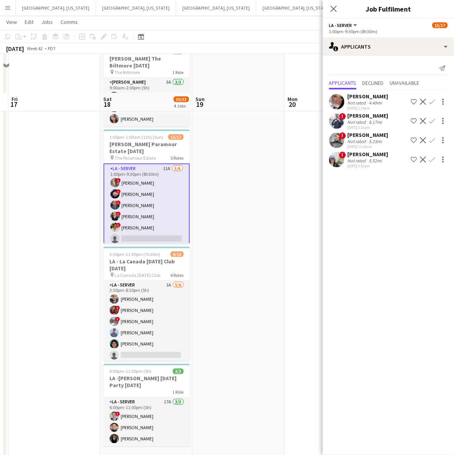
scroll to position [86, 0]
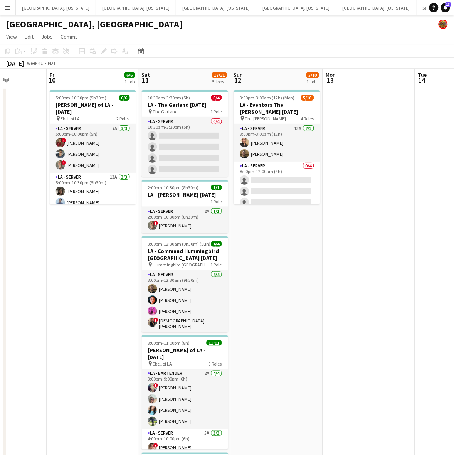
scroll to position [0, 238]
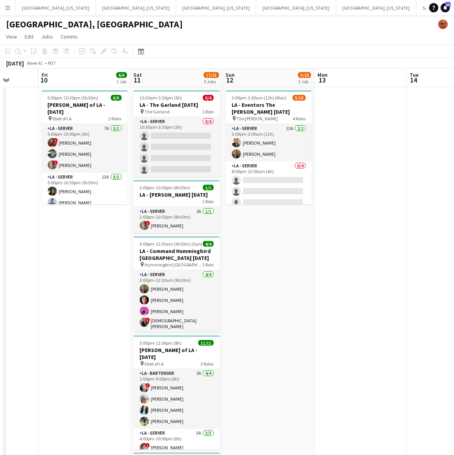
drag, startPoint x: 171, startPoint y: 214, endPoint x: 3, endPoint y: 278, distance: 179.6
click at [3, 278] on div "Tue 7 Wed 8 11/11 1 Job Thu 9 Fri 10 6/6 1 Job Sat 11 17/21 5 Jobs Sun 12 5/10 …" at bounding box center [227, 306] width 454 height 474
click at [188, 243] on span "3:00pm-12:30am (9h30m) (Sun)" at bounding box center [171, 244] width 63 height 6
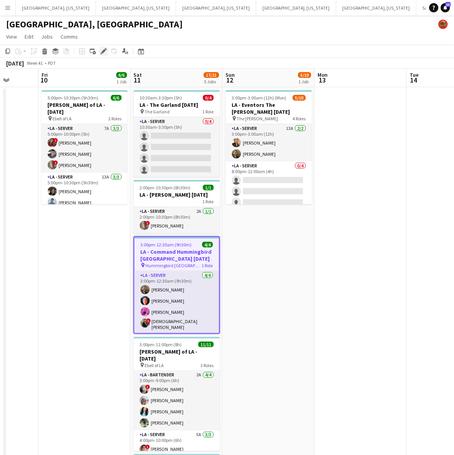
click at [107, 48] on div "Edit" at bounding box center [103, 51] width 9 height 9
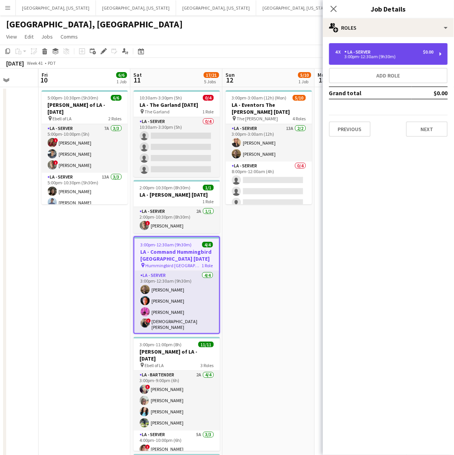
click at [385, 57] on div "3:00pm-12:30am (9h30m)" at bounding box center [385, 57] width 98 height 4
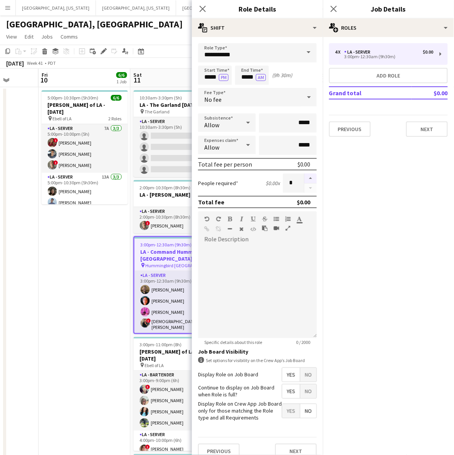
click at [305, 174] on button "button" at bounding box center [311, 179] width 12 height 10
type input "*"
click at [336, 8] on icon "Close pop-in" at bounding box center [333, 8] width 7 height 7
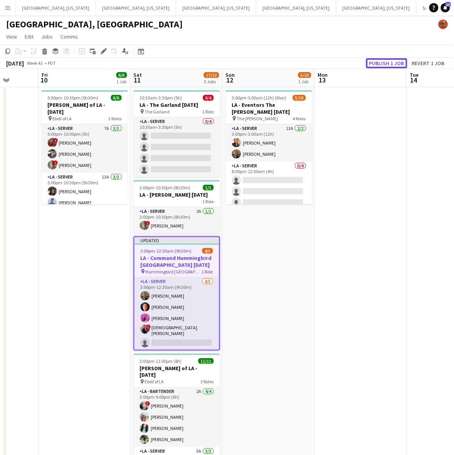
click at [389, 65] on button "Publish 1 job" at bounding box center [386, 63] width 41 height 10
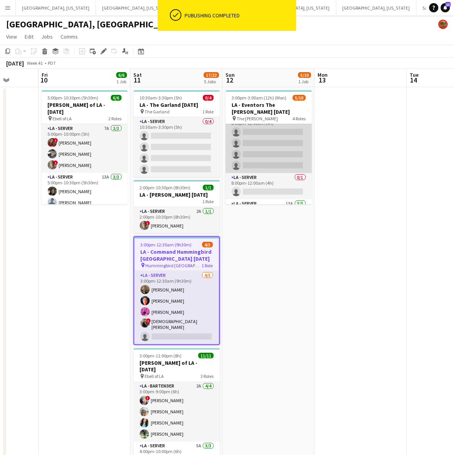
scroll to position [93, 0]
